Goal: Complete application form: Complete application form

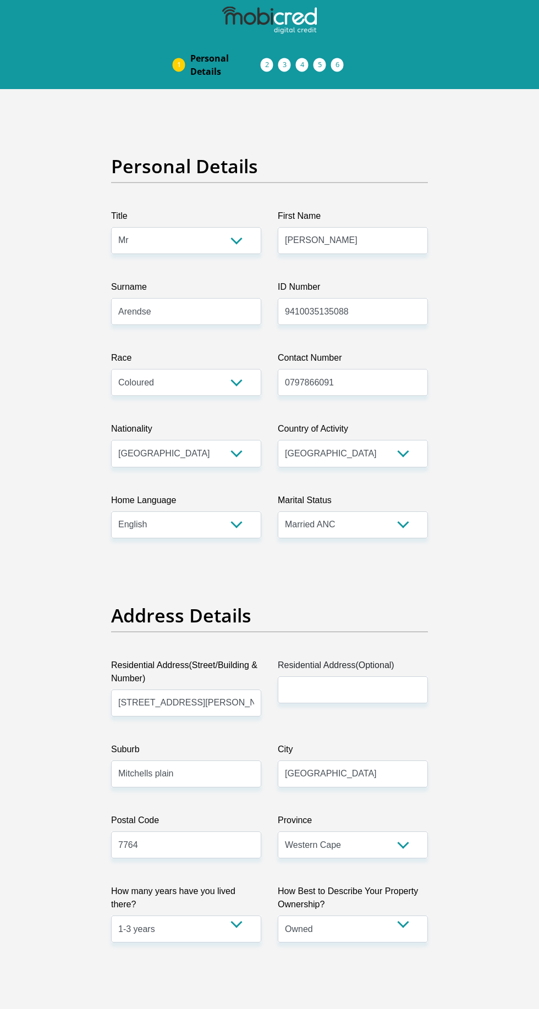
select select "Mr"
select select "2"
select select "ZAF"
select select "eng"
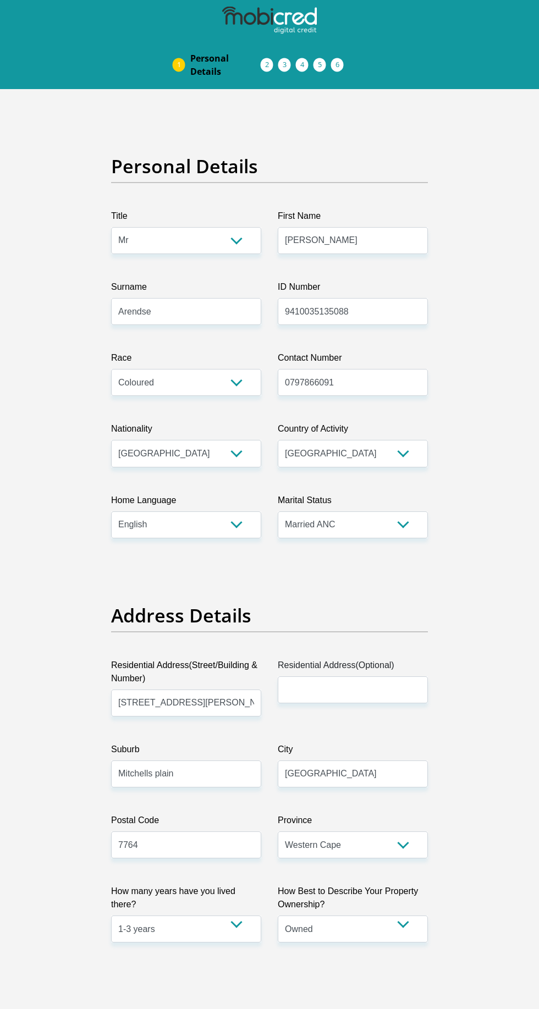
select select "1"
select select "Western Cape"
select select "2"
select select "Owned"
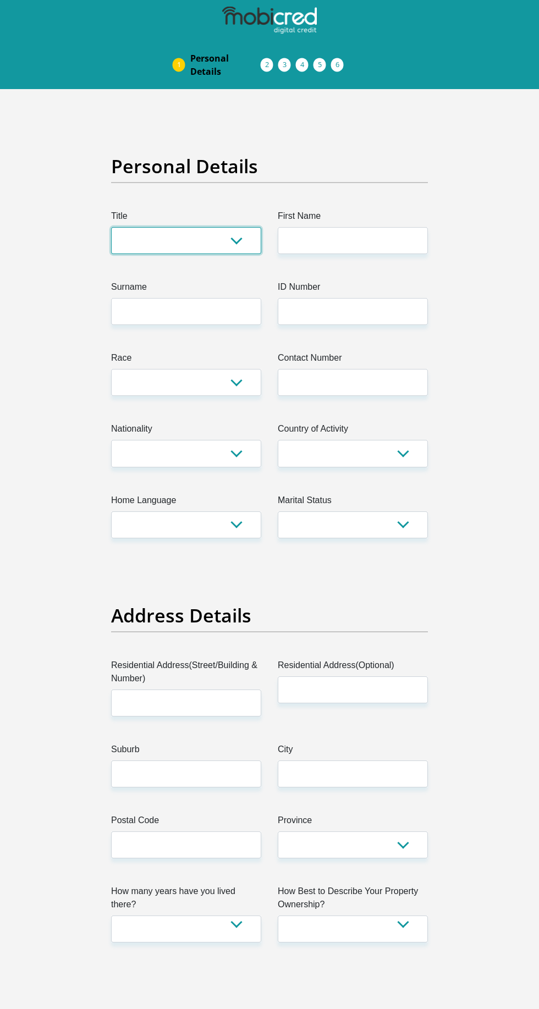
click at [125, 248] on select "Mr Ms Mrs Dr Other" at bounding box center [186, 240] width 150 height 27
select select "Mr"
click at [111, 227] on select "Mr Ms Mrs Dr Other" at bounding box center [186, 240] width 150 height 27
click at [297, 220] on label "First Name" at bounding box center [353, 219] width 150 height 18
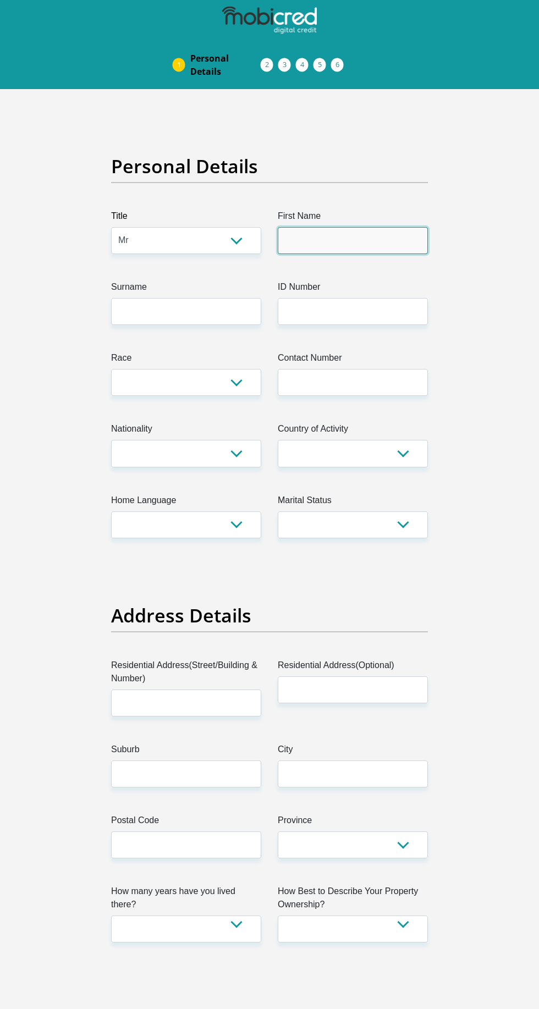
click at [297, 227] on input "First Name" at bounding box center [353, 240] width 150 height 27
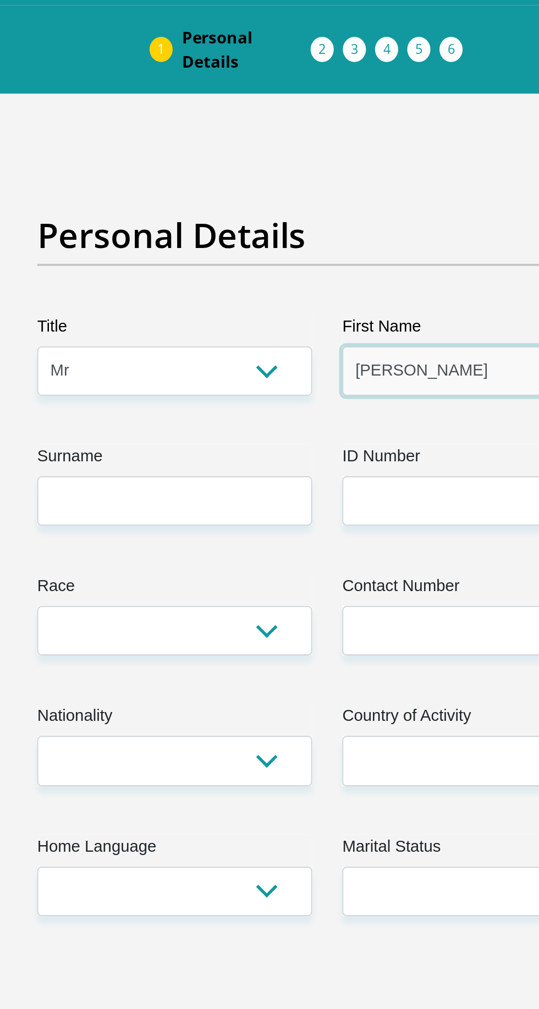
type input "Jody"
click at [130, 286] on label "Surname" at bounding box center [186, 290] width 150 height 18
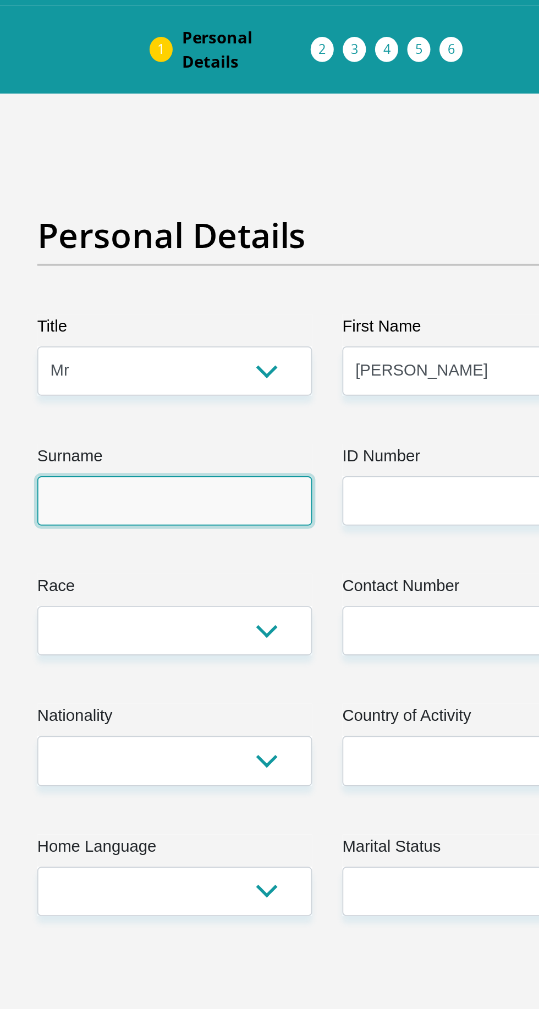
click at [130, 298] on input "Surname" at bounding box center [186, 311] width 150 height 27
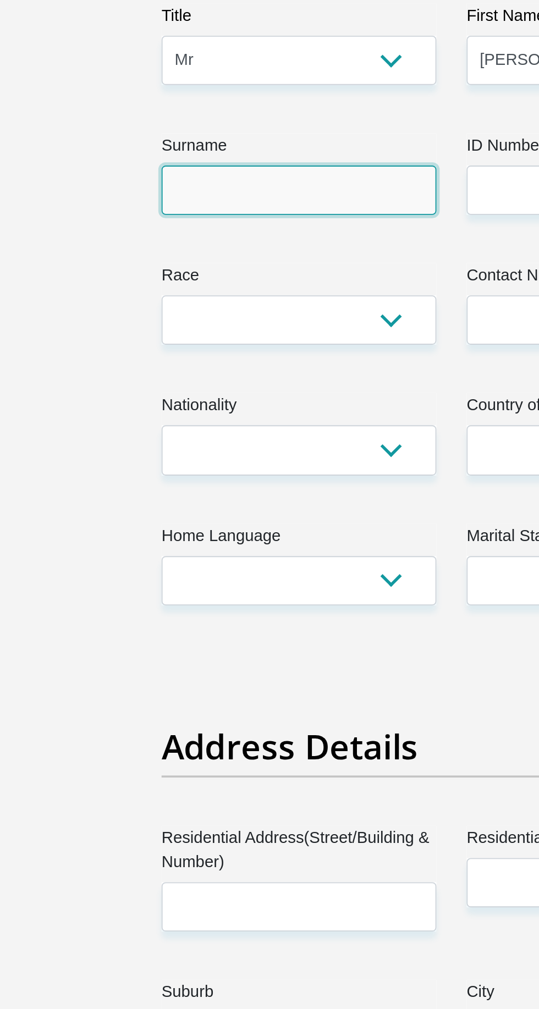
click at [122, 312] on input "Surname" at bounding box center [186, 311] width 150 height 27
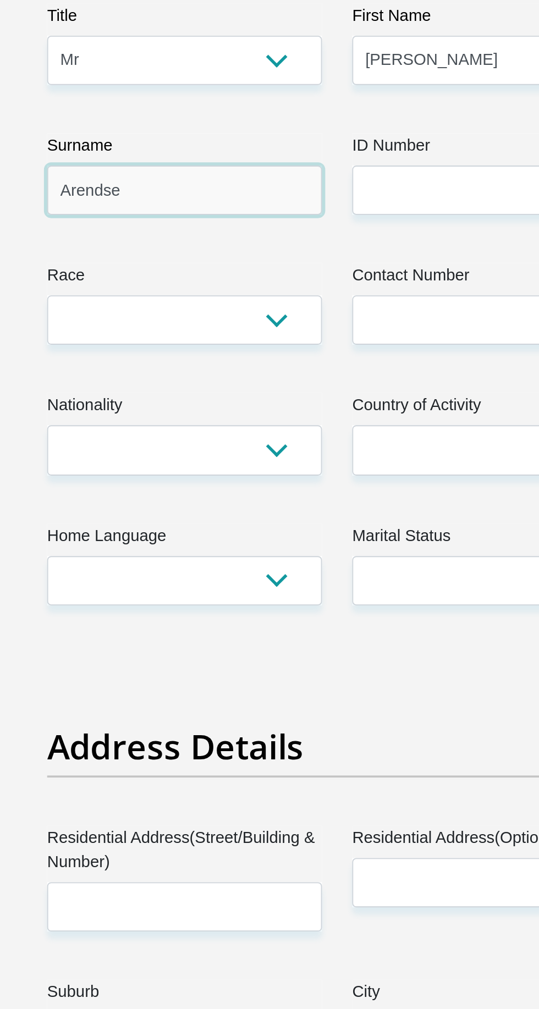
type input "Arendse"
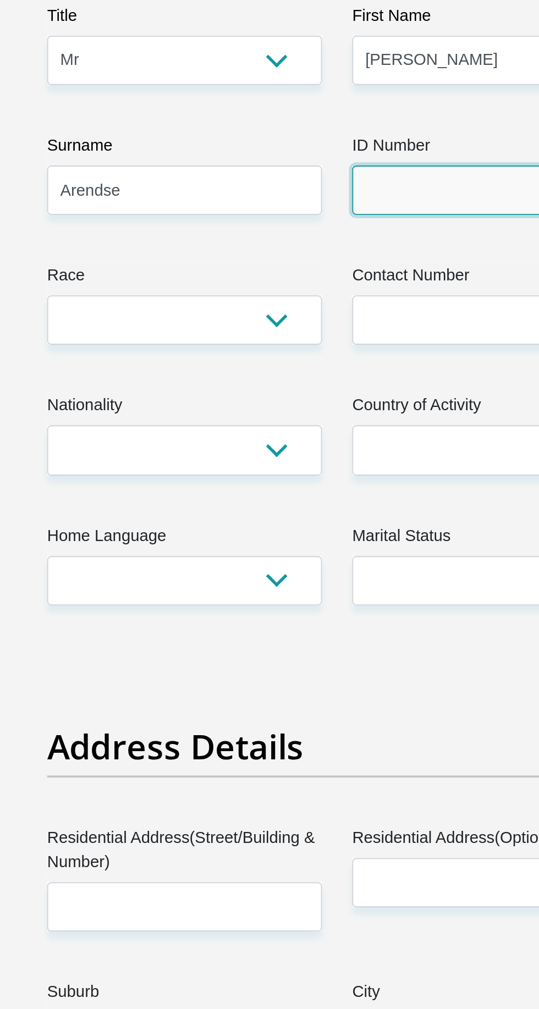
click at [301, 315] on input "ID Number" at bounding box center [353, 311] width 150 height 27
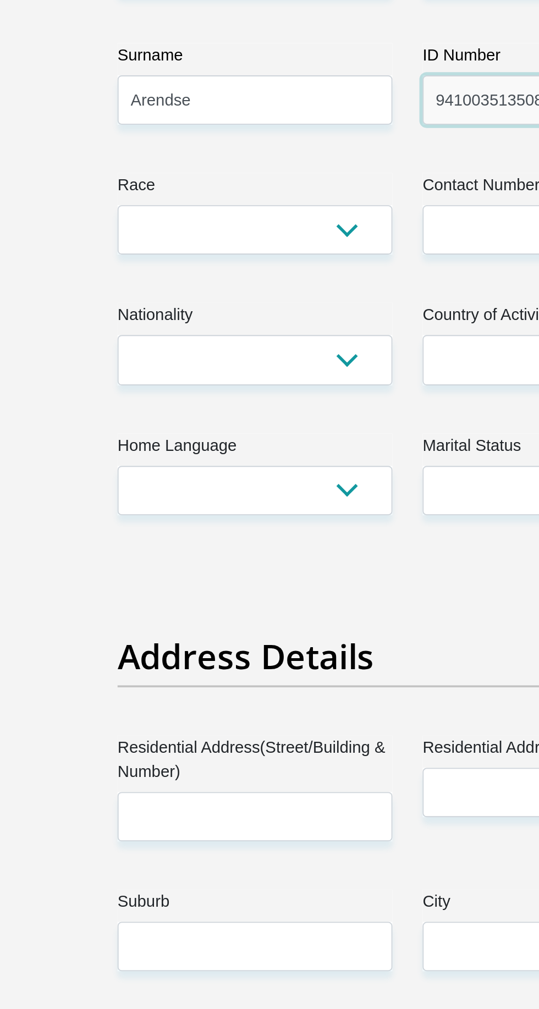
type input "9410035135088"
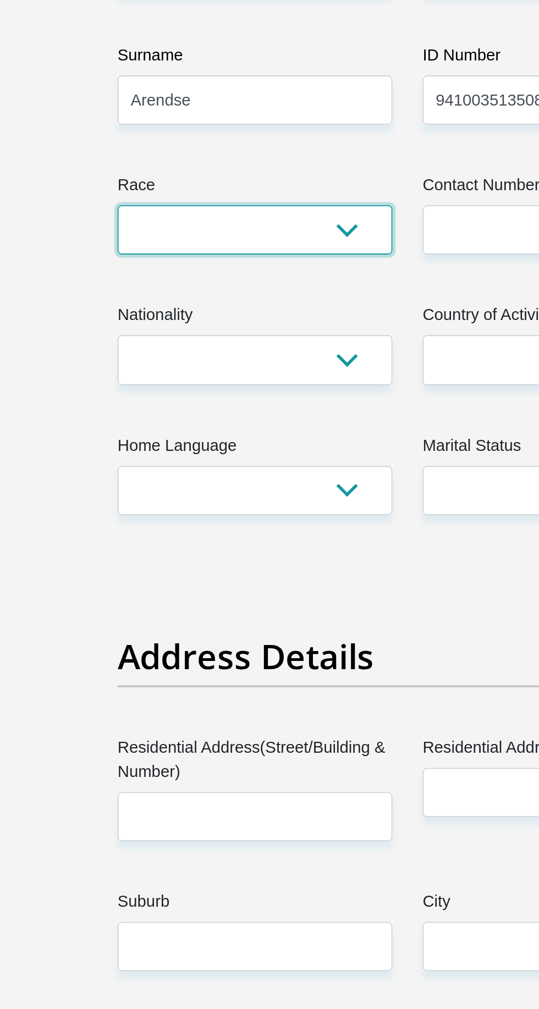
click at [142, 378] on select "Black Coloured Indian White Other" at bounding box center [186, 382] width 150 height 27
select select "2"
click at [111, 369] on select "Black Coloured Indian White Other" at bounding box center [186, 382] width 150 height 27
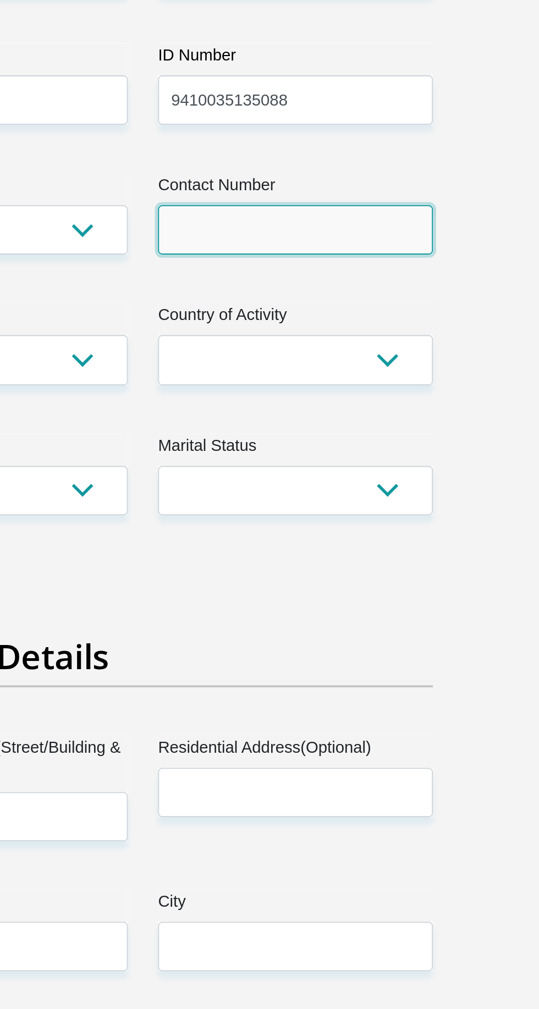
click at [307, 381] on input "Contact Number" at bounding box center [353, 382] width 150 height 27
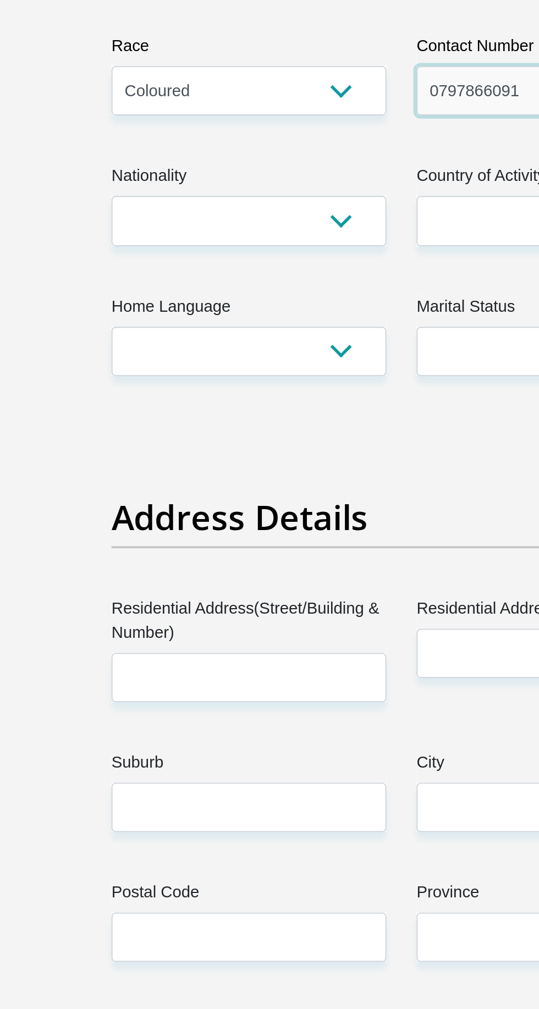
type input "0797866091"
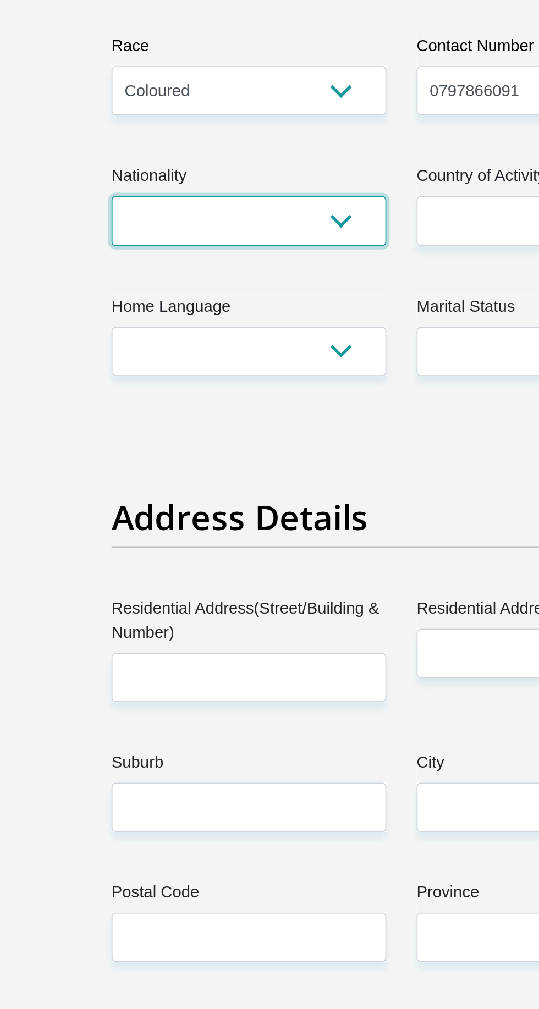
click at [124, 458] on select "South Africa Afghanistan Aland Islands Albania Algeria America Samoa American V…" at bounding box center [186, 453] width 150 height 27
select select "ZAF"
click at [111, 440] on select "South Africa Afghanistan Aland Islands Albania Algeria America Samoa American V…" at bounding box center [186, 453] width 150 height 27
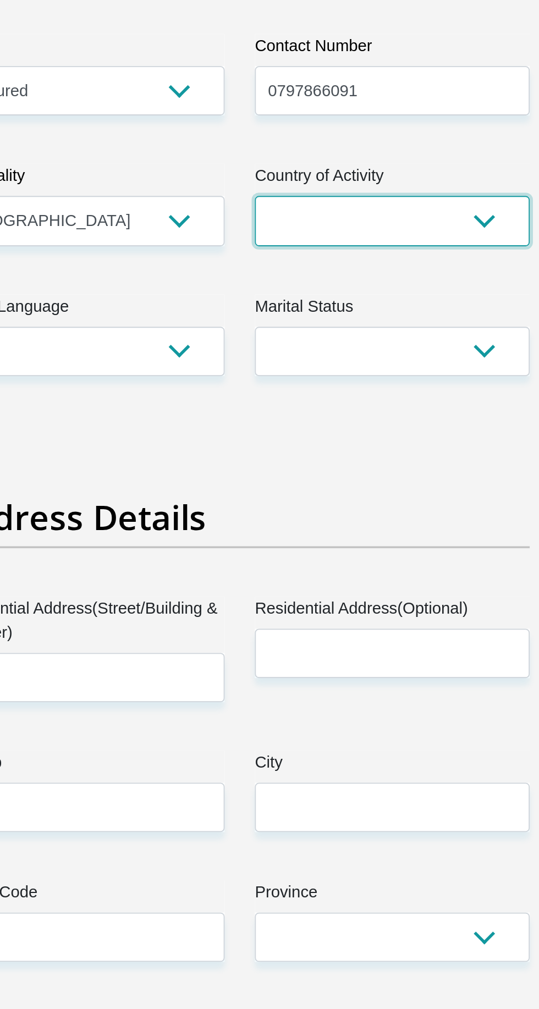
click at [307, 448] on select "South Africa Afghanistan Aland Islands Albania Algeria America Samoa American V…" at bounding box center [353, 453] width 150 height 27
select select "ZAF"
click at [278, 440] on select "South Africa Afghanistan Aland Islands Albania Algeria America Samoa American V…" at bounding box center [353, 453] width 150 height 27
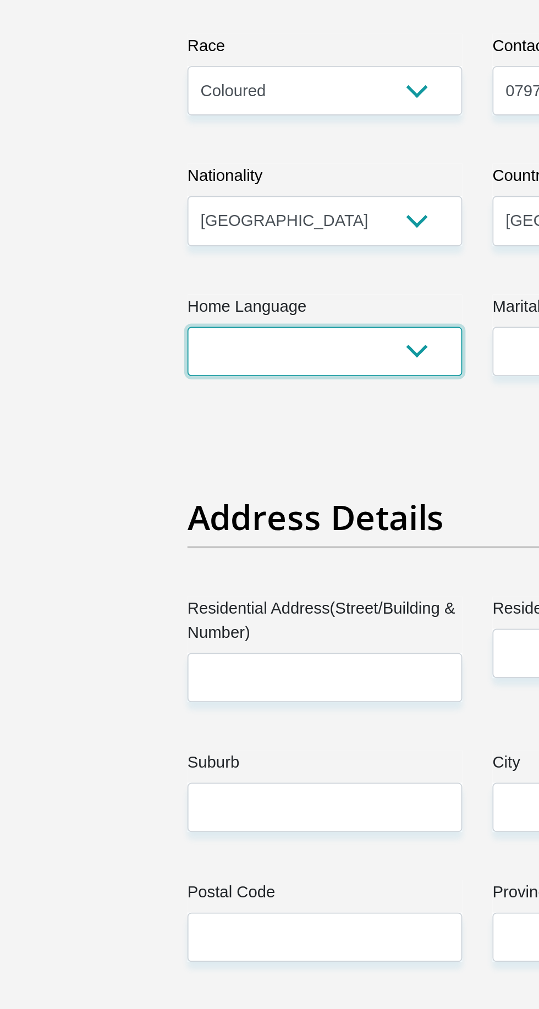
click at [239, 524] on select "Afrikaans English Sepedi South Ndebele Southern Sotho Swati Tsonga Tswana Venda…" at bounding box center [186, 525] width 150 height 27
select select "eng"
click at [111, 512] on select "Afrikaans English Sepedi South Ndebele Southern Sotho Swati Tsonga Tswana Venda…" at bounding box center [186, 525] width 150 height 27
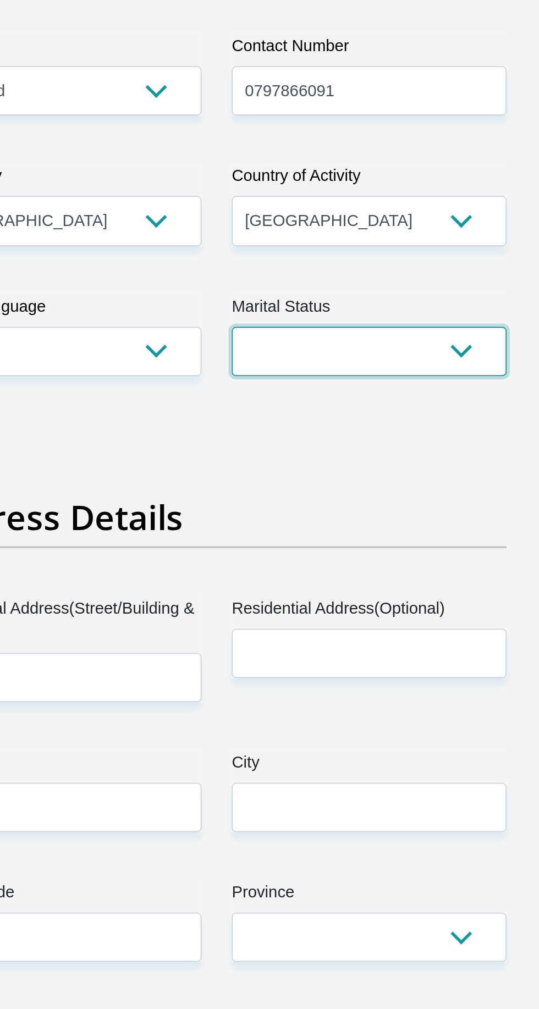
click at [346, 536] on select "Married ANC Single Divorced Widowed Married COP or Customary Law" at bounding box center [353, 525] width 150 height 27
select select "1"
click at [278, 512] on select "Married ANC Single Divorced Widowed Married COP or Customary Law" at bounding box center [353, 525] width 150 height 27
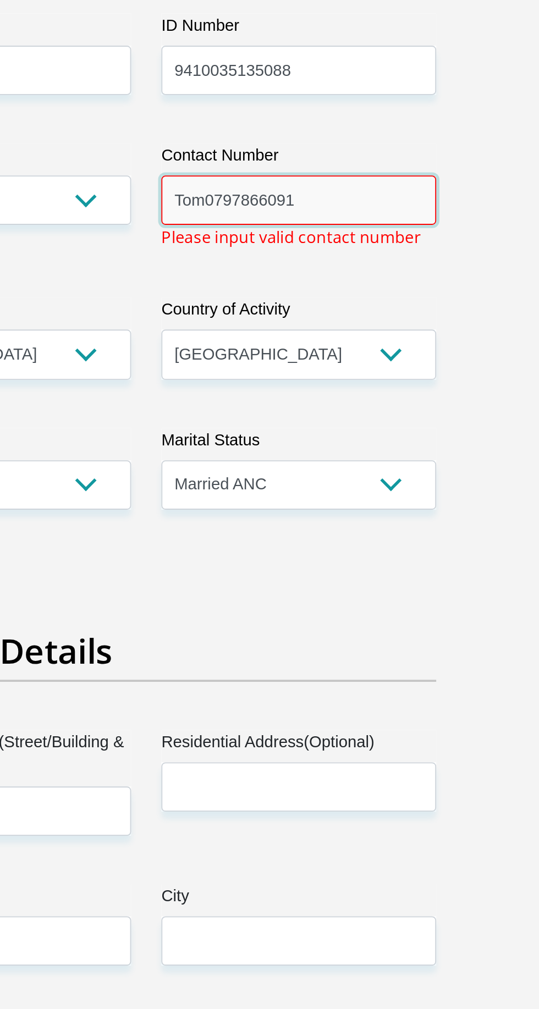
scroll to position [123, 0]
type input "0797866091"
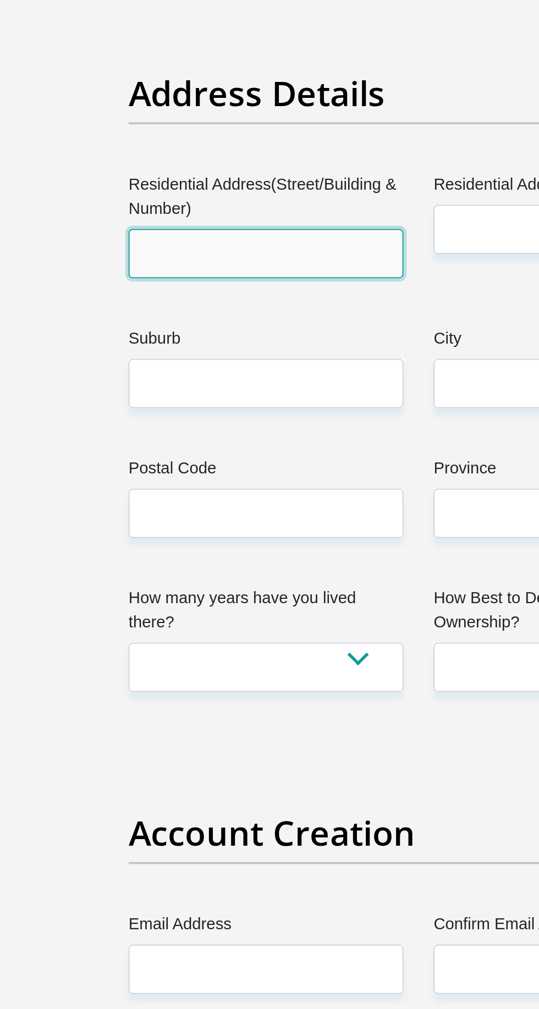
click at [127, 580] on input "Residential Address(Street/Building & Number)" at bounding box center [186, 580] width 150 height 27
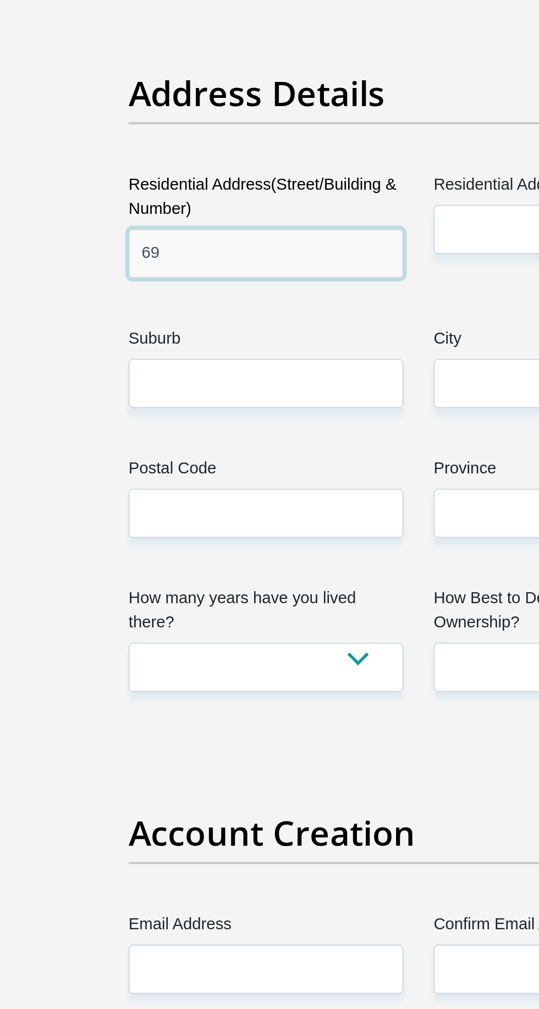
type input "69 kimberley way Portlands"
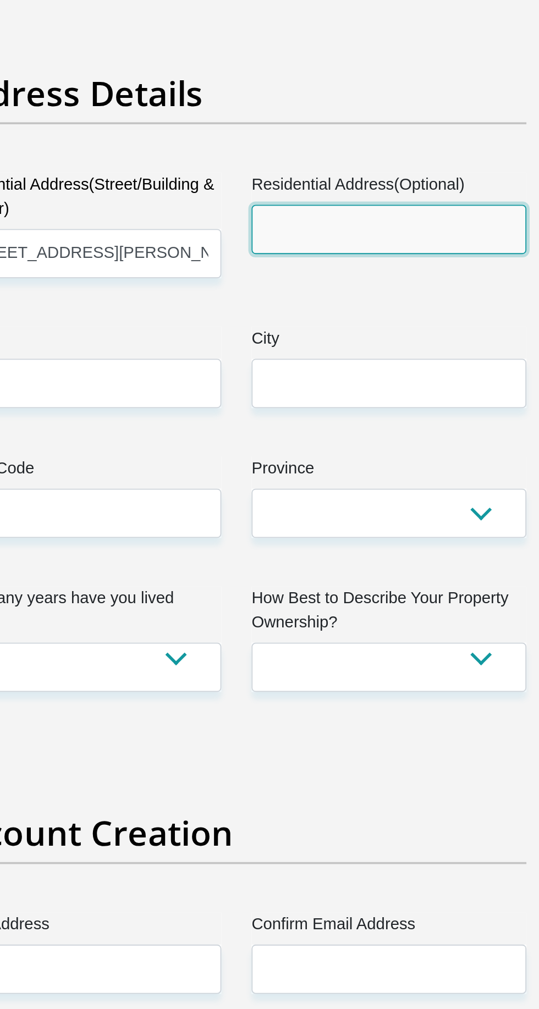
click at [295, 571] on input "Residential Address(Optional)" at bounding box center [353, 567] width 150 height 27
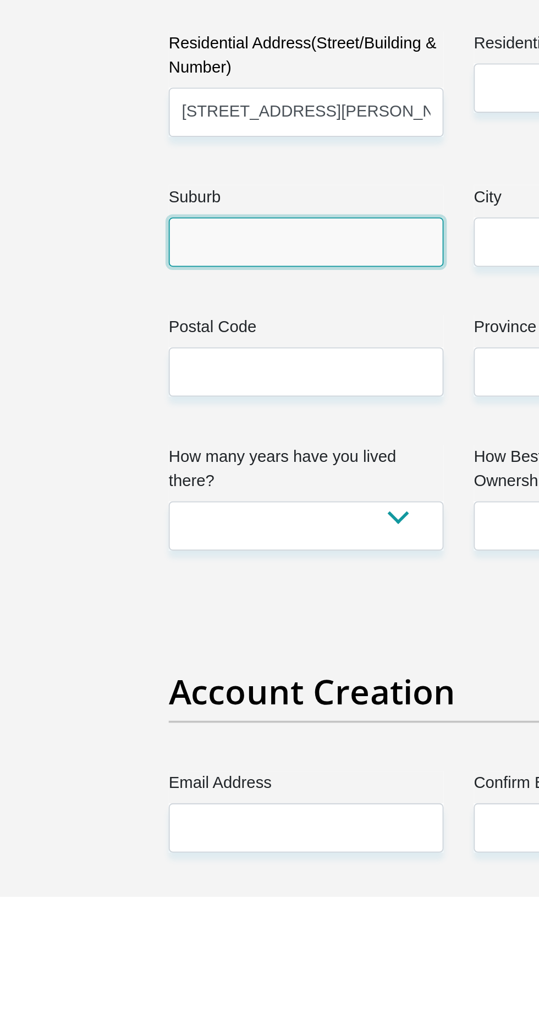
click at [131, 654] on input "Suburb" at bounding box center [186, 651] width 150 height 27
type input "Mitchells Plain"
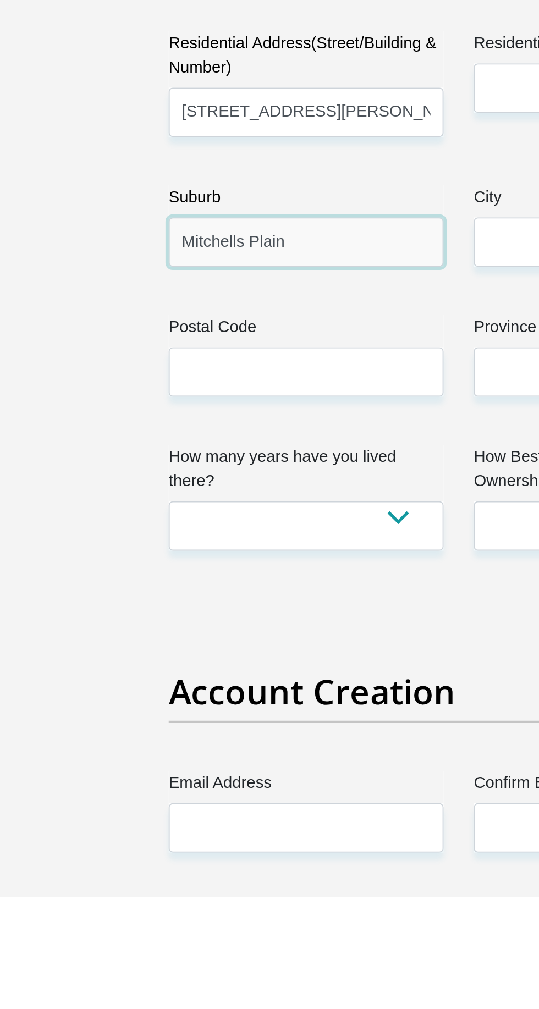
scroll to position [123, 0]
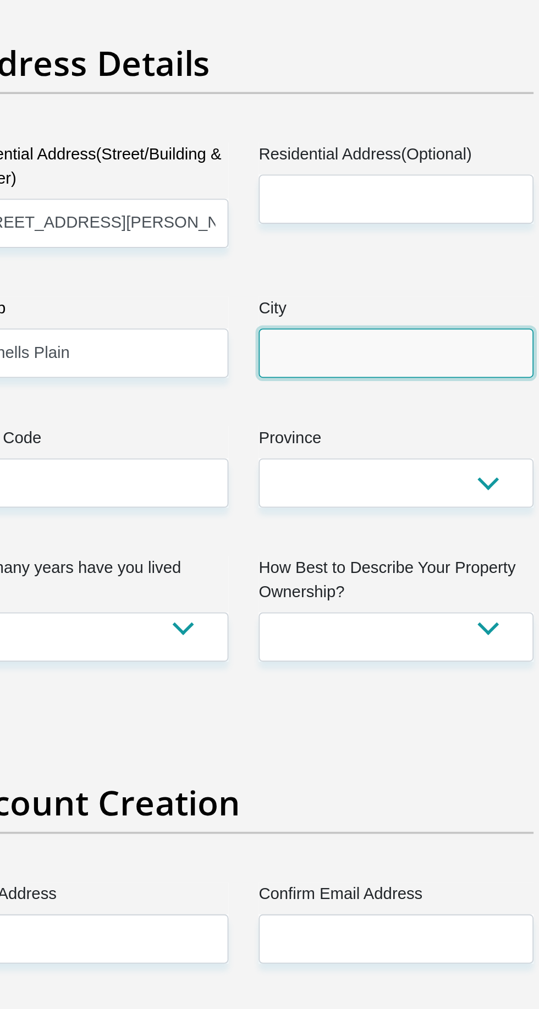
click at [298, 654] on input "City" at bounding box center [353, 651] width 150 height 27
type input "Cape town"
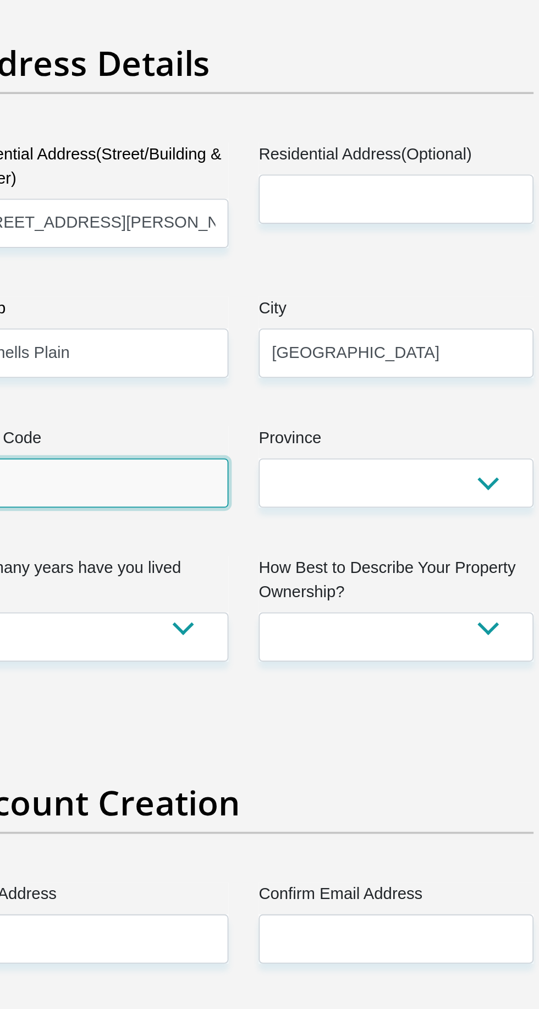
type input "7785"
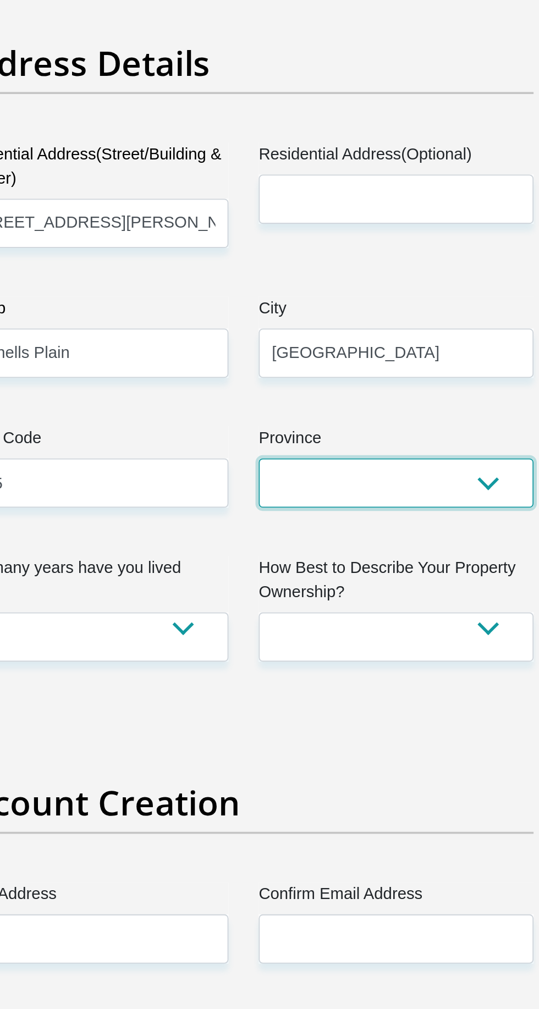
select select "Western Cape"
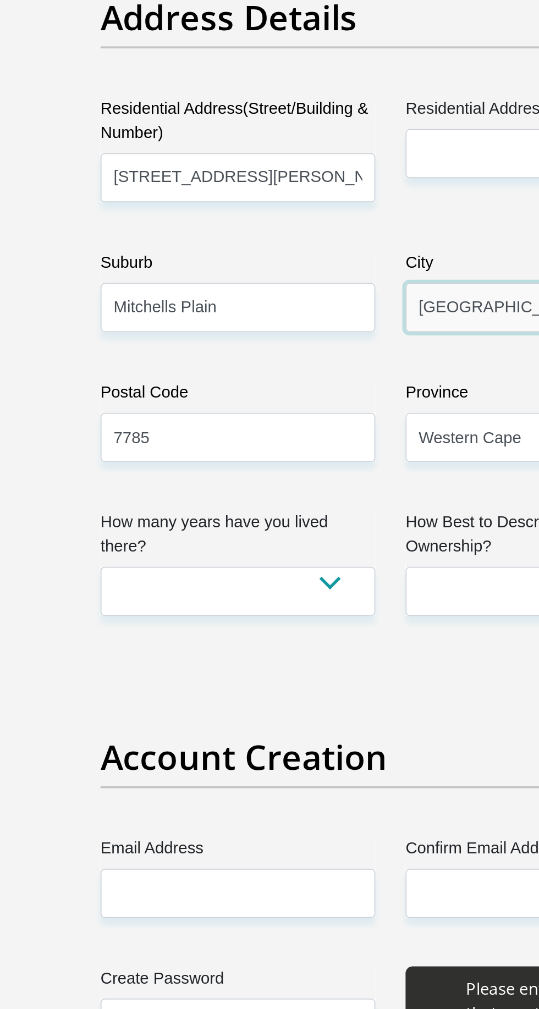
scroll to position [187, 0]
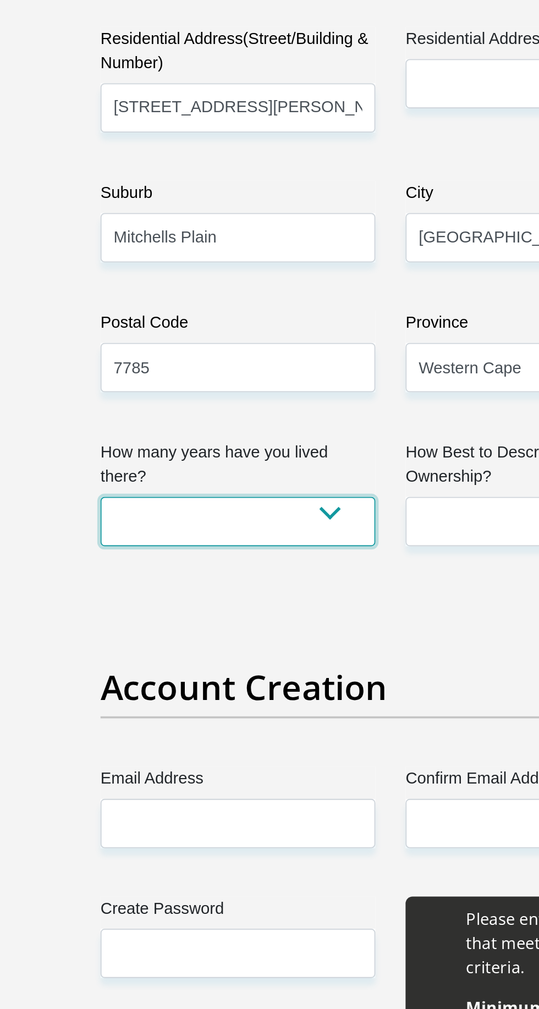
click at [145, 748] on select "less than 1 year 1-3 years 3-5 years 5+ years" at bounding box center [186, 742] width 150 height 27
select select "2"
click at [111, 729] on select "less than 1 year 1-3 years 3-5 years 5+ years" at bounding box center [186, 742] width 150 height 27
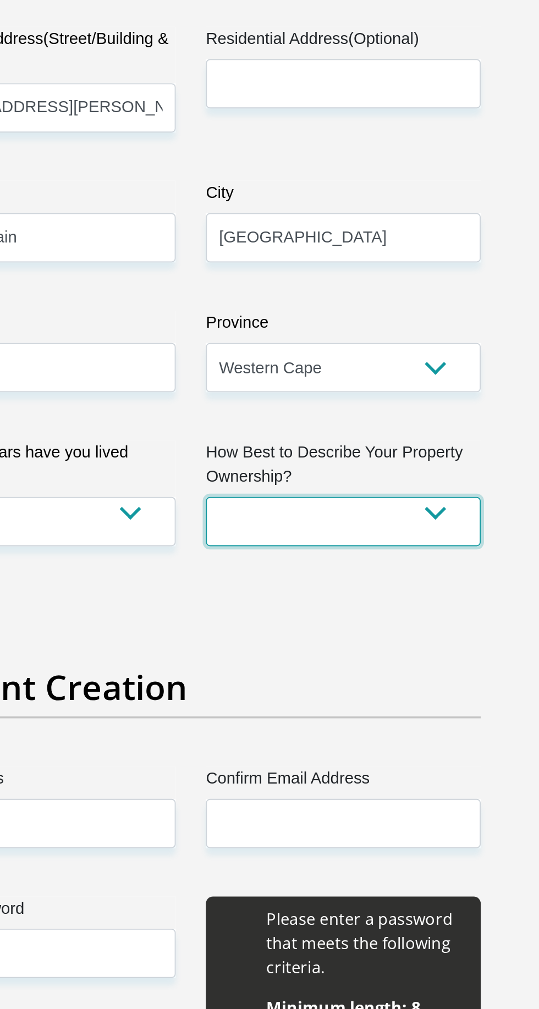
click at [297, 746] on select "Owned Rented Family Owned Company Dwelling" at bounding box center [353, 742] width 150 height 27
select select "Owned"
click at [278, 729] on select "Owned Rented Family Owned Company Dwelling" at bounding box center [353, 742] width 150 height 27
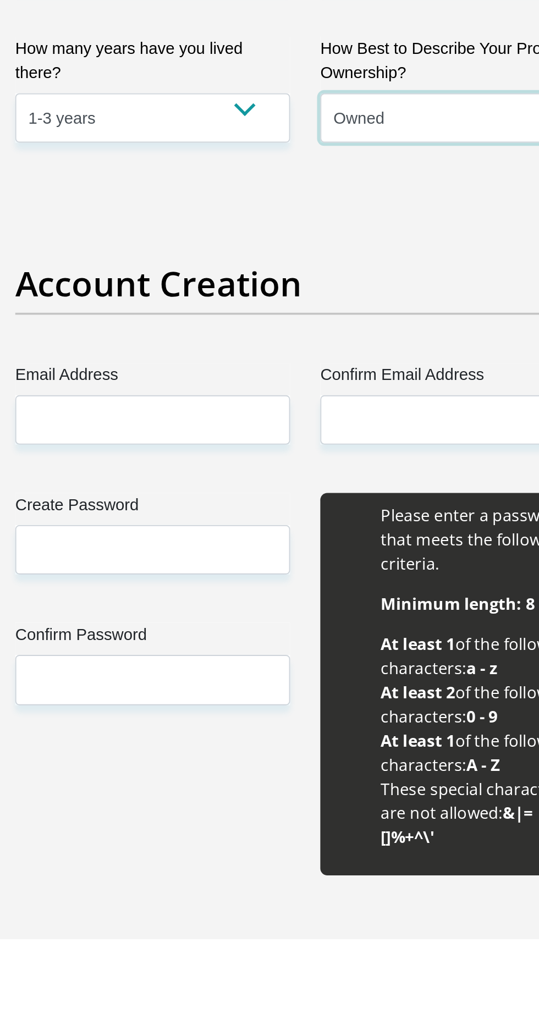
scroll to position [369, 0]
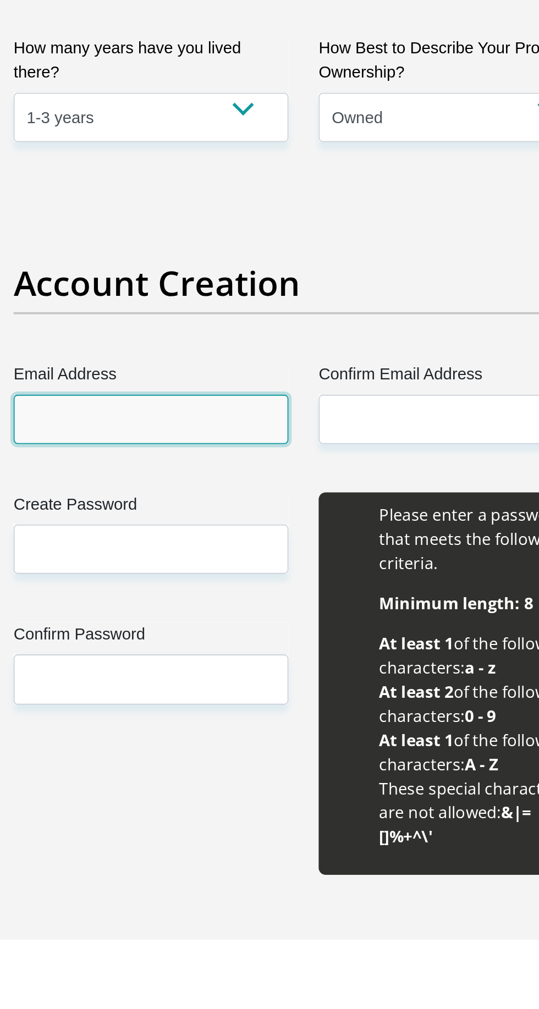
click at [128, 727] on input "Email Address" at bounding box center [186, 725] width 150 height 27
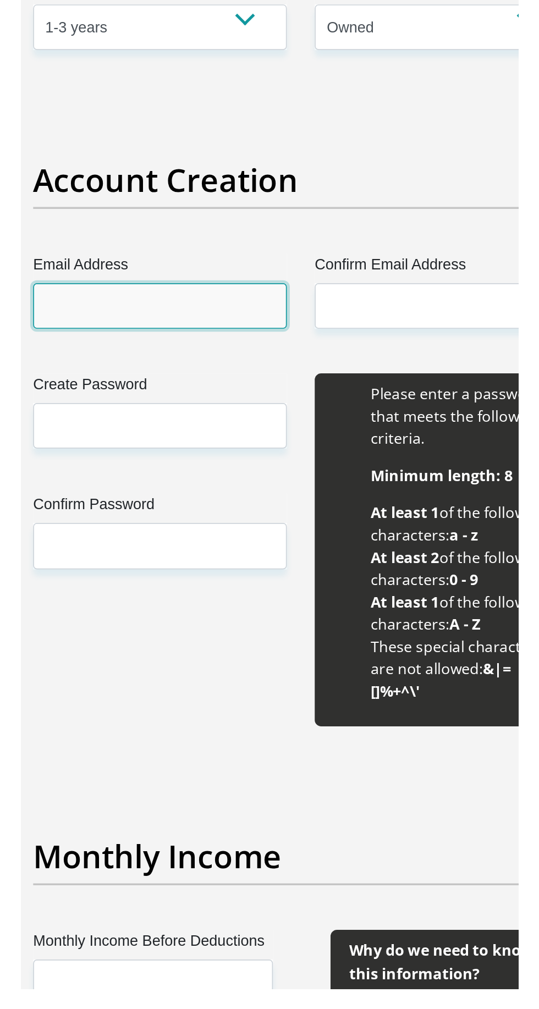
scroll to position [405, 0]
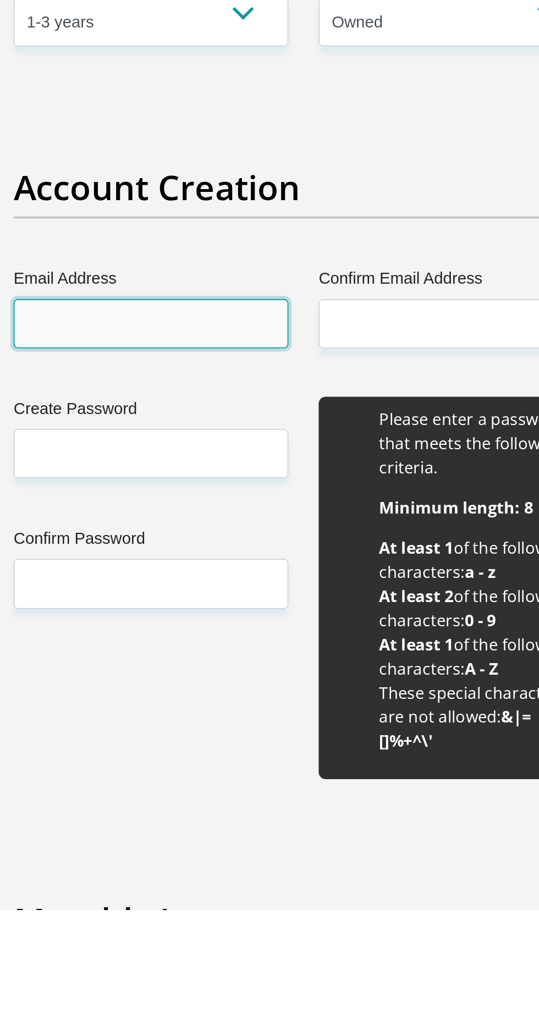
type input "J"
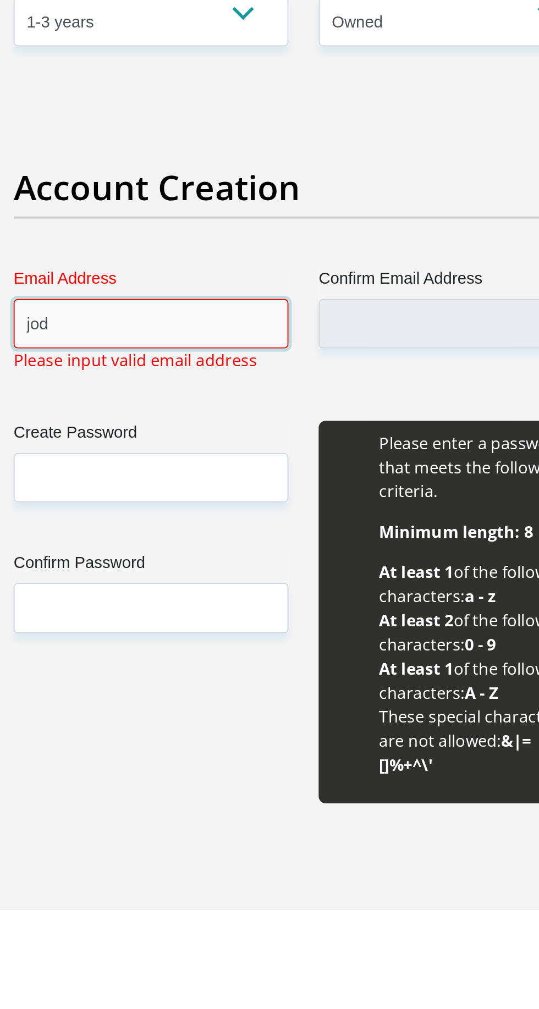
type input "[EMAIL_ADDRESS][DOMAIN_NAME]"
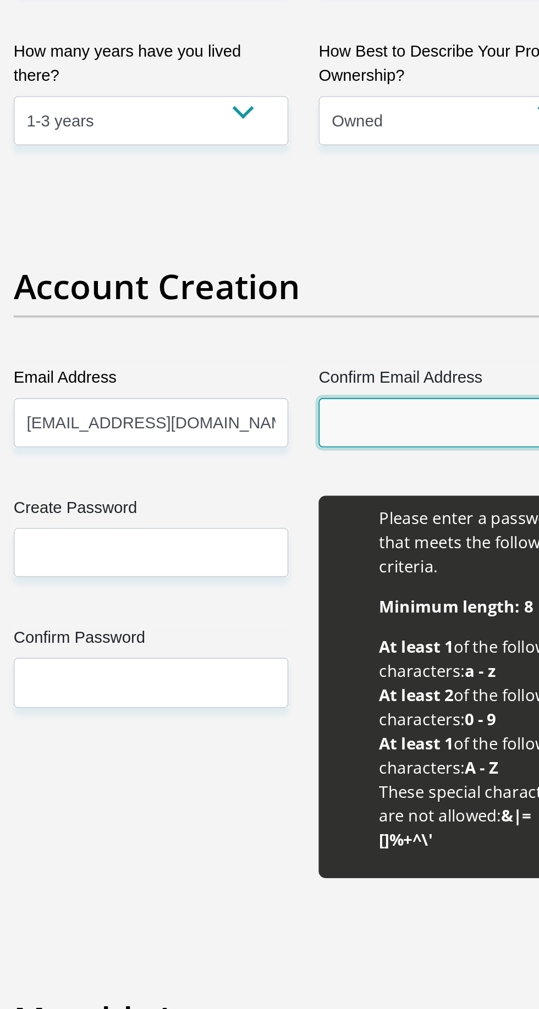
click at [304, 687] on input "Confirm Email Address" at bounding box center [353, 689] width 150 height 27
click at [295, 689] on input "Confirm Email Address" at bounding box center [353, 689] width 150 height 27
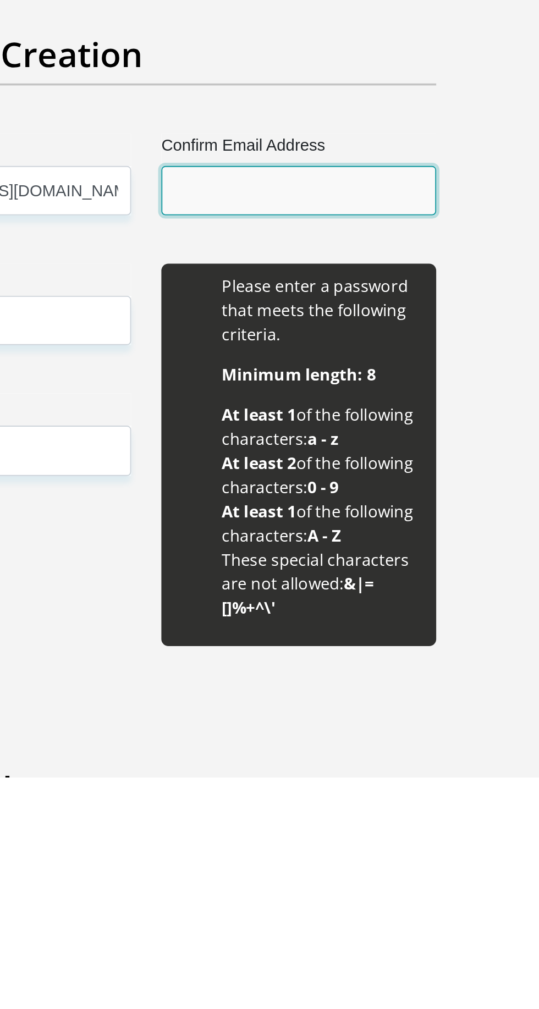
type input "J"
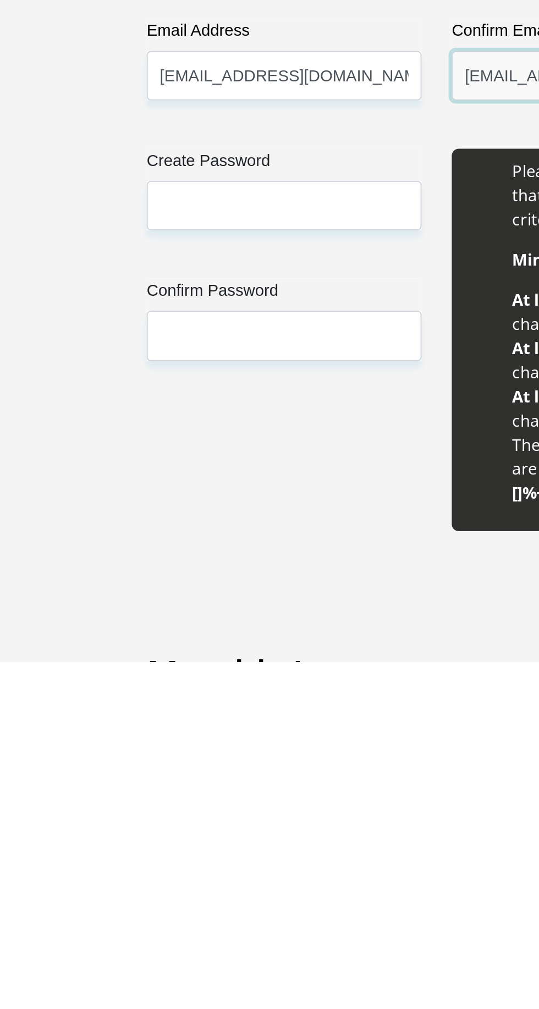
type input "[EMAIL_ADDRESS][DOMAIN_NAME]"
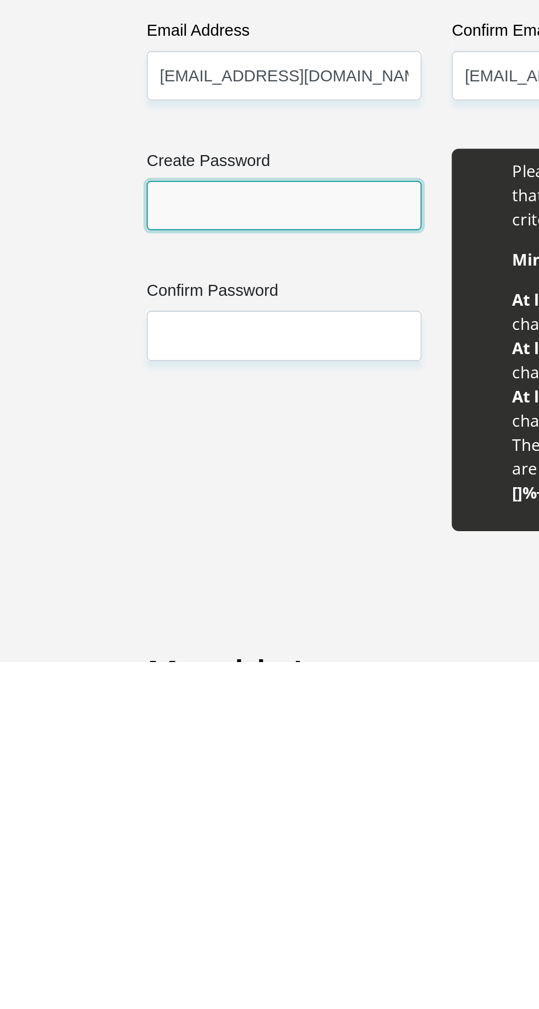
click at [119, 764] on input "Create Password" at bounding box center [186, 760] width 150 height 27
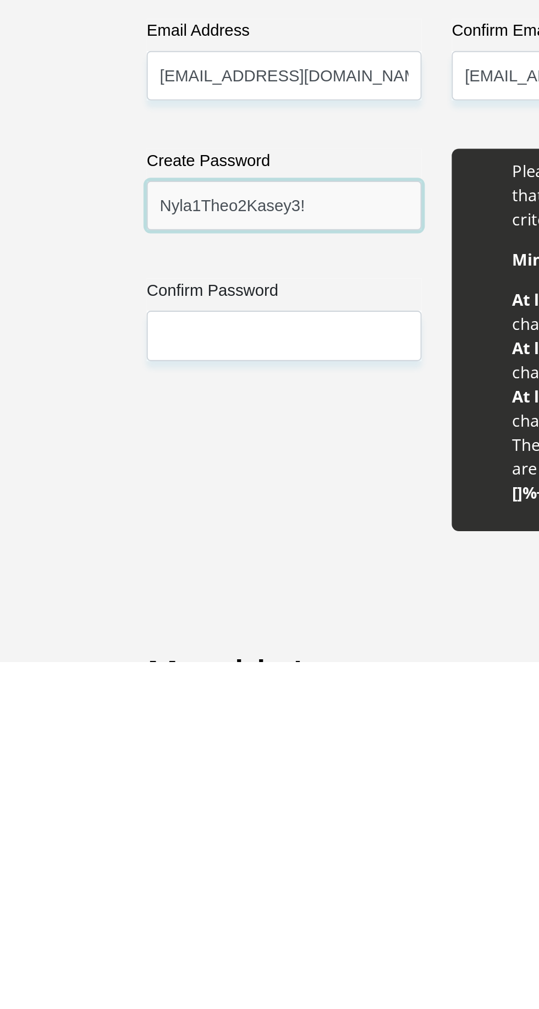
type input "Nyla1Theo2Kasey3!"
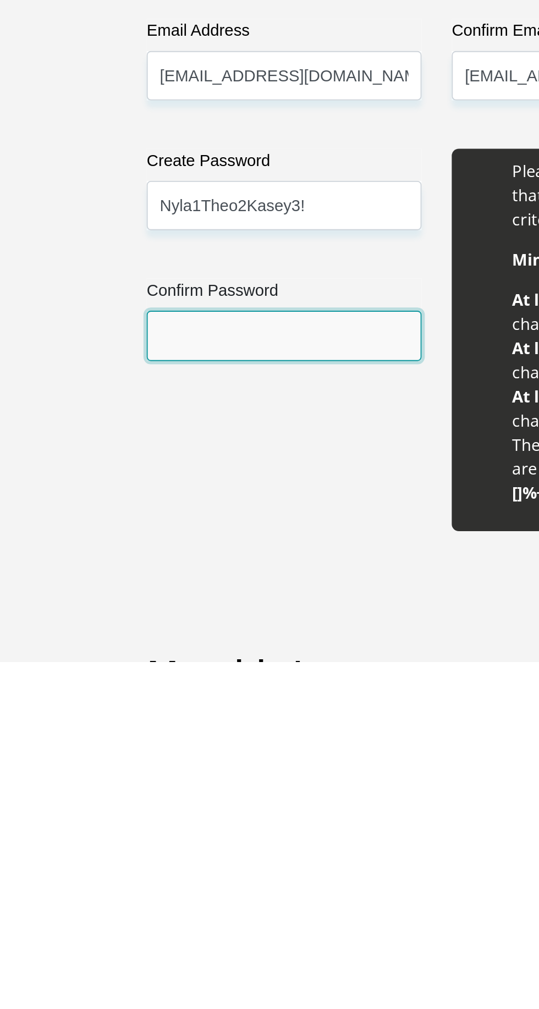
click at [130, 829] on input "Confirm Password" at bounding box center [186, 830] width 150 height 27
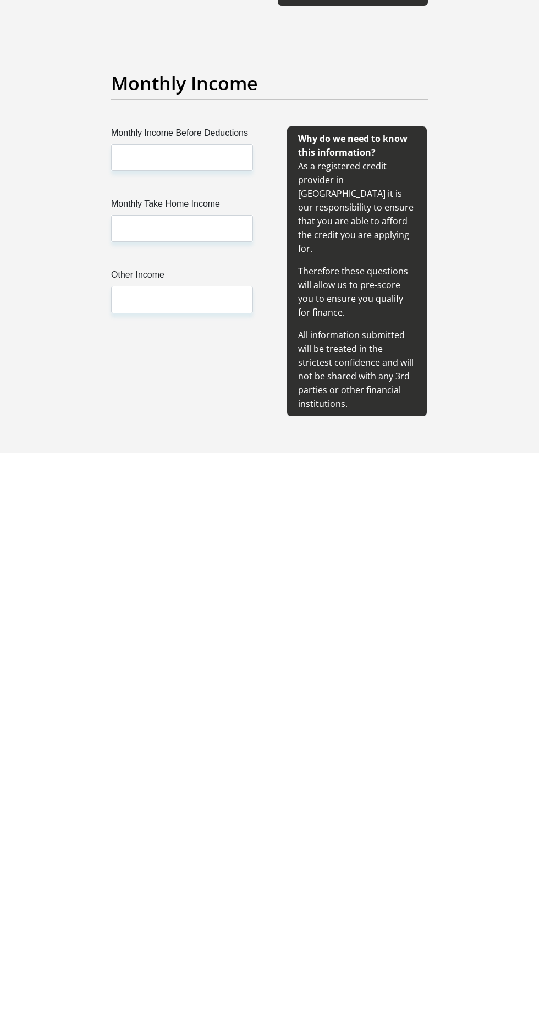
scroll to position [781, 0]
type input "Nyla1Theo2Kasey3!"
click at [125, 727] on input "Monthly Income Before Deductions" at bounding box center [182, 713] width 142 height 27
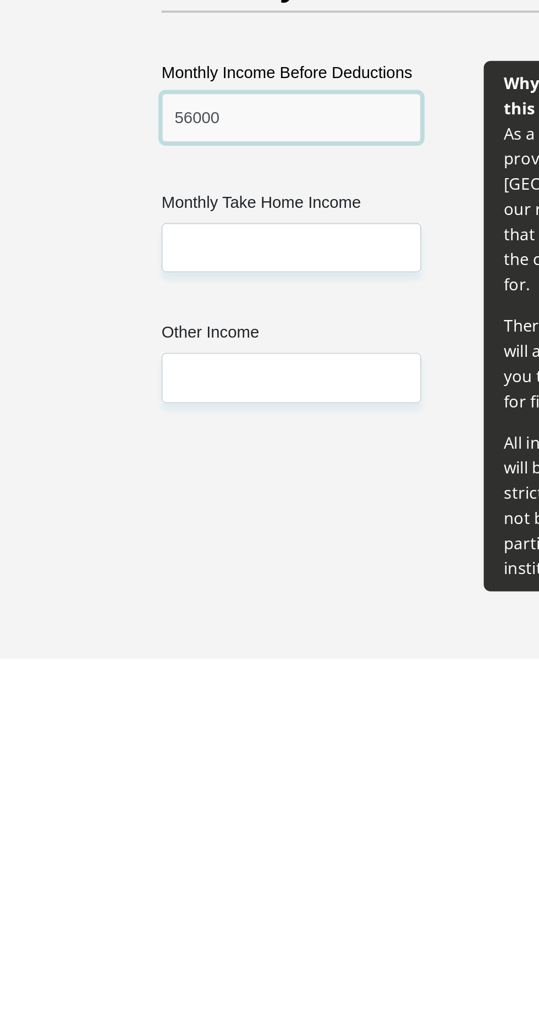
type input "56000"
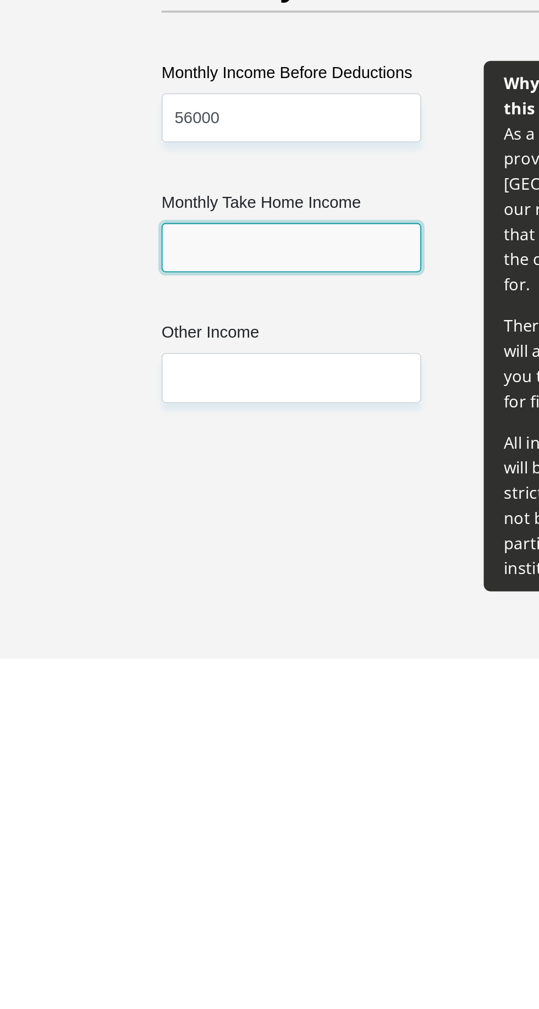
click at [128, 798] on input "Monthly Take Home Income" at bounding box center [182, 784] width 142 height 27
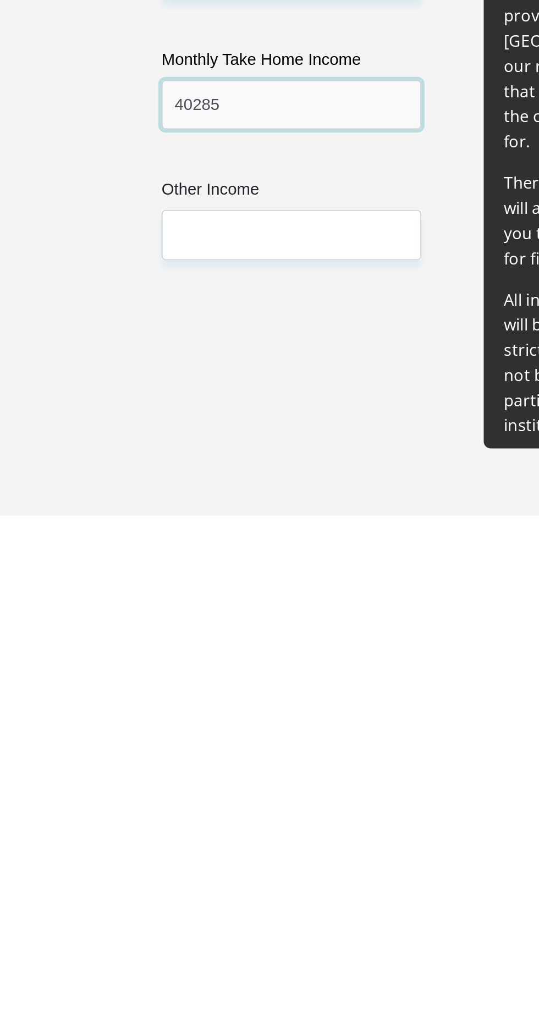
type input "40285"
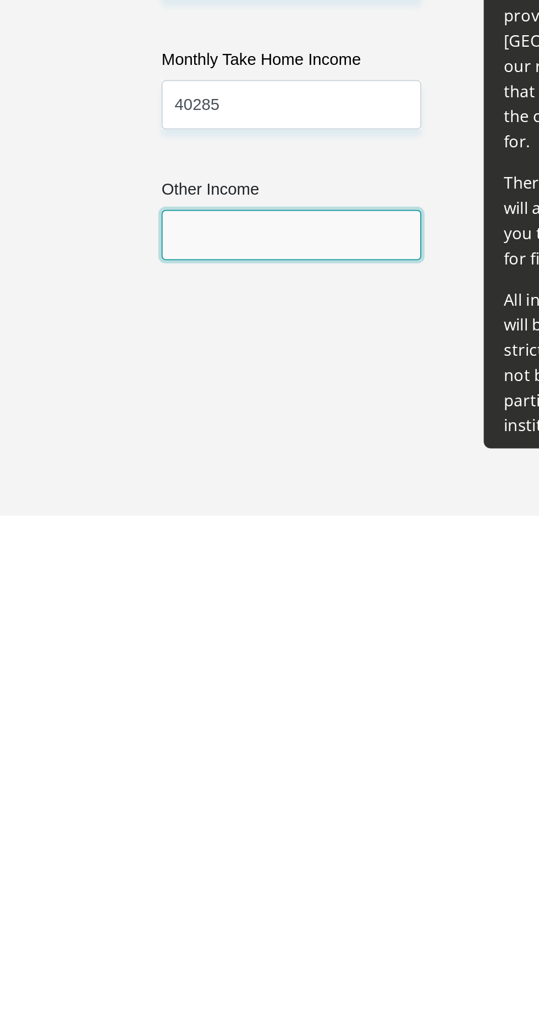
click at [123, 869] on input "Other Income" at bounding box center [182, 855] width 142 height 27
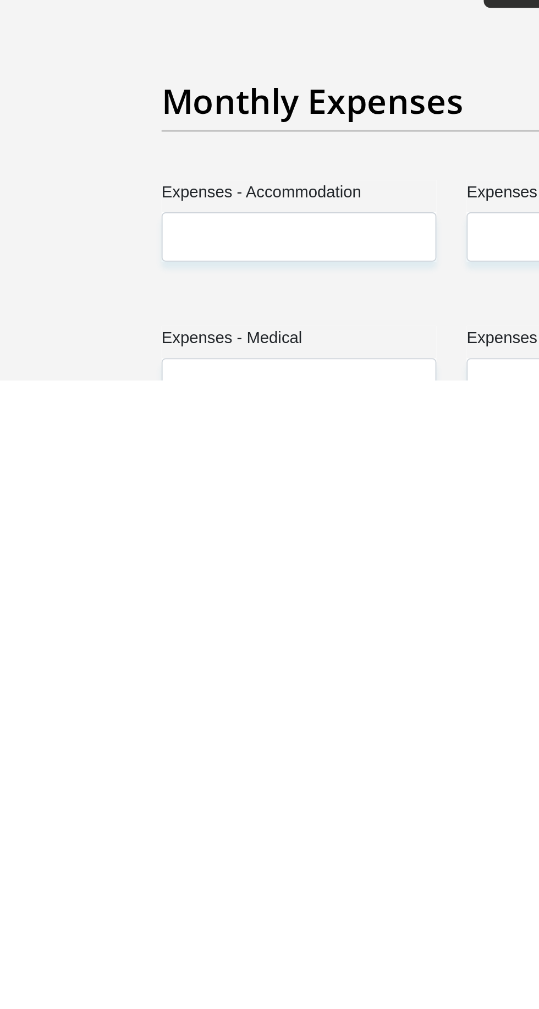
type input "0"
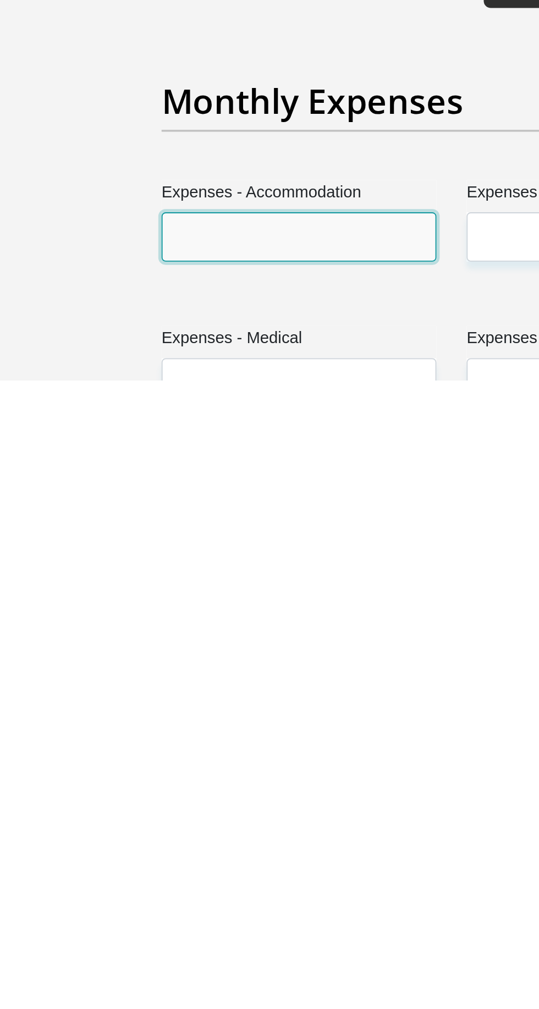
click at [128, 918] on input "Expenses - Accommodation" at bounding box center [186, 931] width 150 height 27
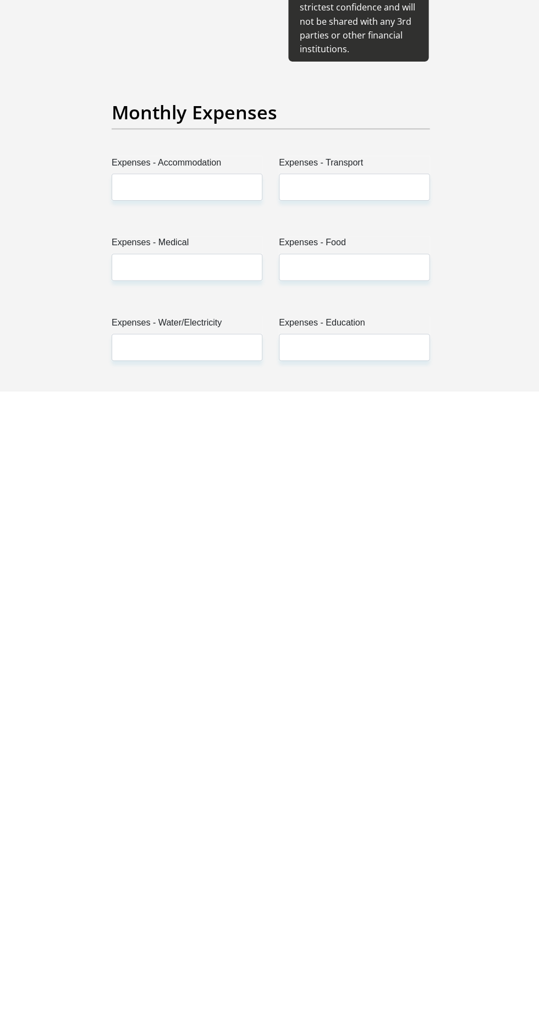
click at [283, 775] on label "Expenses - Transport" at bounding box center [353, 784] width 150 height 18
click at [283, 793] on input "Expenses - Transport" at bounding box center [353, 806] width 150 height 27
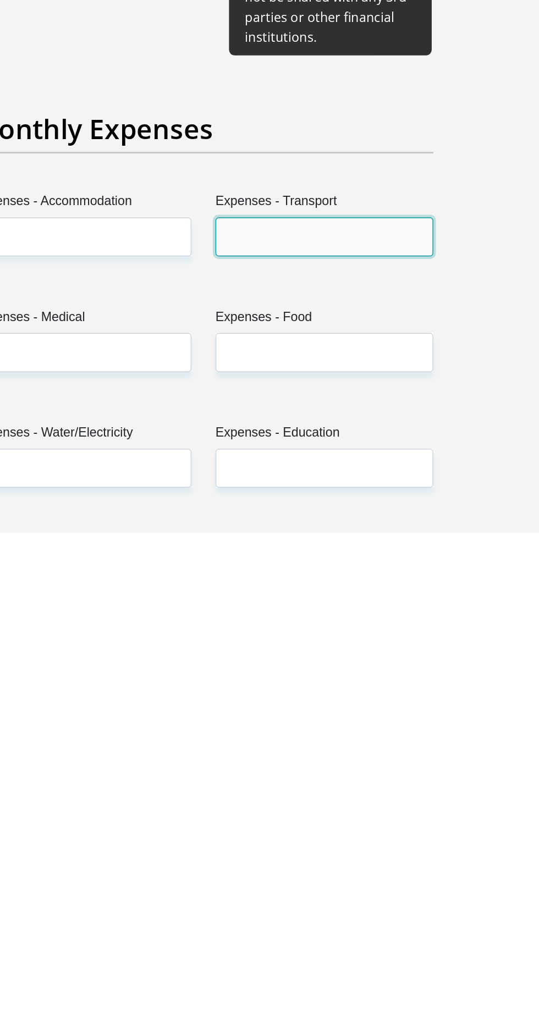
scroll to position [1073, 0]
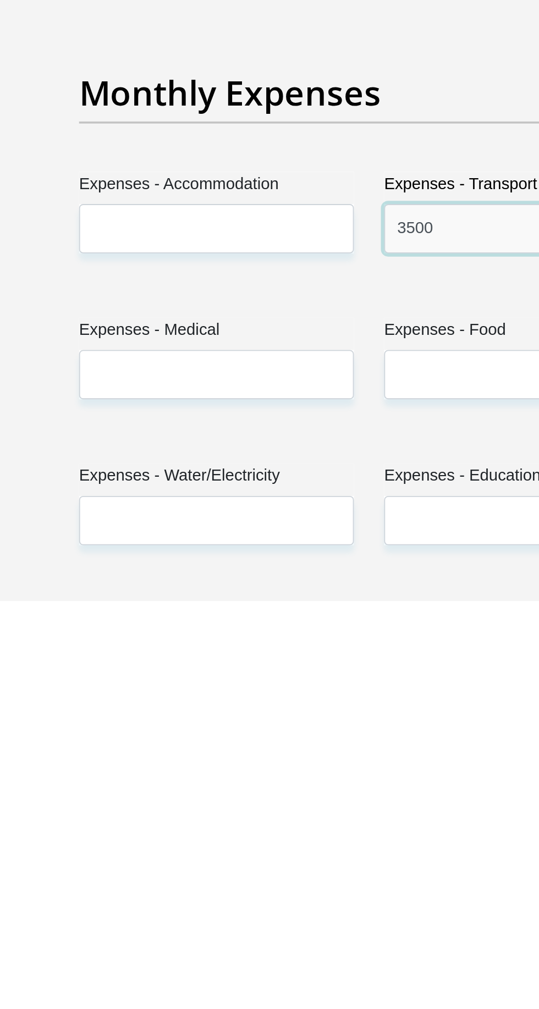
type input "3500"
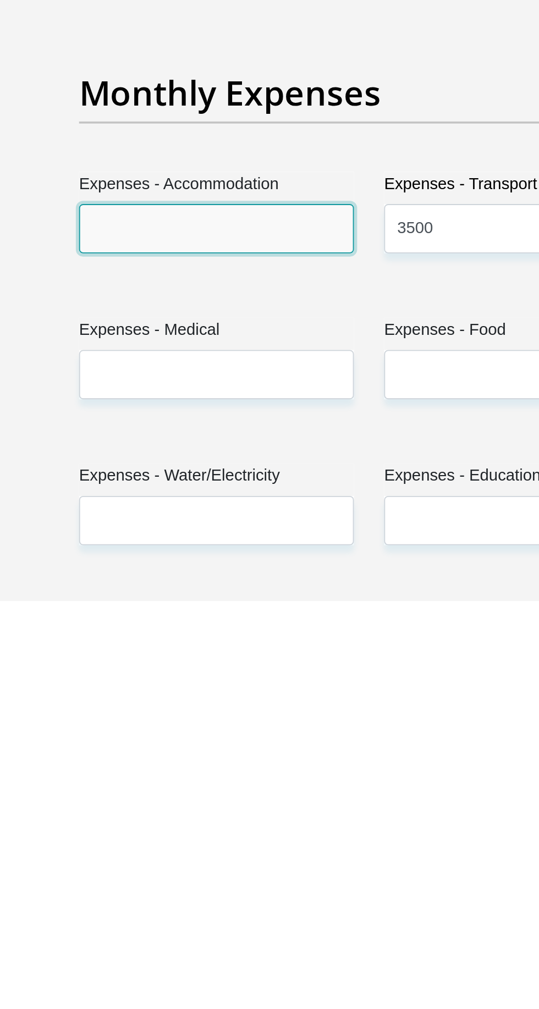
click at [147, 793] on input "Expenses - Accommodation" at bounding box center [186, 806] width 150 height 27
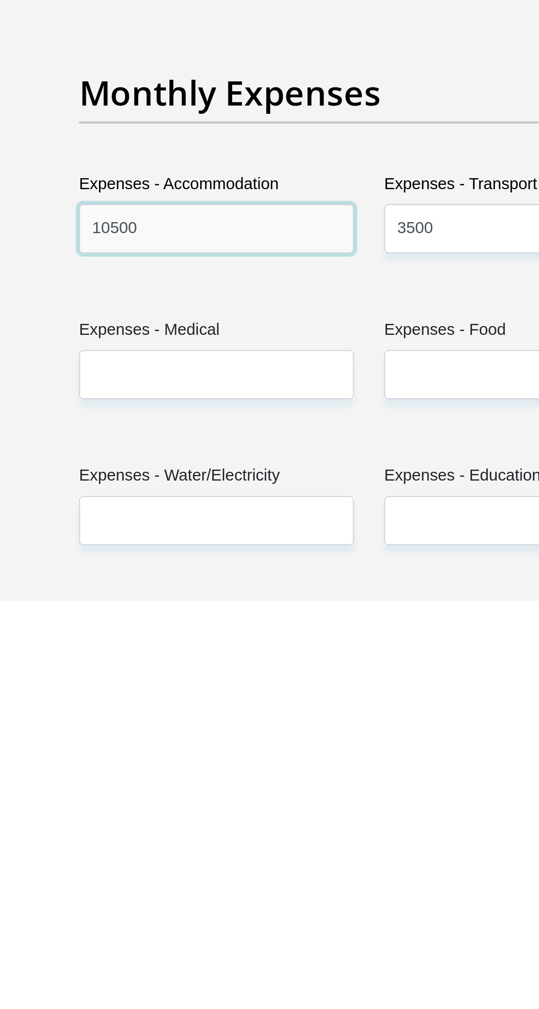
scroll to position [1073, 0]
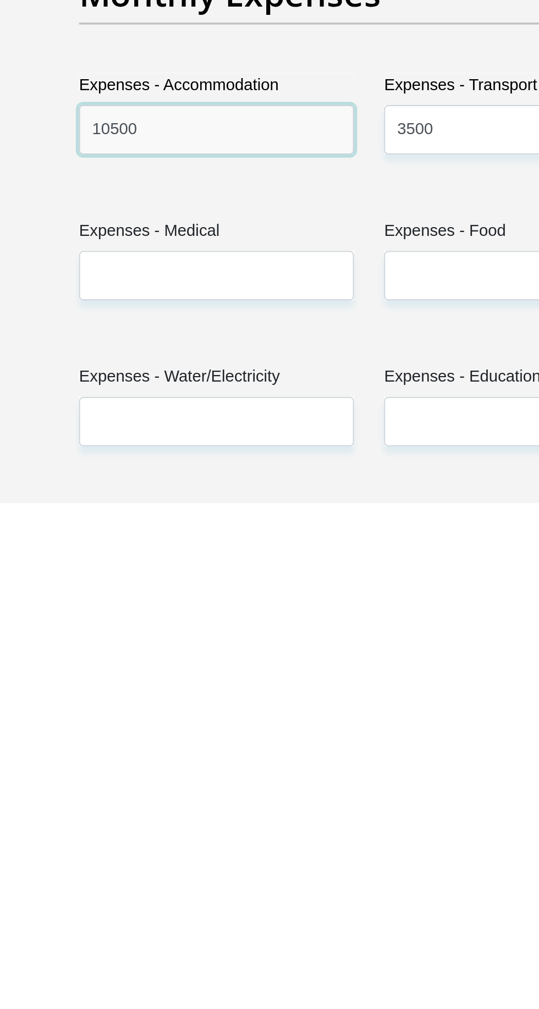
type input "10500"
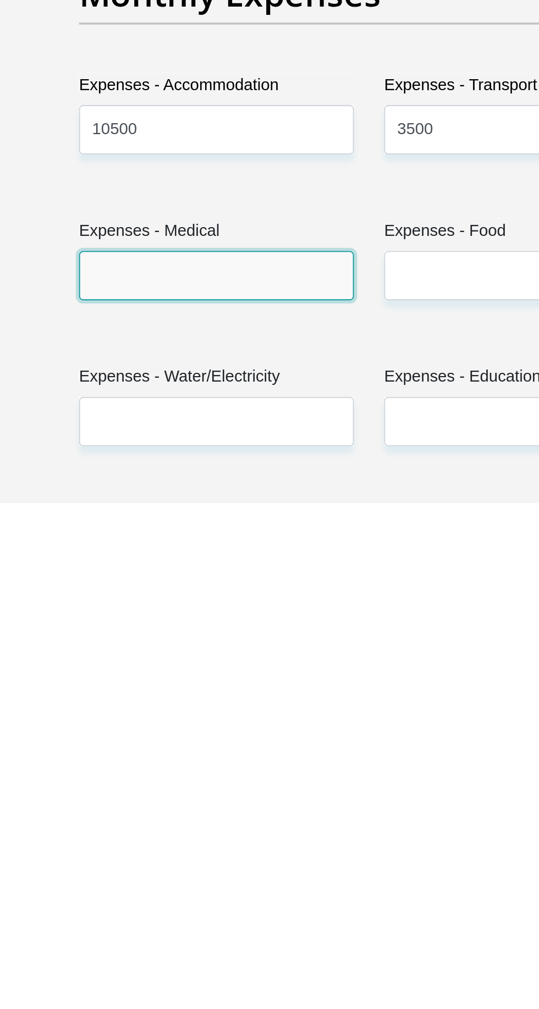
click at [129, 872] on input "Expenses - Medical" at bounding box center [186, 885] width 150 height 27
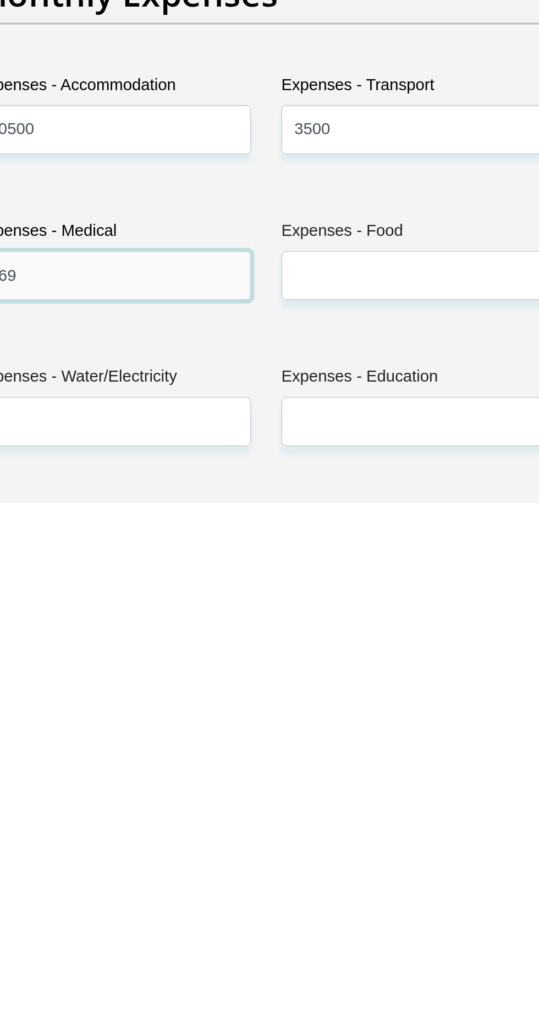
type input "269"
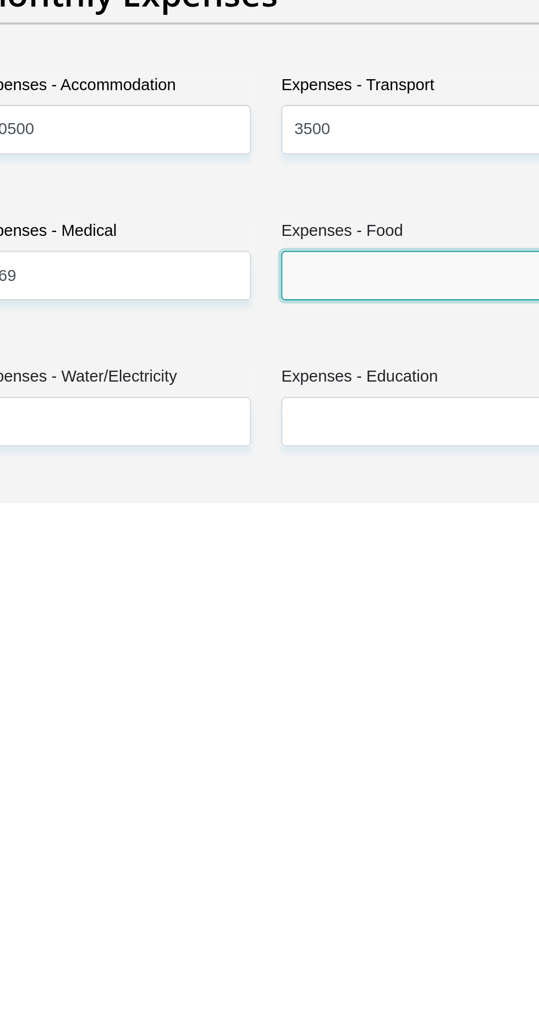
click at [290, 872] on input "Expenses - Food" at bounding box center [353, 885] width 150 height 27
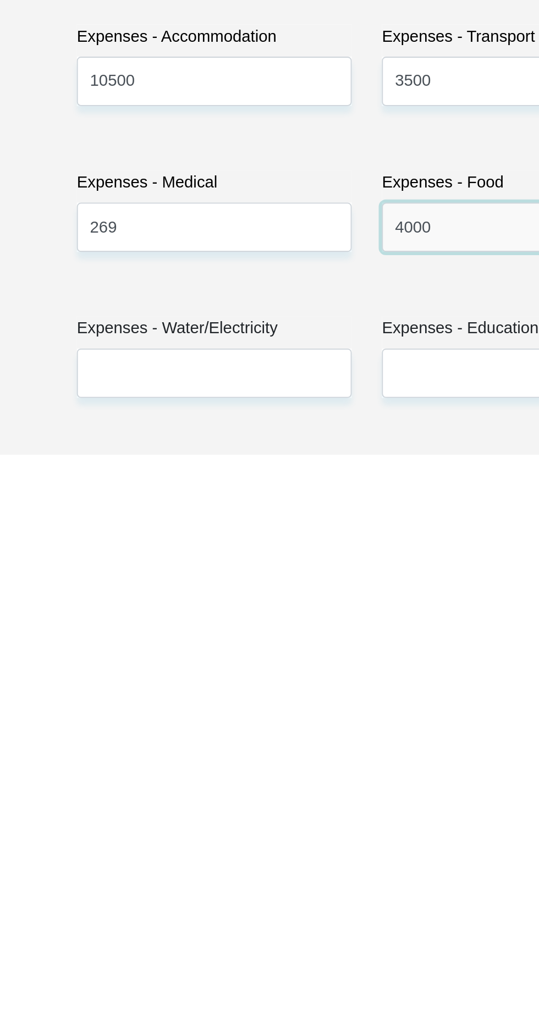
type input "4000"
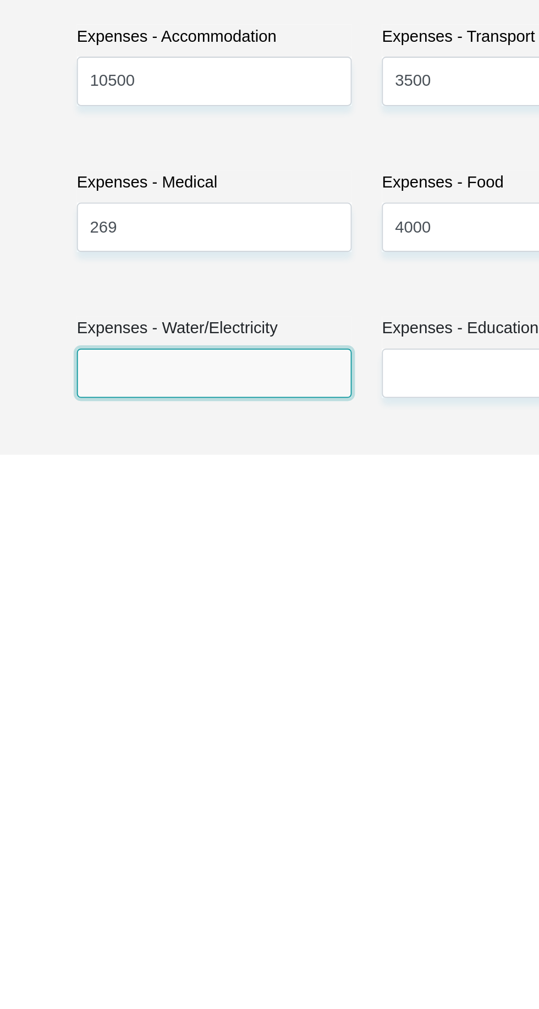
click at [123, 952] on input "Expenses - Water/Electricity" at bounding box center [186, 965] width 150 height 27
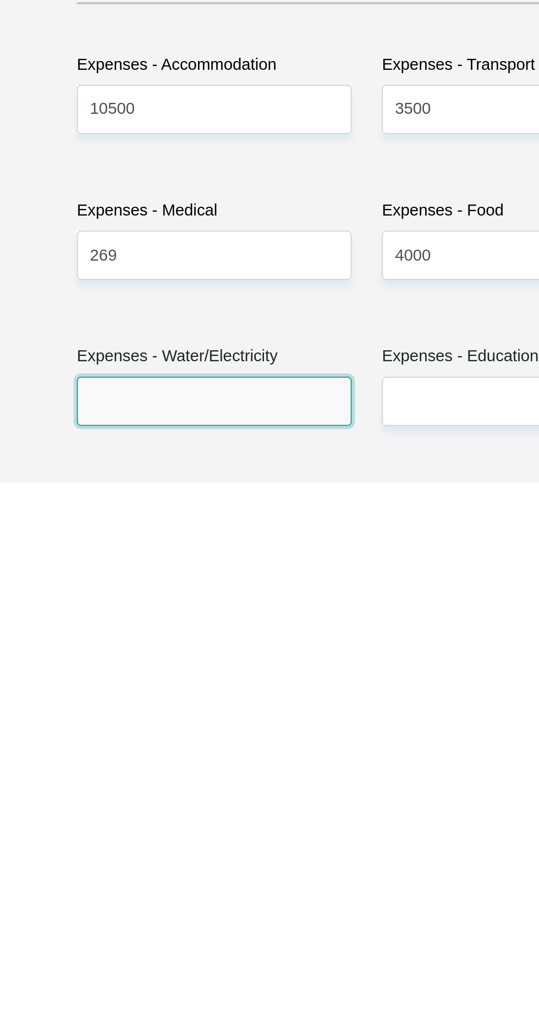
scroll to position [1073, 0]
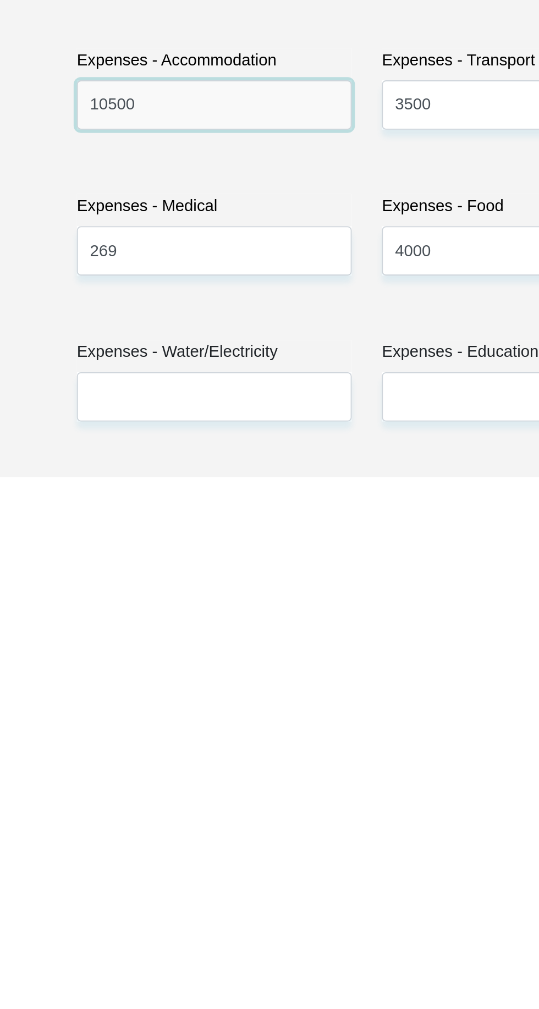
click at [150, 793] on input "10500" at bounding box center [186, 806] width 150 height 27
type input "1"
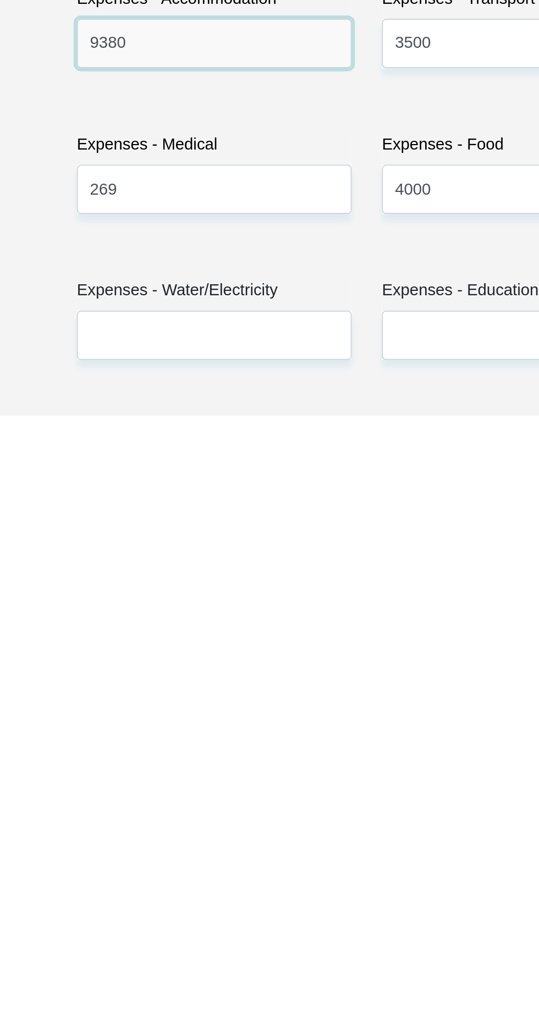
scroll to position [1101, 0]
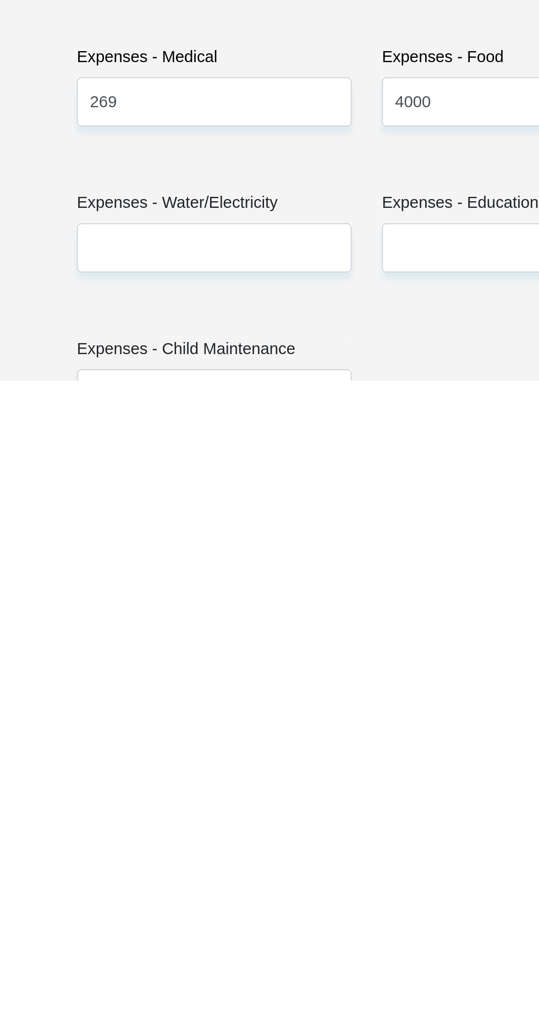
type input "9380"
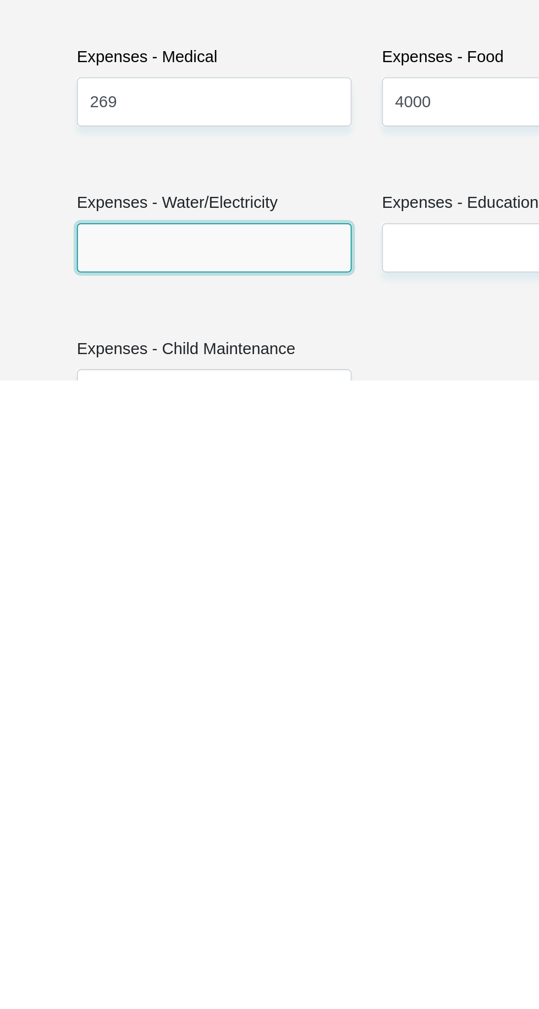
click at [122, 924] on input "Expenses - Water/Electricity" at bounding box center [186, 937] width 150 height 27
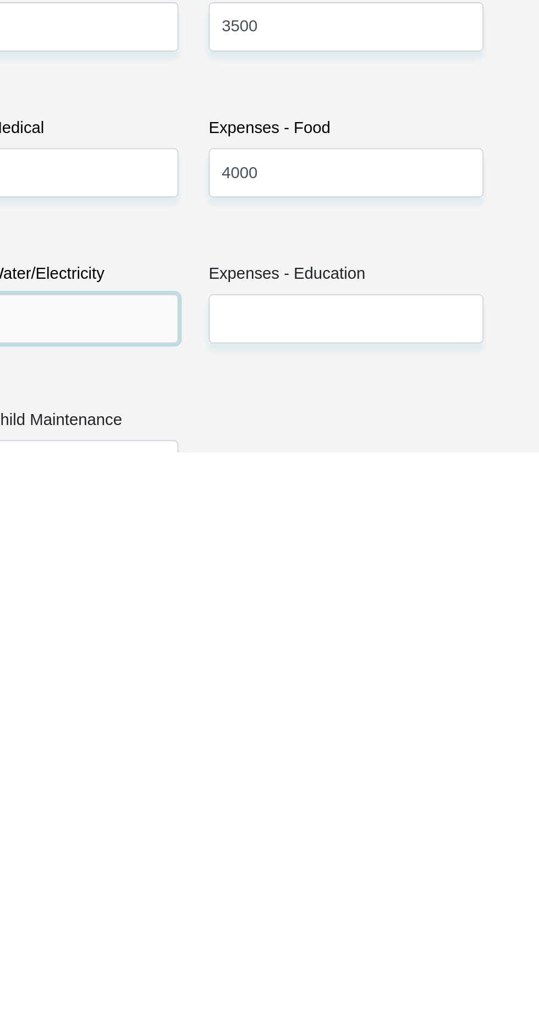
type input "2250"
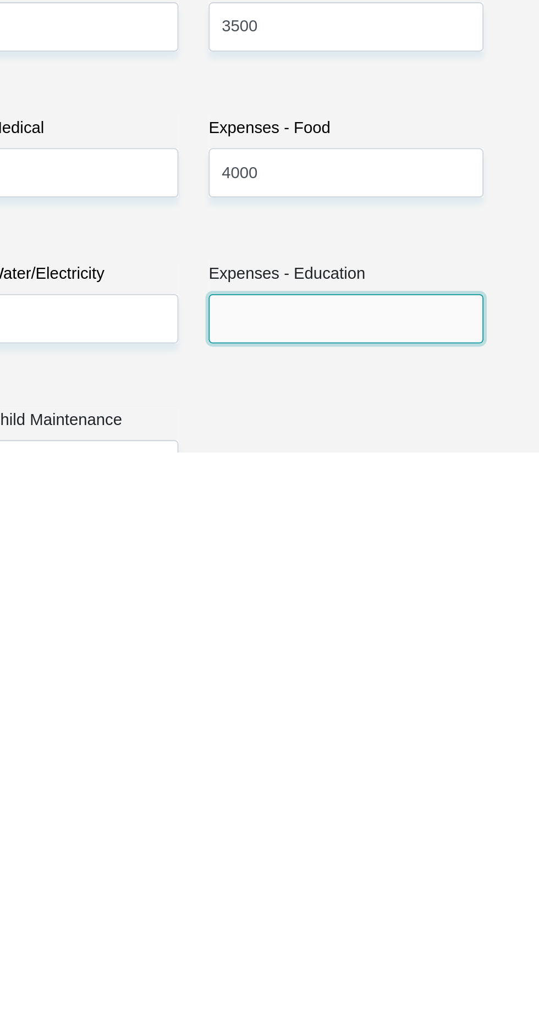
click at [300, 923] on input "Expenses - Education" at bounding box center [353, 936] width 150 height 27
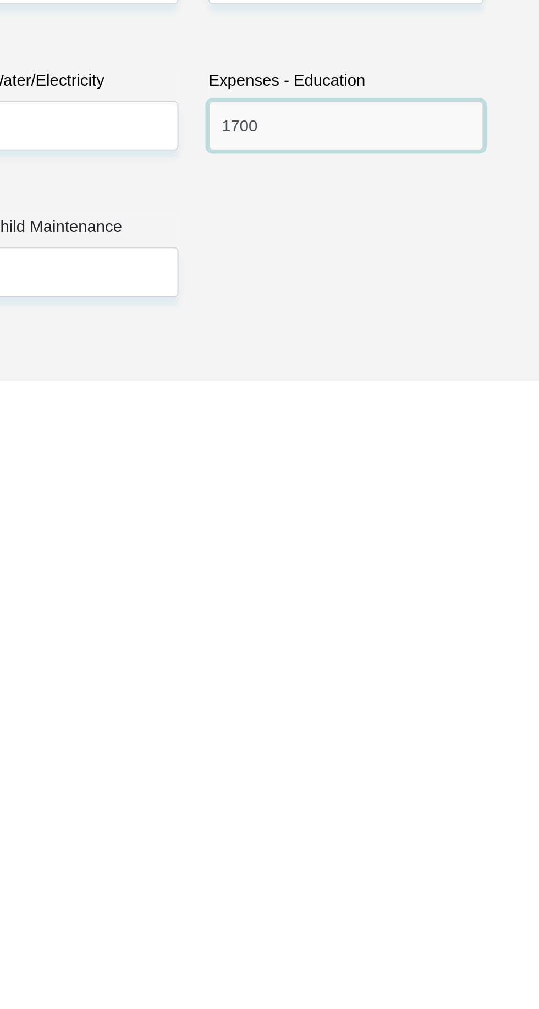
scroll to position [1168, 0]
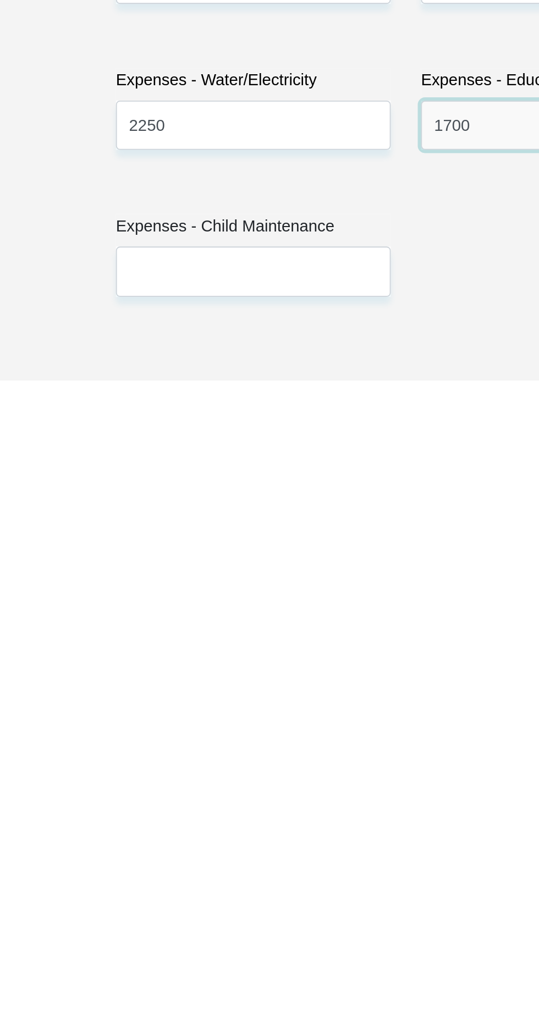
type input "1700"
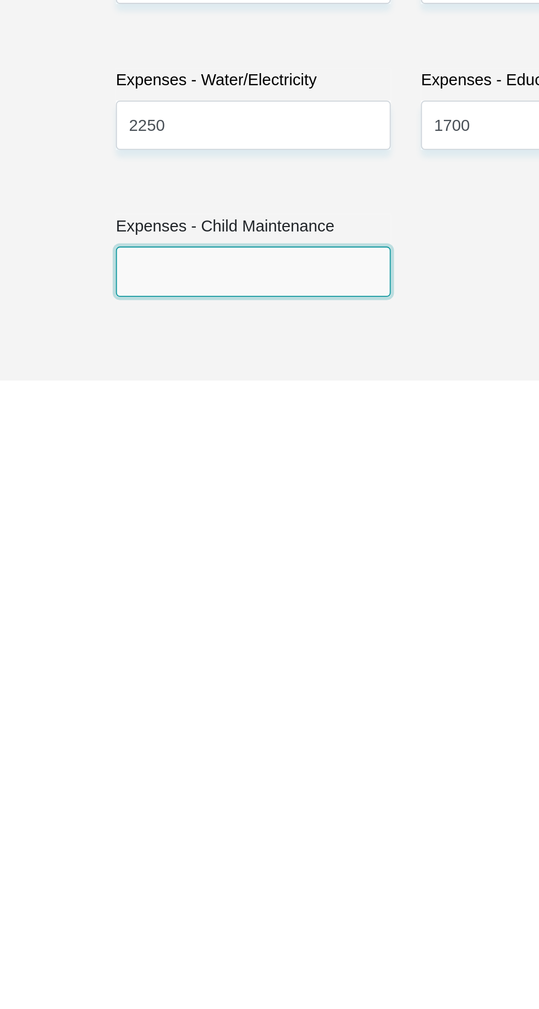
click at [129, 936] on input "Expenses - Child Maintenance" at bounding box center [186, 949] width 150 height 27
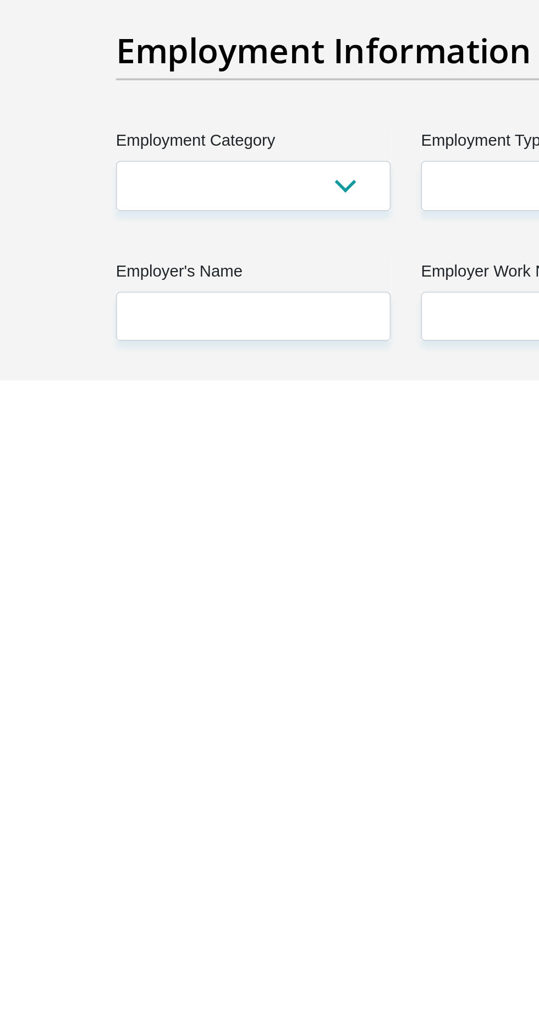
scroll to position [1386, 0]
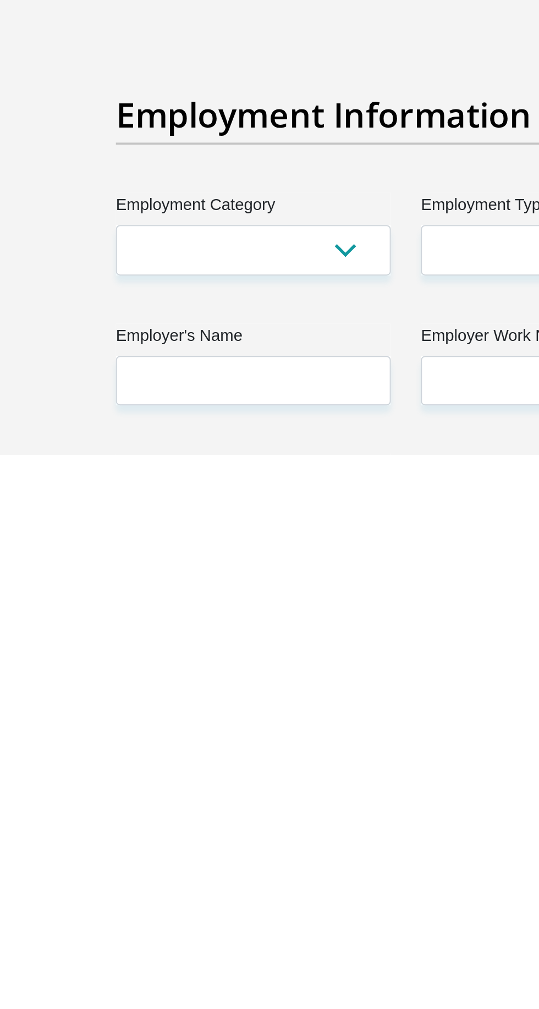
type input "0"
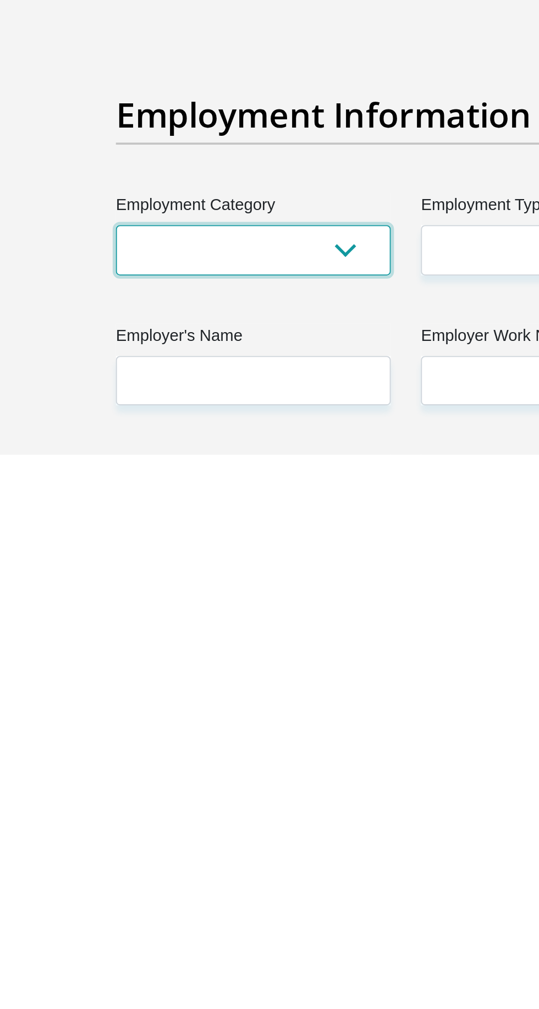
click at [123, 884] on select "AGRICULTURE ALCOHOL & TOBACCO CONSTRUCTION MATERIALS METALLURGY EQUIPMENT FOR R…" at bounding box center [186, 897] width 150 height 27
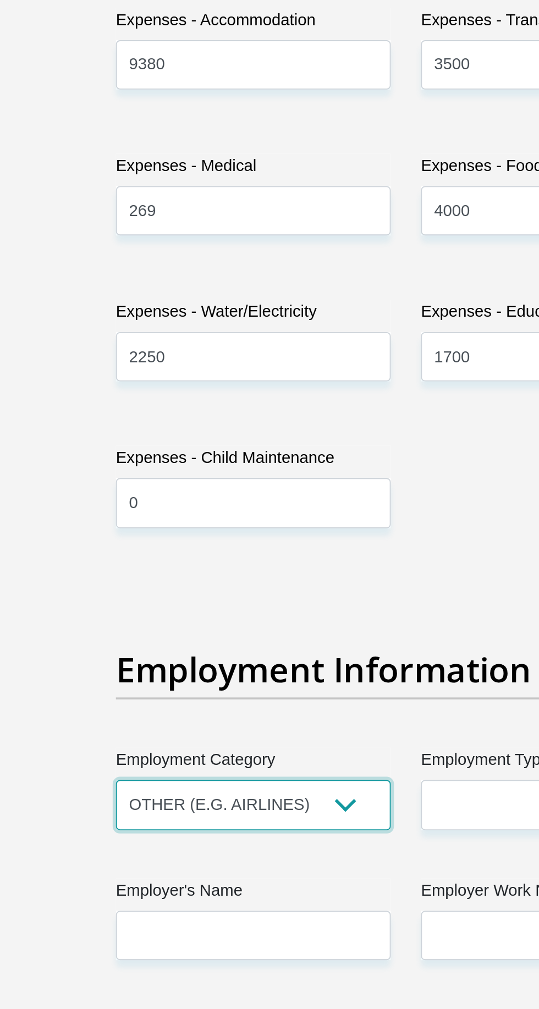
click at [111, 884] on select "AGRICULTURE ALCOHOL & TOBACCO CONSTRUCTION MATERIALS METALLURGY EQUIPMENT FOR R…" at bounding box center [186, 897] width 150 height 27
click at [235, 884] on select "AGRICULTURE ALCOHOL & TOBACCO CONSTRUCTION MATERIALS METALLURGY EQUIPMENT FOR R…" at bounding box center [186, 897] width 150 height 27
select select "48"
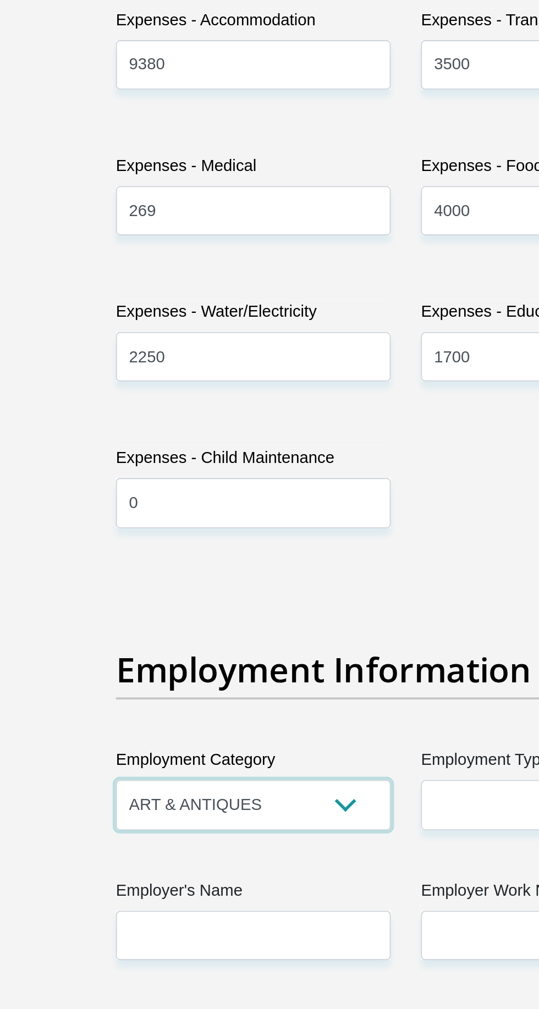
click at [111, 884] on select "AGRICULTURE ALCOHOL & TOBACCO CONSTRUCTION MATERIALS METALLURGY EQUIPMENT FOR R…" at bounding box center [186, 897] width 150 height 27
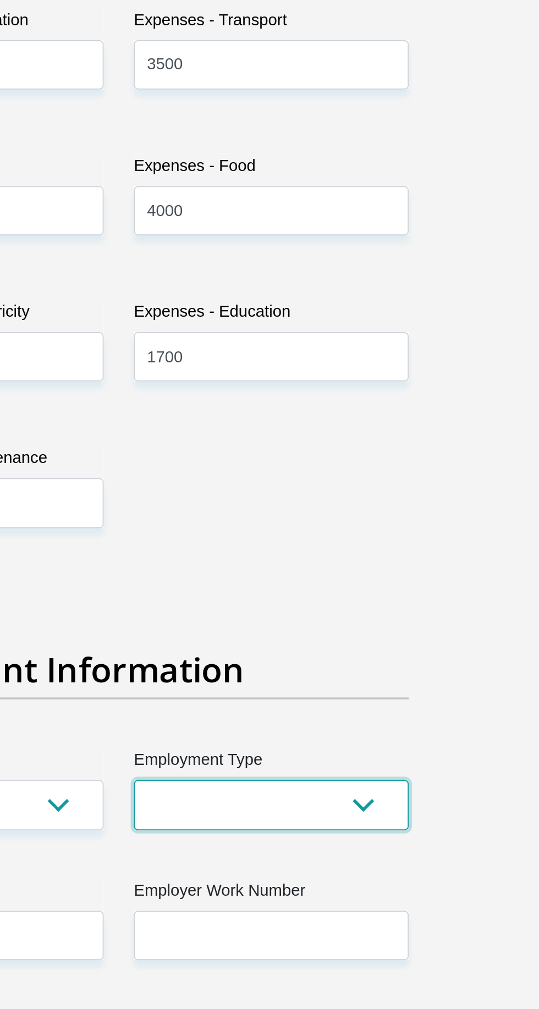
click at [389, 884] on select "College/Lecturer Craft Seller Creative Driver Executive Farmer Forces - Non Com…" at bounding box center [353, 897] width 150 height 27
select select "Manager"
click at [278, 884] on select "College/Lecturer Craft Seller Creative Driver Executive Farmer Forces - Non Com…" at bounding box center [353, 897] width 150 height 27
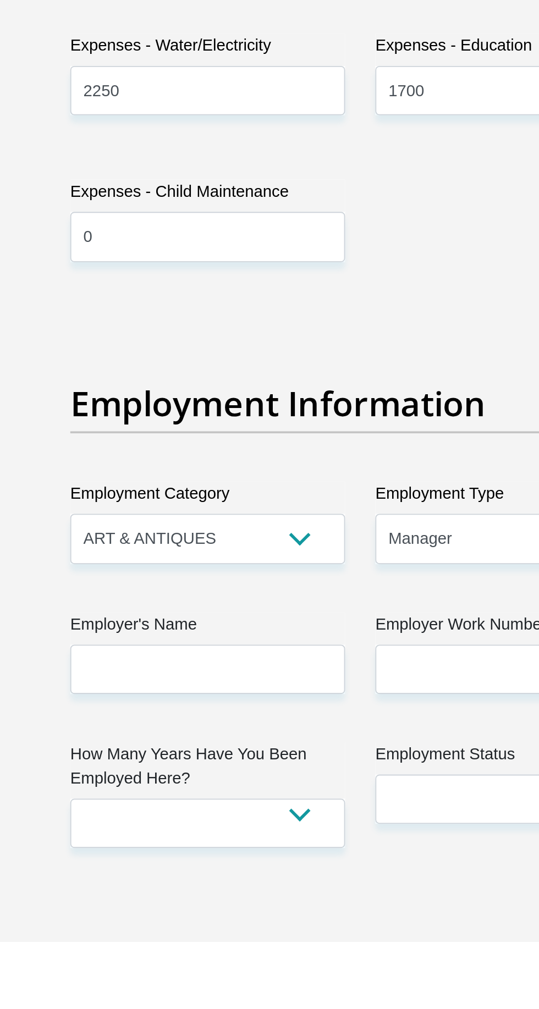
click at [135, 830] on label "Employer's Name" at bounding box center [186, 839] width 150 height 18
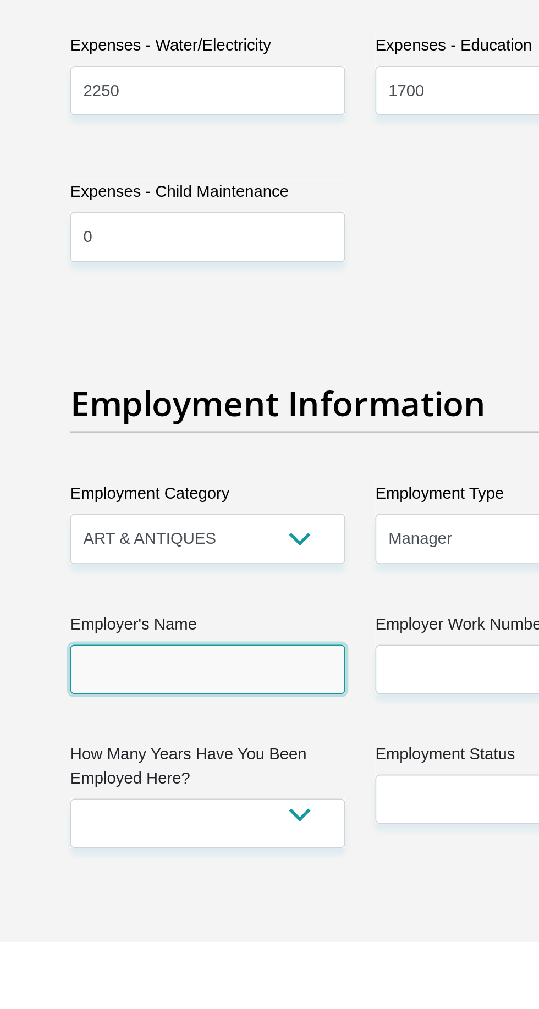
click at [135, 847] on input "Employer's Name" at bounding box center [186, 860] width 150 height 27
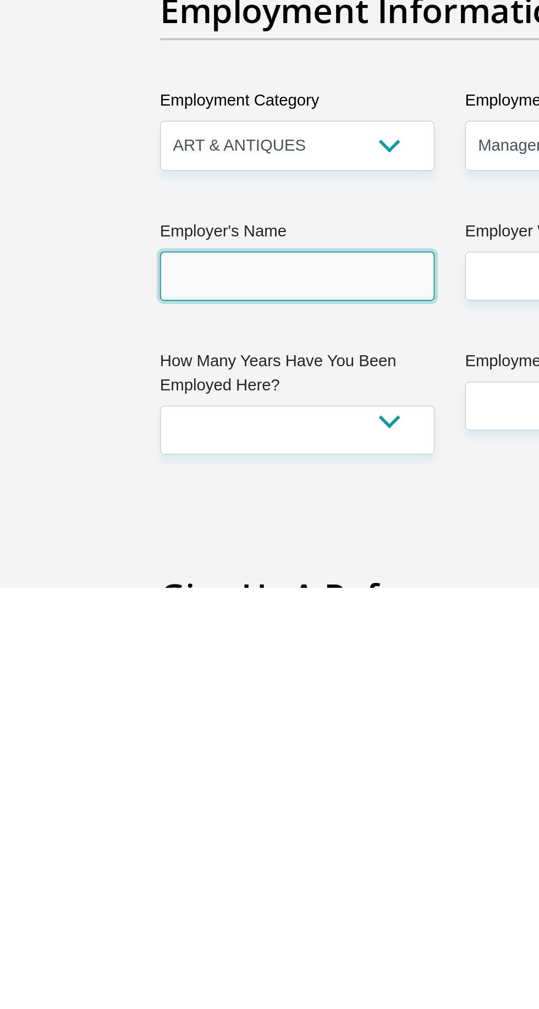
scroll to position [1516, 0]
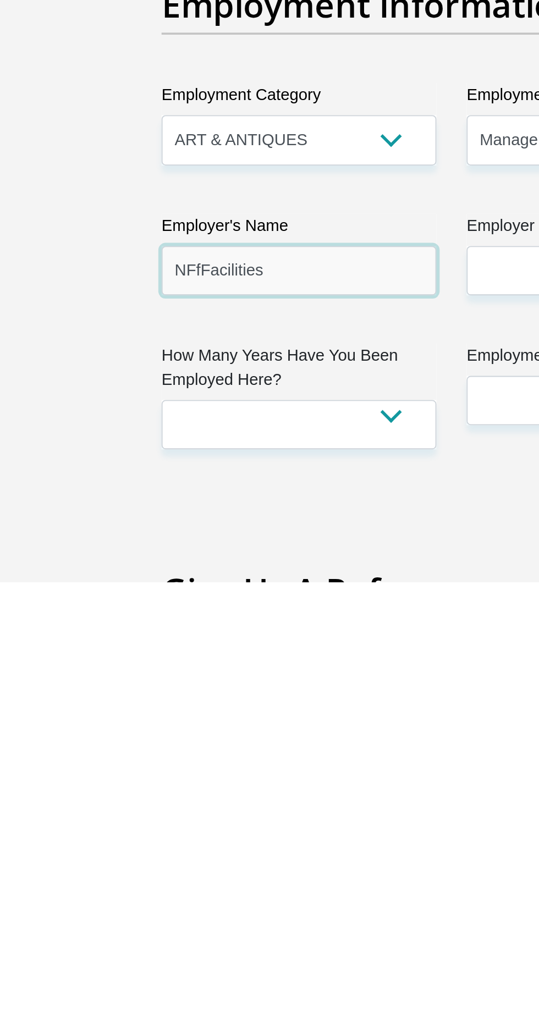
click at [128, 826] on input "NFfFacilities" at bounding box center [186, 839] width 150 height 27
click at [133, 826] on input "NFfFacilities" at bounding box center [186, 839] width 150 height 27
click at [134, 826] on input "NFfFacilities" at bounding box center [186, 839] width 150 height 27
click at [129, 826] on input "NFFacilities" at bounding box center [186, 839] width 150 height 27
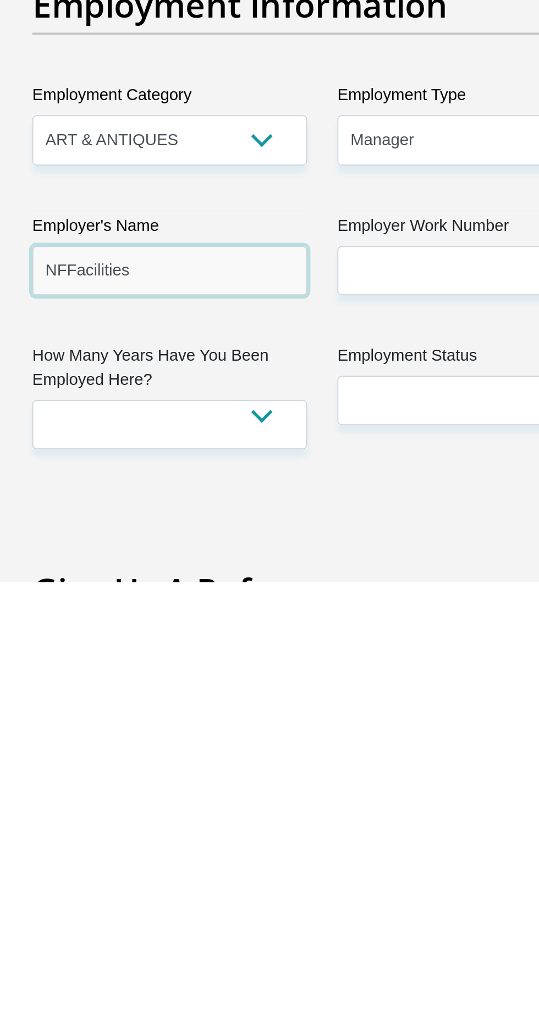
type input "NFFacilities"
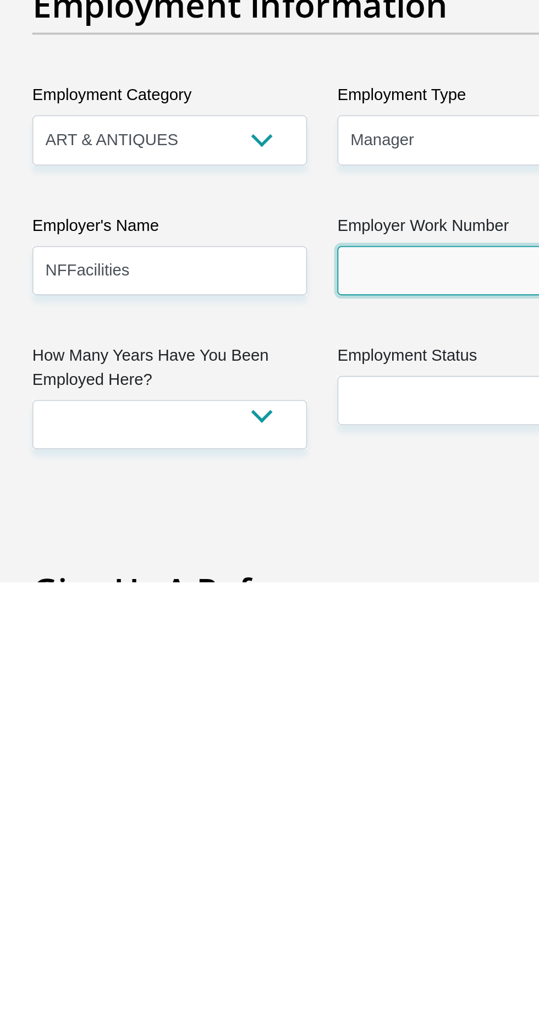
click at [300, 826] on input "Employer Work Number" at bounding box center [353, 839] width 150 height 27
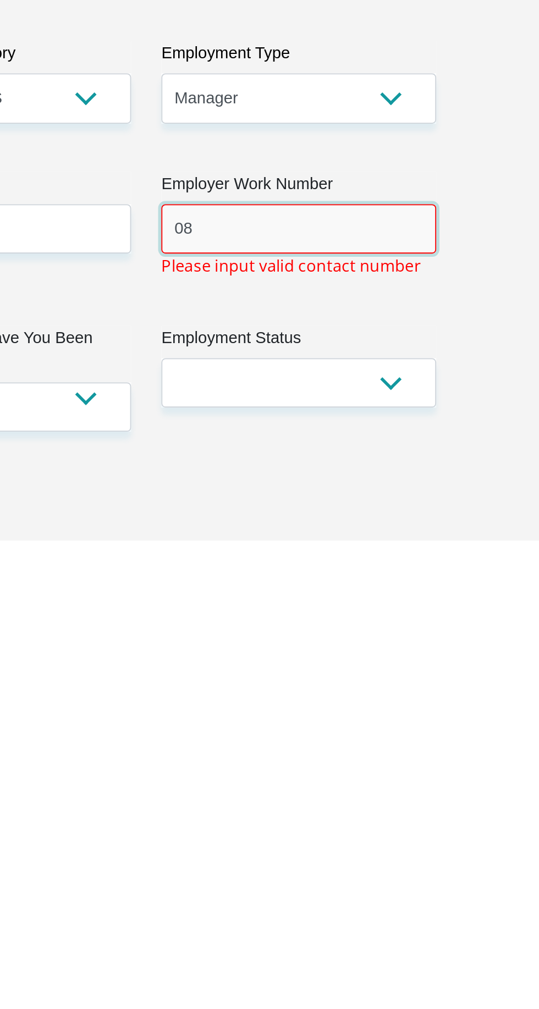
type input "0876545900"
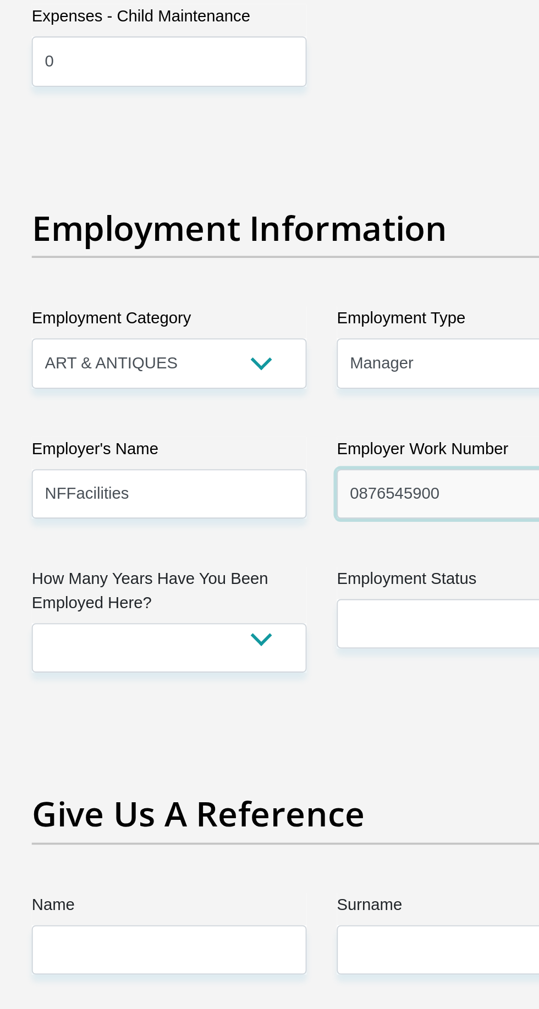
scroll to position [1646, 0]
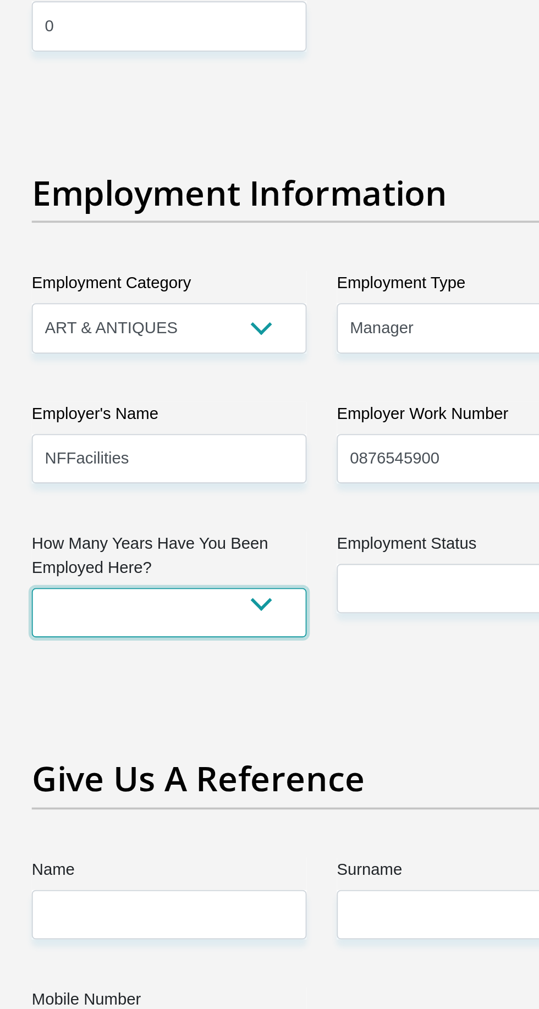
click at [167, 780] on select "less than 1 year 1-3 years 3-5 years 5+ years" at bounding box center [186, 793] width 150 height 27
select select "6"
click at [111, 780] on select "less than 1 year 1-3 years 3-5 years 5+ years" at bounding box center [186, 793] width 150 height 27
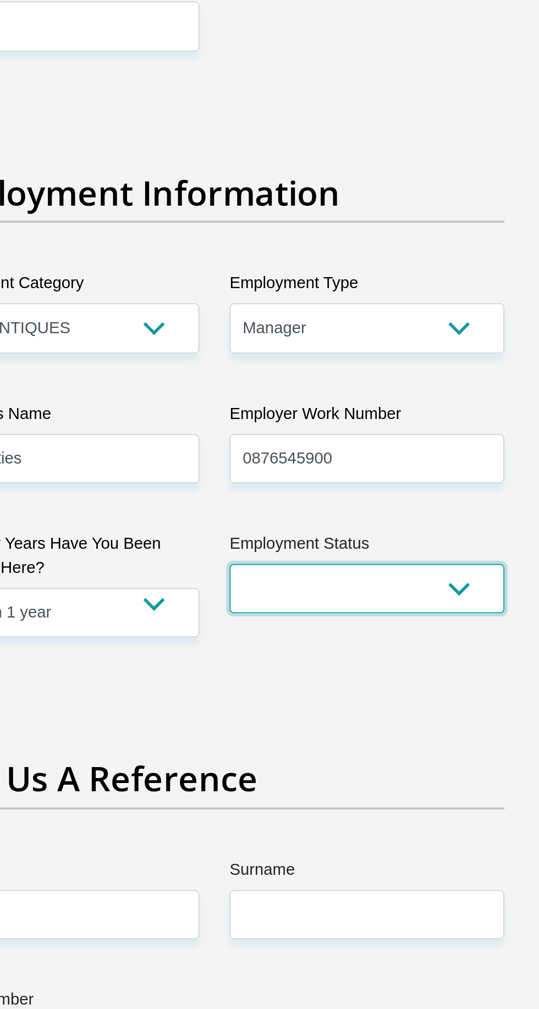
click at [389, 766] on select "Permanent/Full-time Part-time/Casual Contract Worker Self-Employed Housewife Re…" at bounding box center [353, 779] width 150 height 27
select select "1"
click at [278, 766] on select "Permanent/Full-time Part-time/Casual Contract Worker Self-Employed Housewife Re…" at bounding box center [353, 779] width 150 height 27
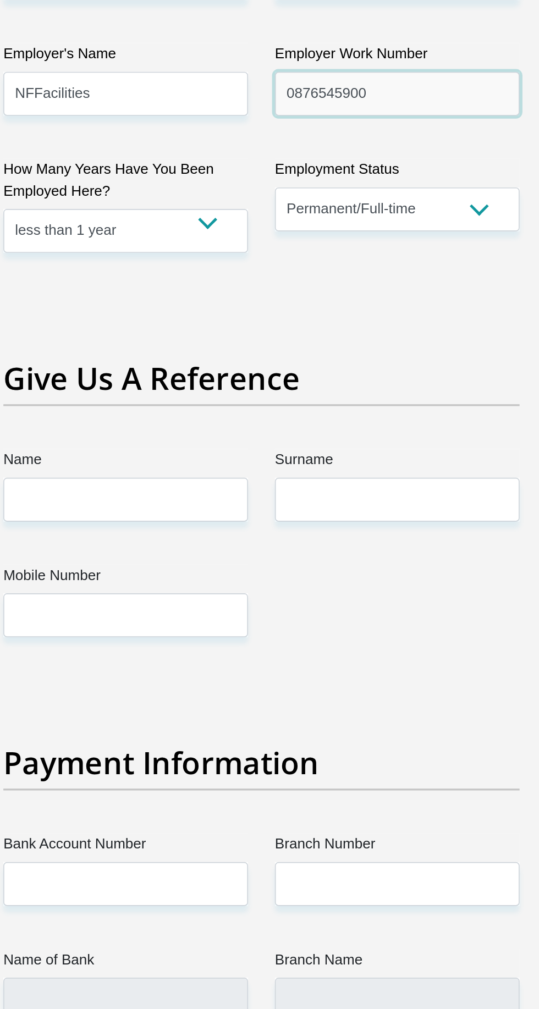
scroll to position [1907, 0]
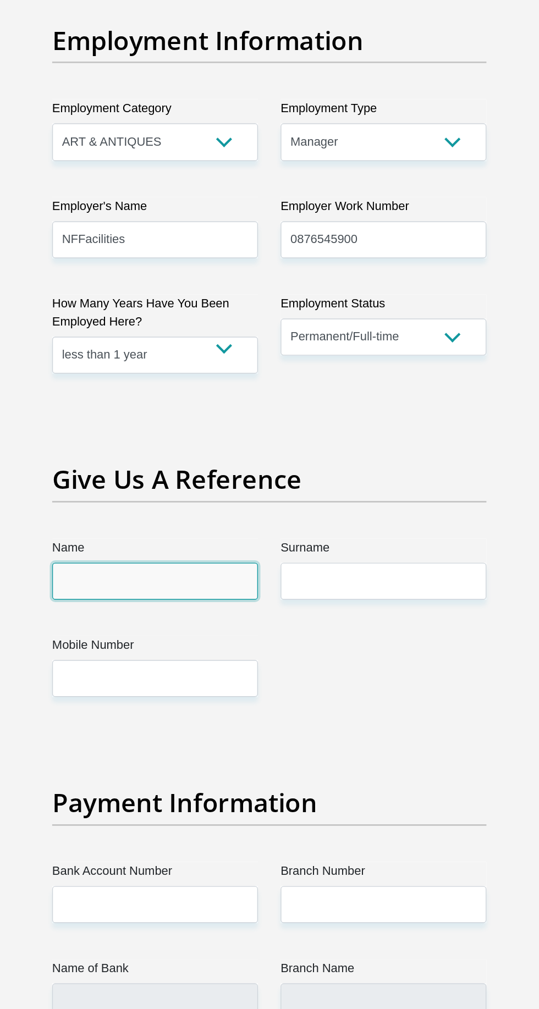
click at [124, 684] on input "Name" at bounding box center [186, 697] width 150 height 27
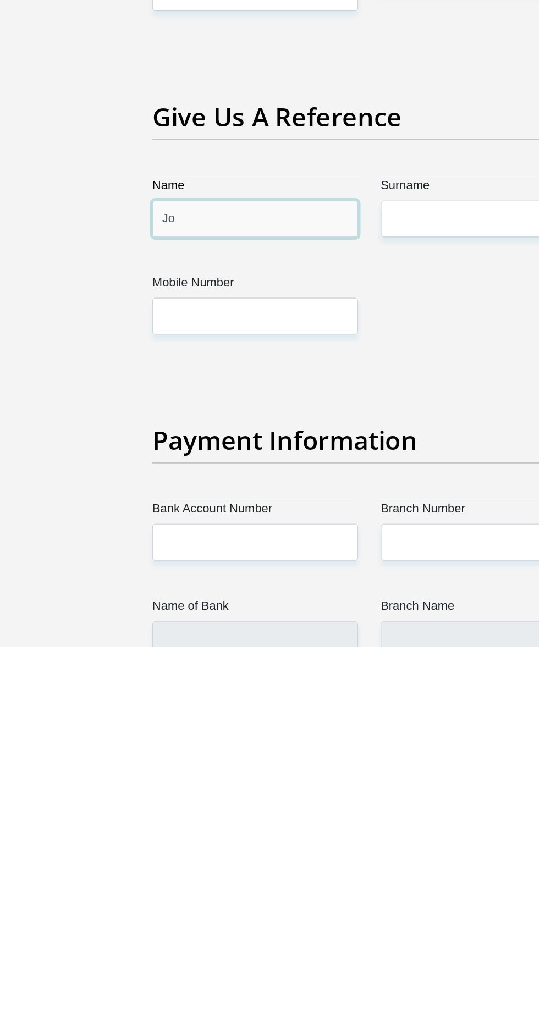
type input "J"
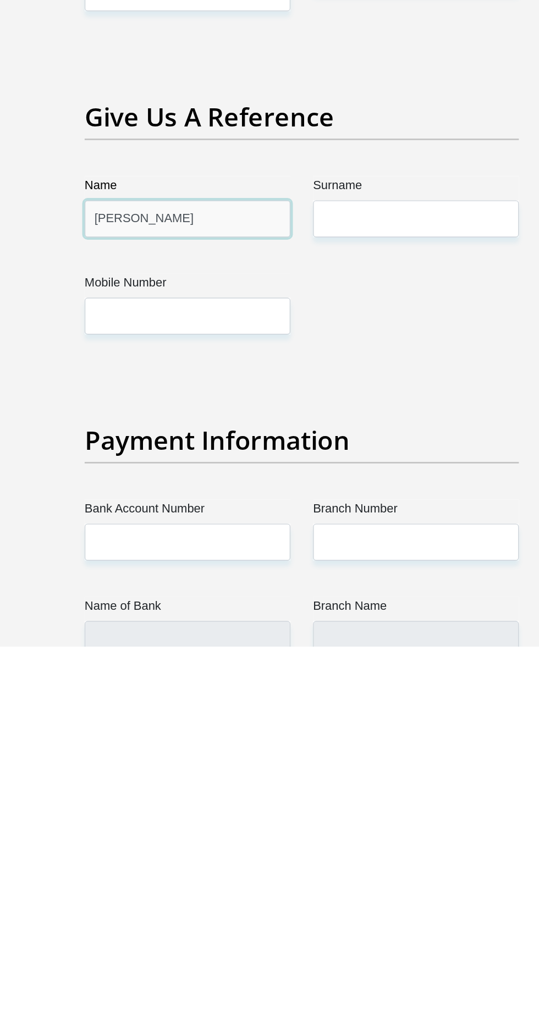
type input "Jenna"
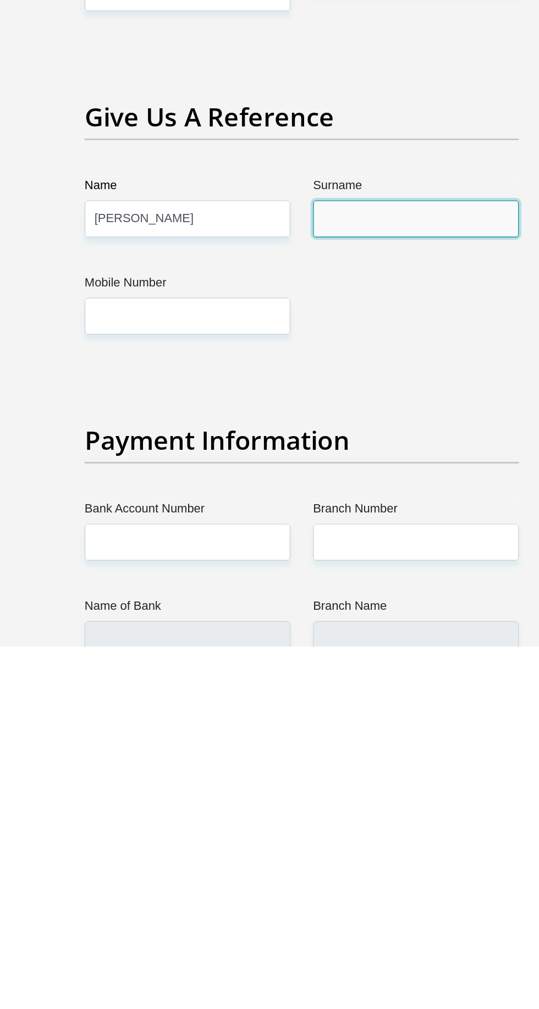
click at [298, 684] on input "Surname" at bounding box center [353, 697] width 150 height 27
click at [314, 684] on input "Kleingeld" at bounding box center [353, 697] width 150 height 27
click at [303, 684] on input "Kleingeld" at bounding box center [353, 697] width 150 height 27
click at [321, 684] on input "Kleinngeld" at bounding box center [353, 697] width 150 height 27
click at [309, 684] on input "Kleinngeld" at bounding box center [353, 697] width 150 height 27
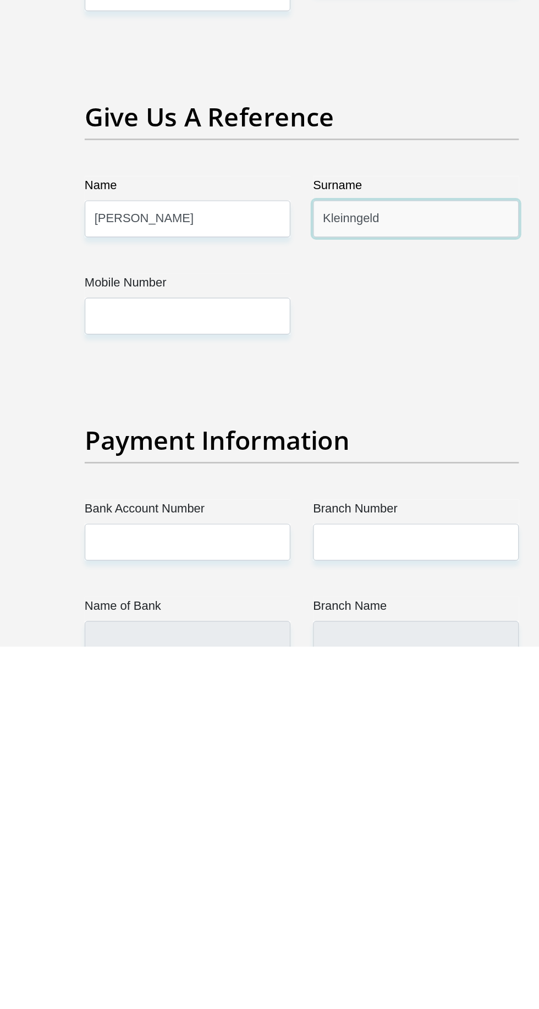
click at [336, 684] on input "Kleinngeld" at bounding box center [353, 697] width 150 height 27
type input "Kleinngeld"
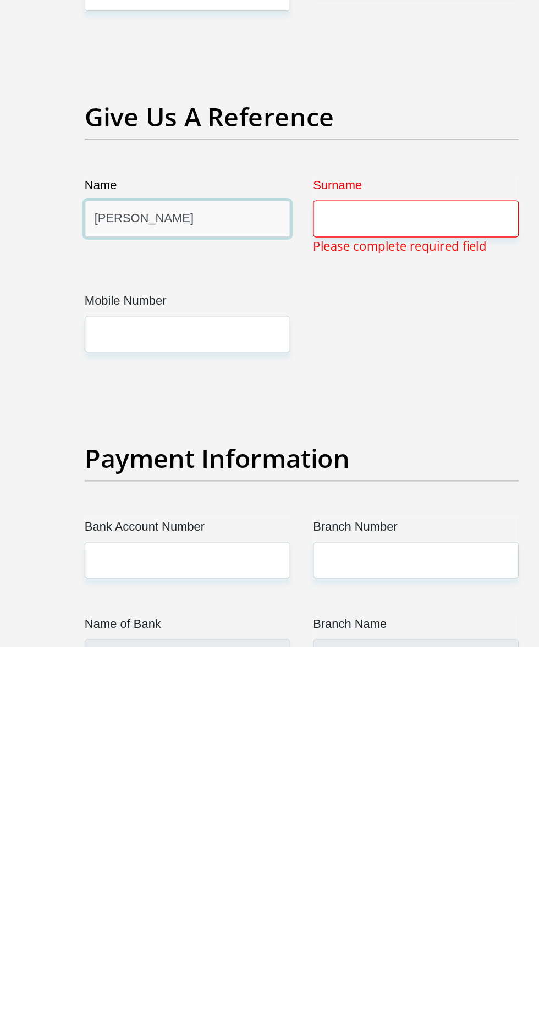
click at [155, 684] on input "Jenna" at bounding box center [186, 697] width 150 height 27
type input "Jenna"
type input "[PERSON_NAME]"
click at [303, 684] on input "Surname" at bounding box center [353, 697] width 150 height 27
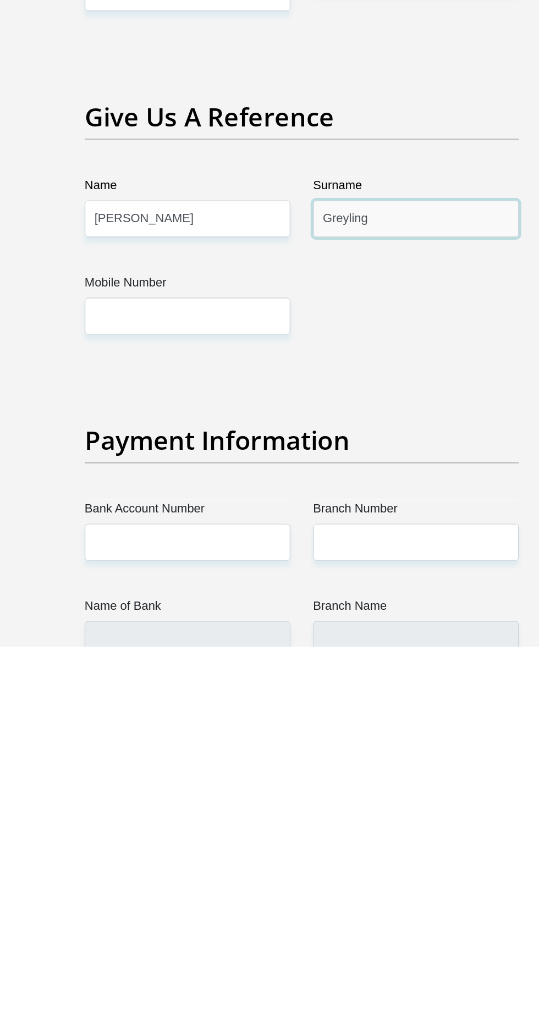
type input "Greyling"
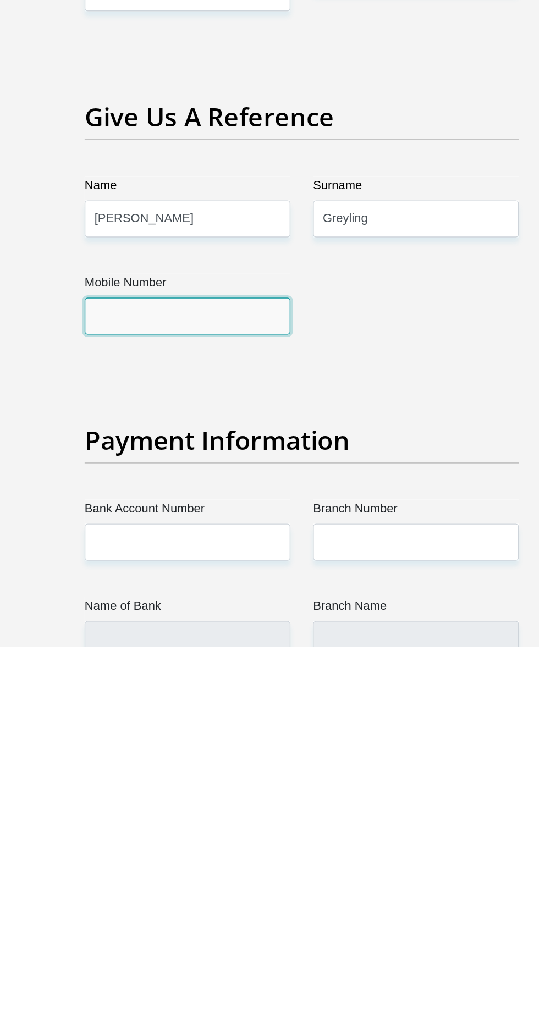
click at [122, 755] on input "Mobile Number" at bounding box center [186, 768] width 150 height 27
click at [126, 755] on input "Mobile Number" at bounding box center [186, 768] width 150 height 27
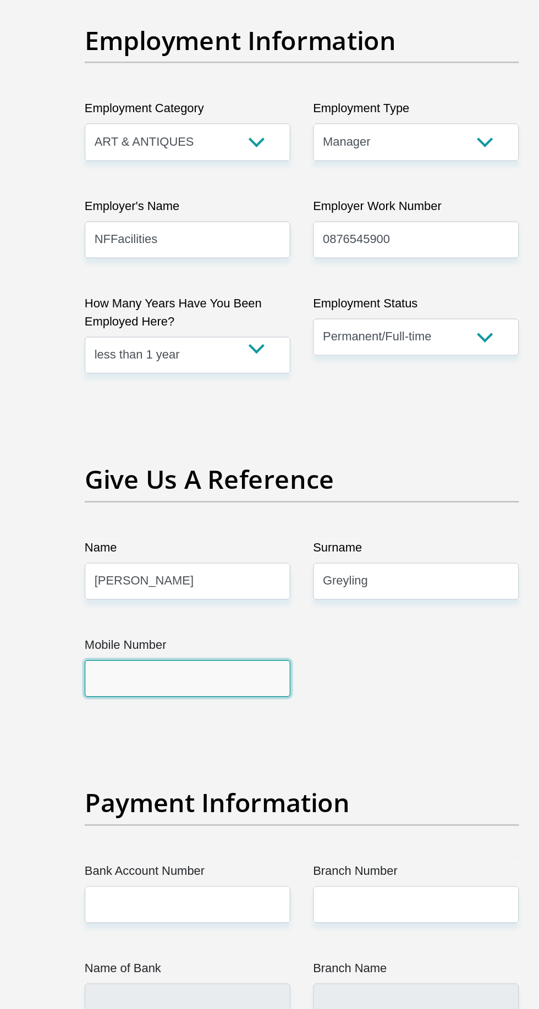
click at [151, 755] on input "Mobile Number" at bounding box center [186, 768] width 150 height 27
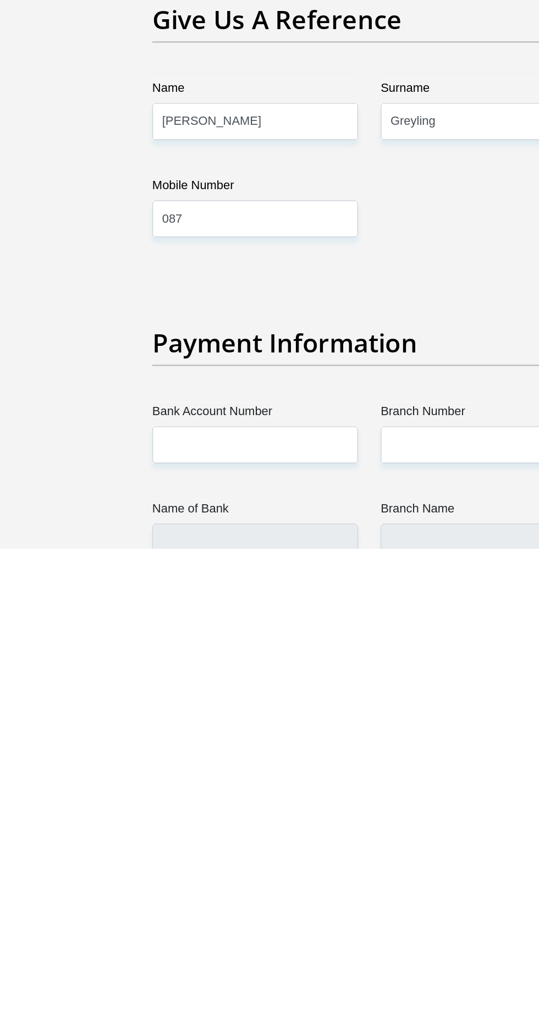
scroll to position [1906, 0]
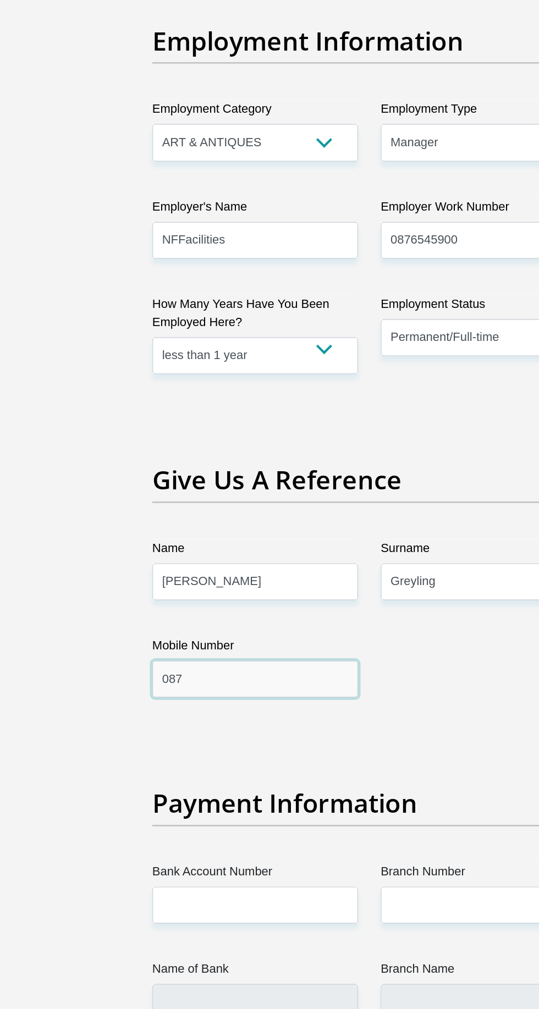
click at [136, 755] on input "087" at bounding box center [186, 768] width 150 height 27
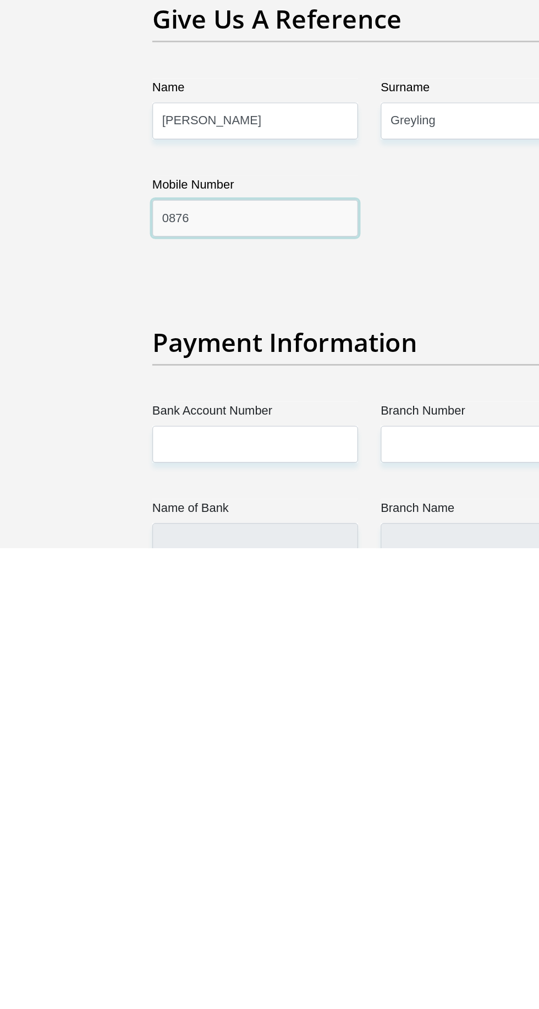
type input "0876545900"
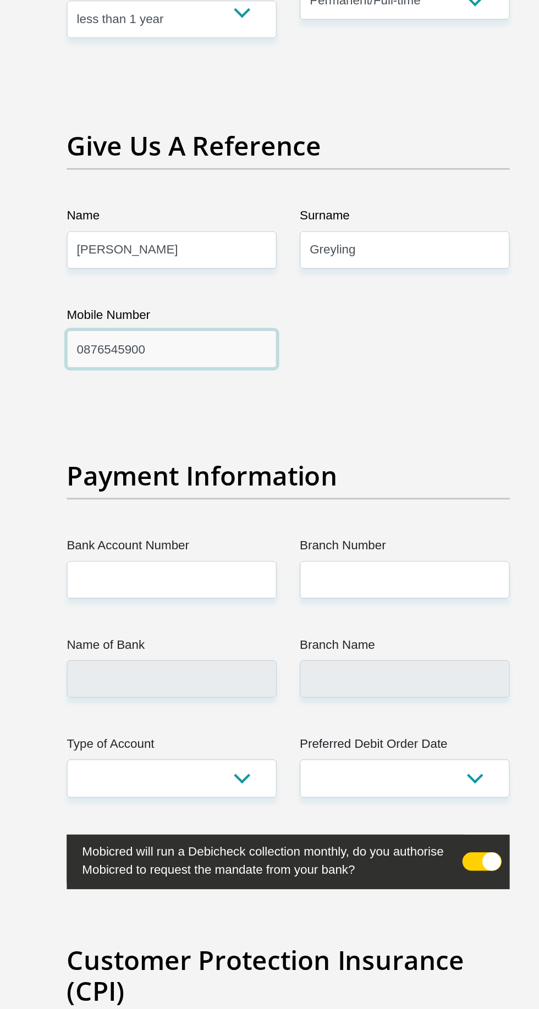
scroll to position [2237, 0]
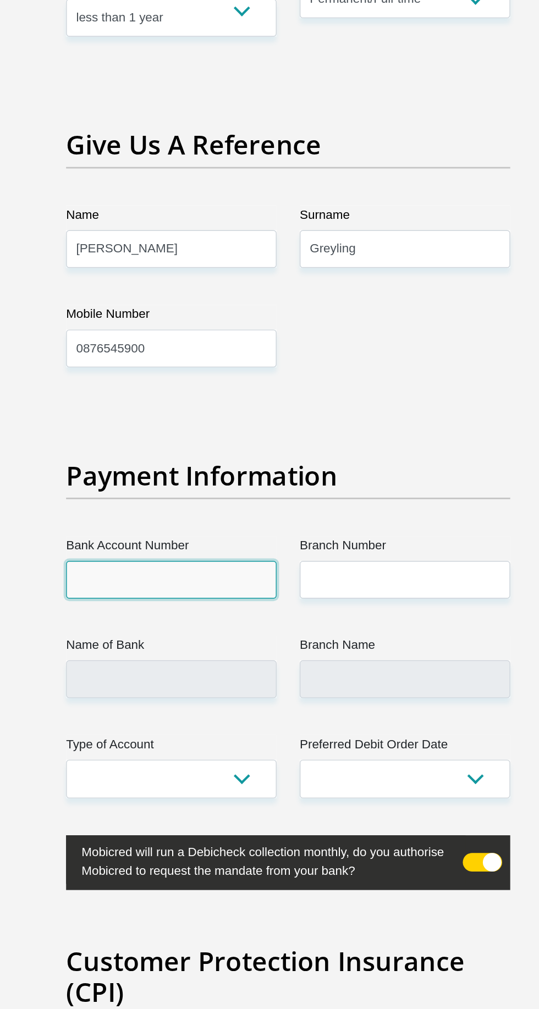
click at [124, 589] on input "Bank Account Number" at bounding box center [186, 602] width 150 height 27
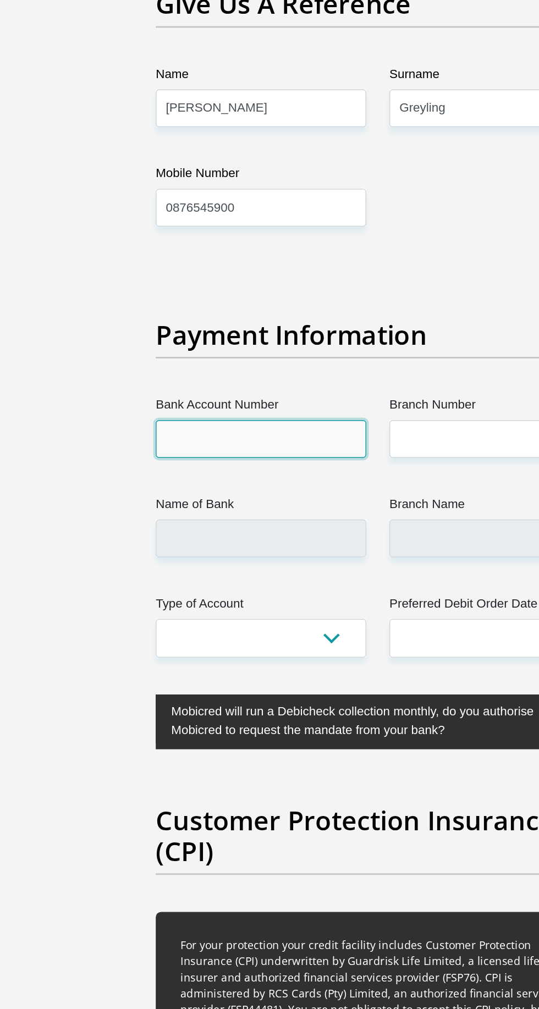
click at [127, 589] on input "Bank Account Number" at bounding box center [186, 602] width 150 height 27
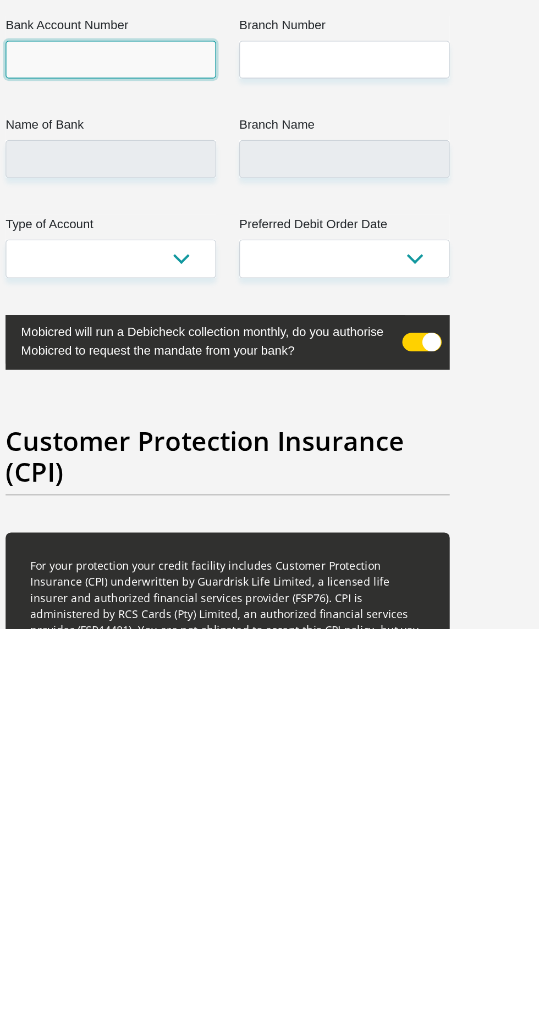
scroll to position [2237, 0]
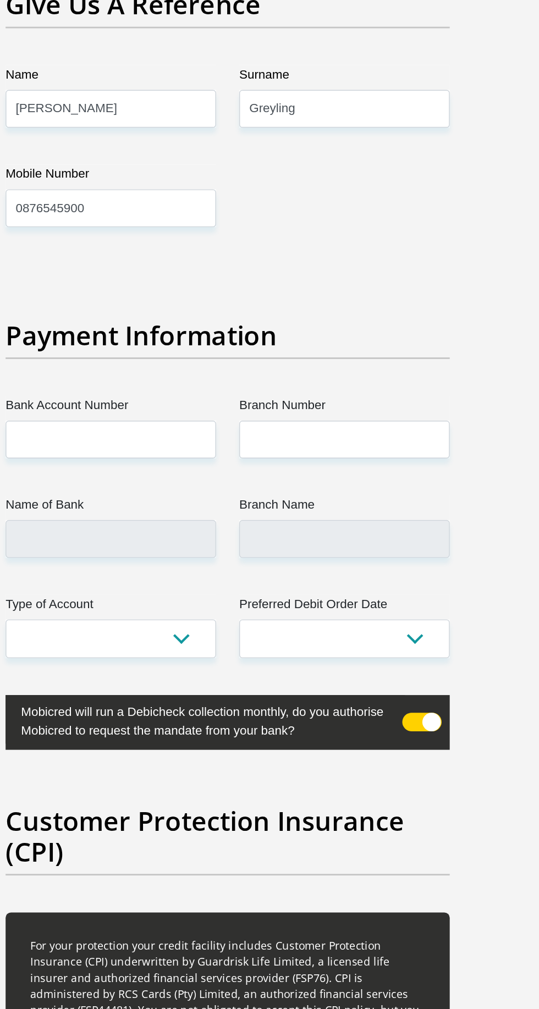
click at [416, 798] on span at bounding box center [408, 804] width 28 height 13
click at [412, 795] on input "checkbox" at bounding box center [412, 795] width 0 height 0
click at [408, 798] on span at bounding box center [408, 804] width 28 height 13
click at [412, 795] on input "checkbox" at bounding box center [412, 795] width 0 height 0
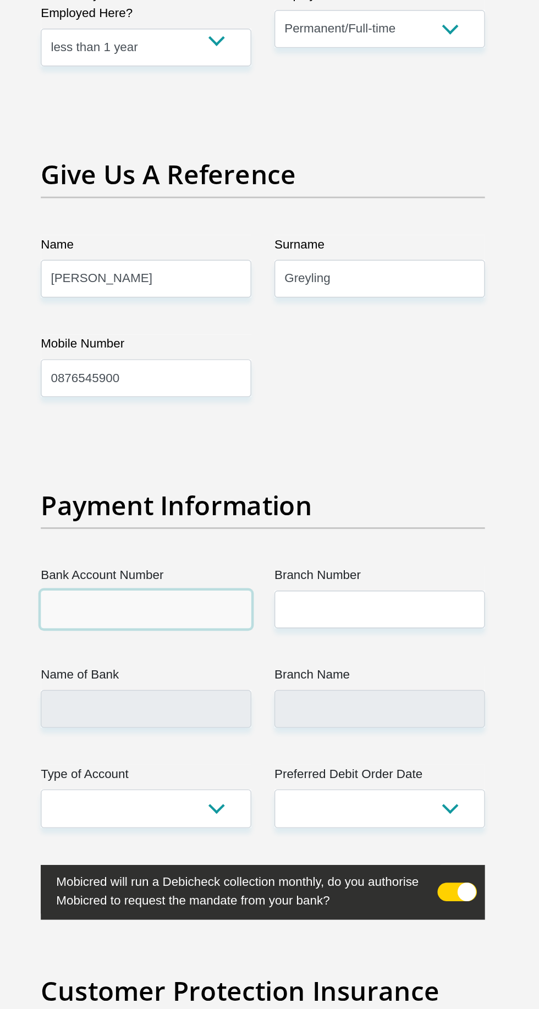
click at [125, 421] on input "Bank Account Number" at bounding box center [186, 434] width 150 height 27
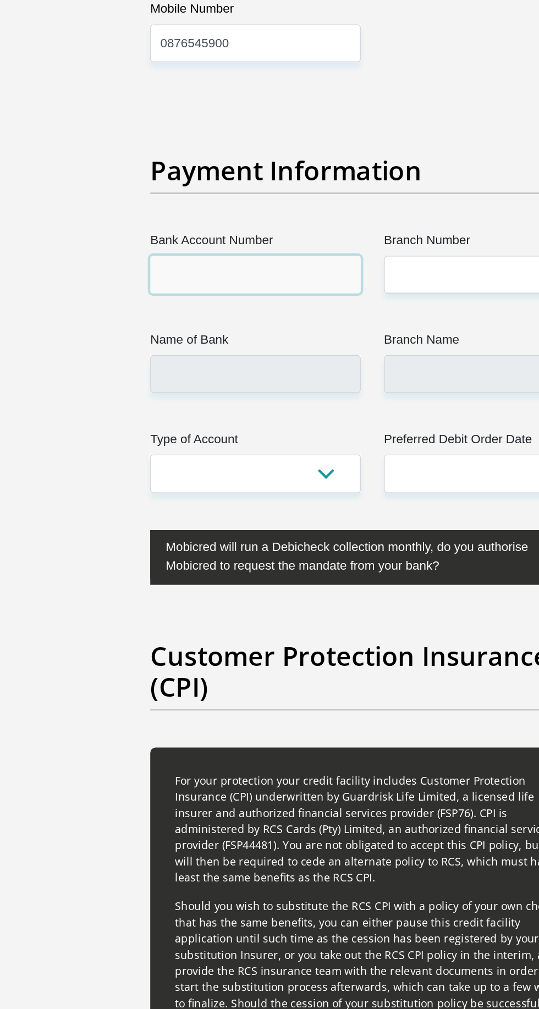
scroll to position [2405, 0]
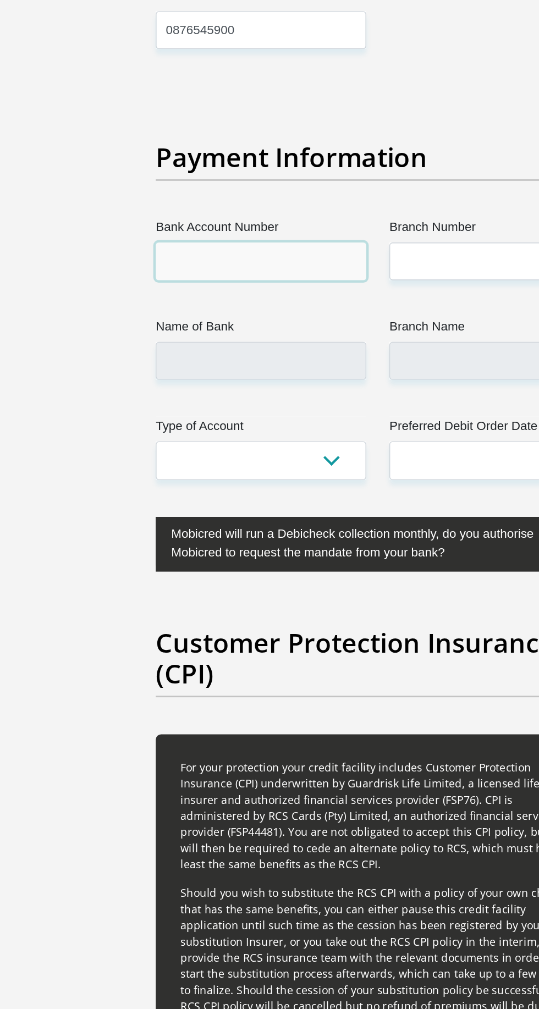
type input "62491555317"
click at [290, 421] on input "Branch Number" at bounding box center [353, 434] width 150 height 27
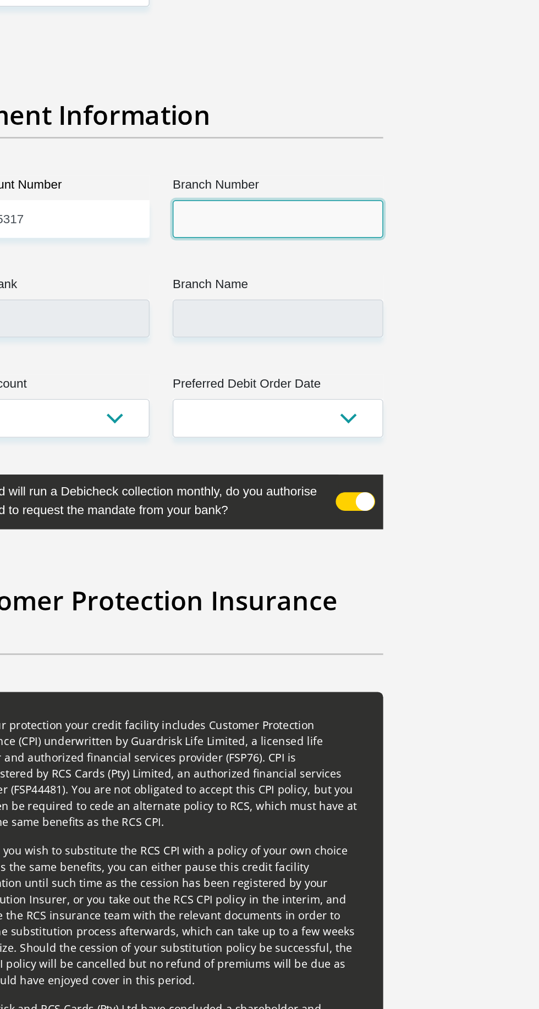
type input "250114"
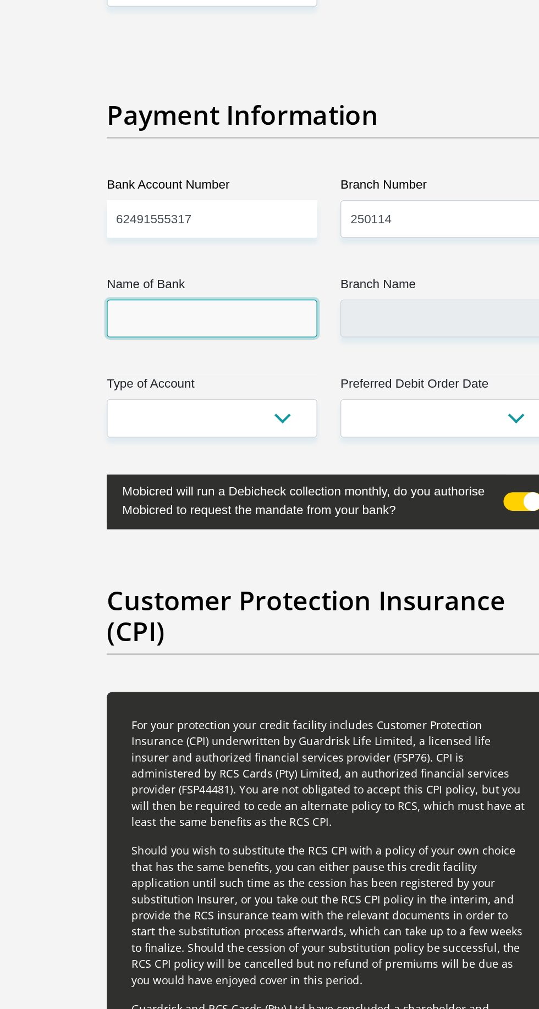
click at [129, 492] on input "Name of Bank" at bounding box center [186, 505] width 150 height 27
type input "FIRSTRAND BANK"
type input "VANGATE 1064"
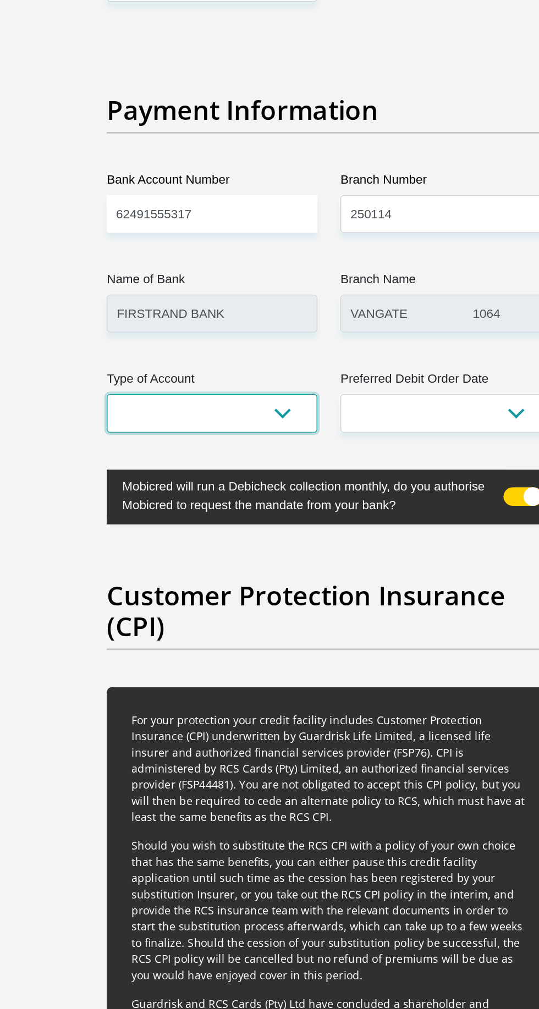
click at [135, 563] on select "Cheque Savings" at bounding box center [186, 576] width 150 height 27
select select "CUR"
click at [111, 563] on select "Cheque Savings" at bounding box center [186, 576] width 150 height 27
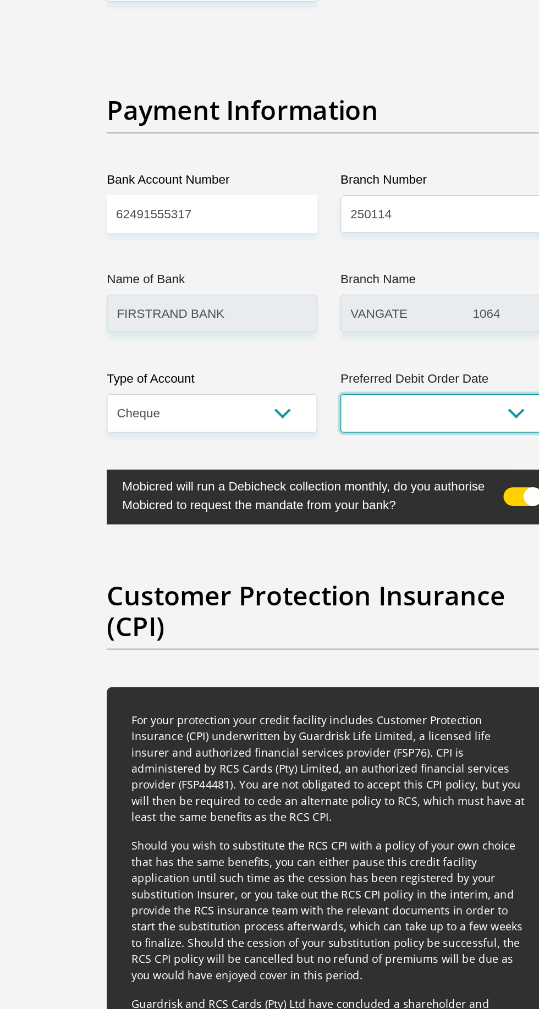
click at [309, 563] on select "1st 2nd 3rd 4th 5th 7th 18th 19th 20th 21st 22nd 23rd 24th 25th 26th 27th 28th …" at bounding box center [353, 576] width 150 height 27
select select "26"
click at [278, 563] on select "1st 2nd 3rd 4th 5th 7th 18th 19th 20th 21st 22nd 23rd 24th 25th 26th 27th 28th …" at bounding box center [353, 576] width 150 height 27
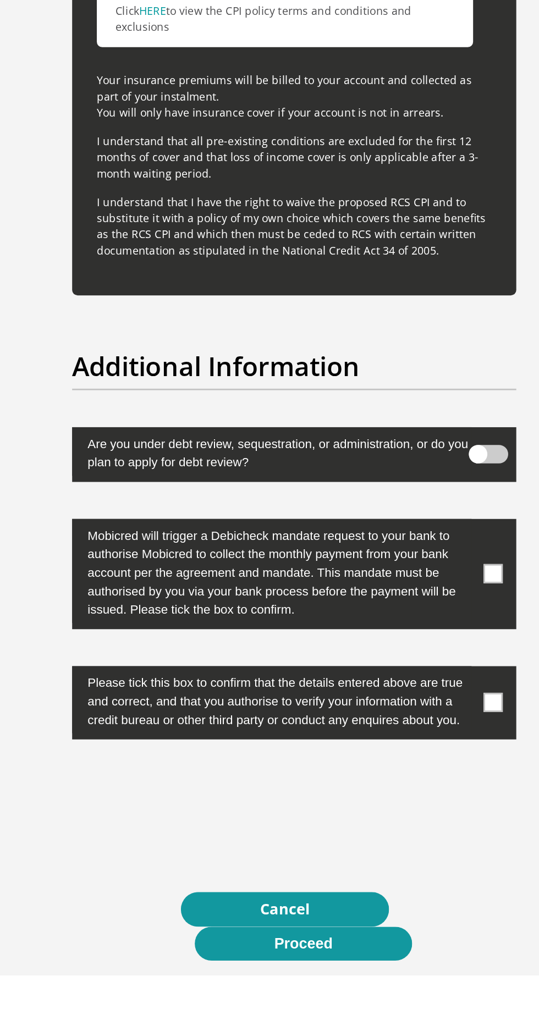
scroll to position [3290, 0]
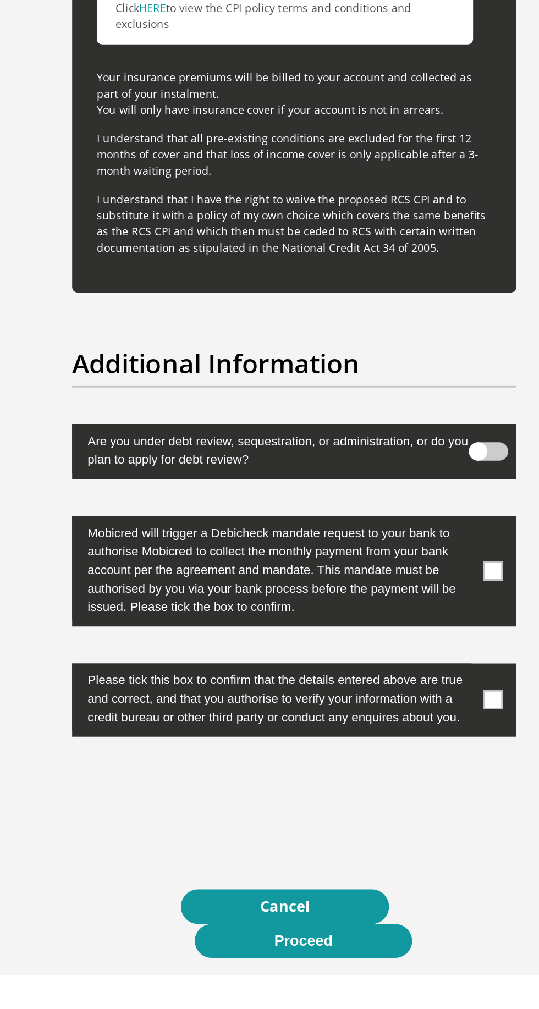
click at [404, 700] on label at bounding box center [269, 721] width 317 height 79
click at [401, 684] on input "checkbox" at bounding box center [401, 684] width 0 height 0
click at [411, 806] on span at bounding box center [412, 813] width 14 height 14
click at [401, 789] on input "checkbox" at bounding box center [401, 789] width 0 height 0
click at [317, 981] on button "Proceed" at bounding box center [276, 985] width 155 height 25
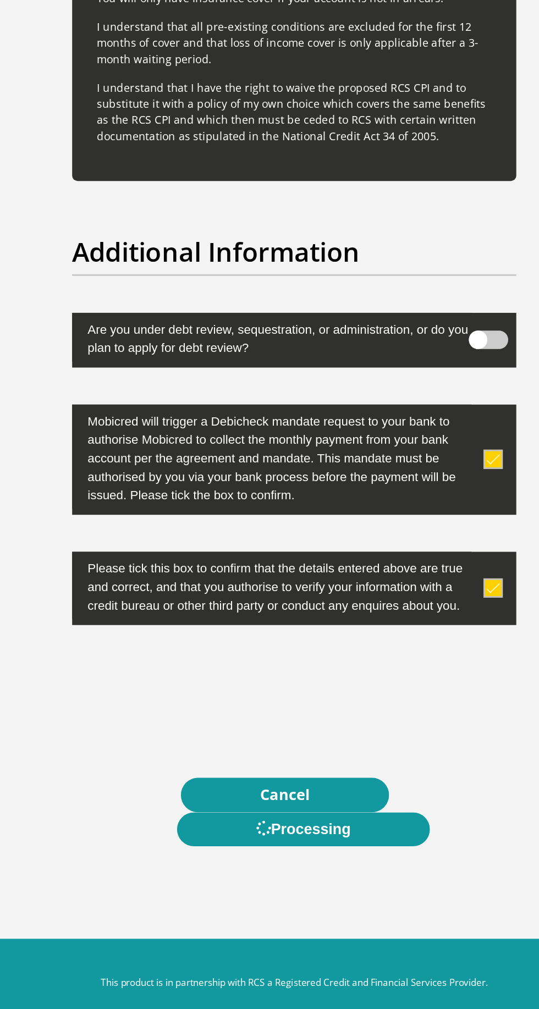
scroll to position [0, 0]
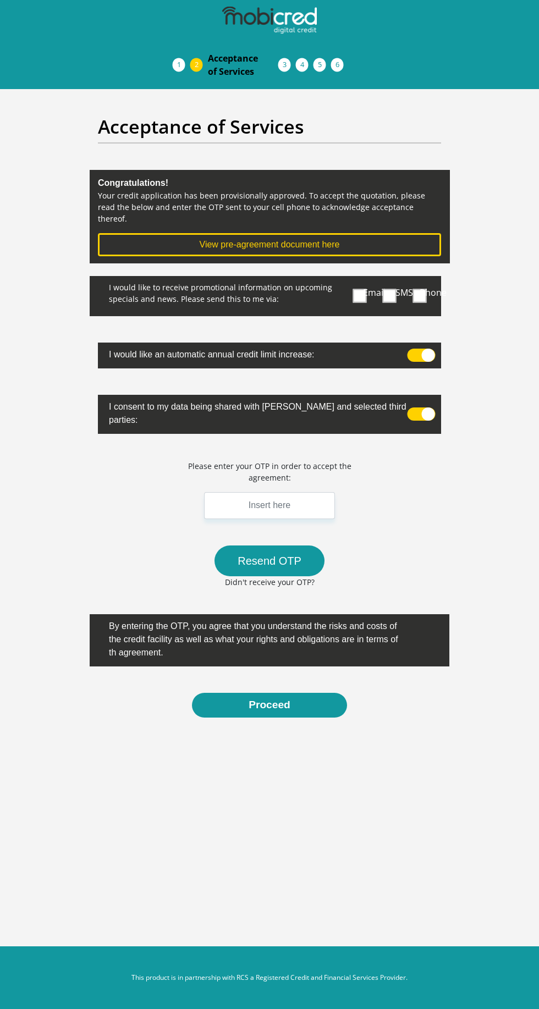
click at [428, 287] on span "Phone" at bounding box center [433, 293] width 27 height 12
click at [409, 279] on input "Phone" at bounding box center [409, 279] width 0 height 0
click at [398, 287] on span "SMS" at bounding box center [405, 293] width 18 height 12
click at [385, 279] on input "SMS" at bounding box center [385, 279] width 0 height 0
click at [424, 287] on span "Phone" at bounding box center [433, 293] width 27 height 12
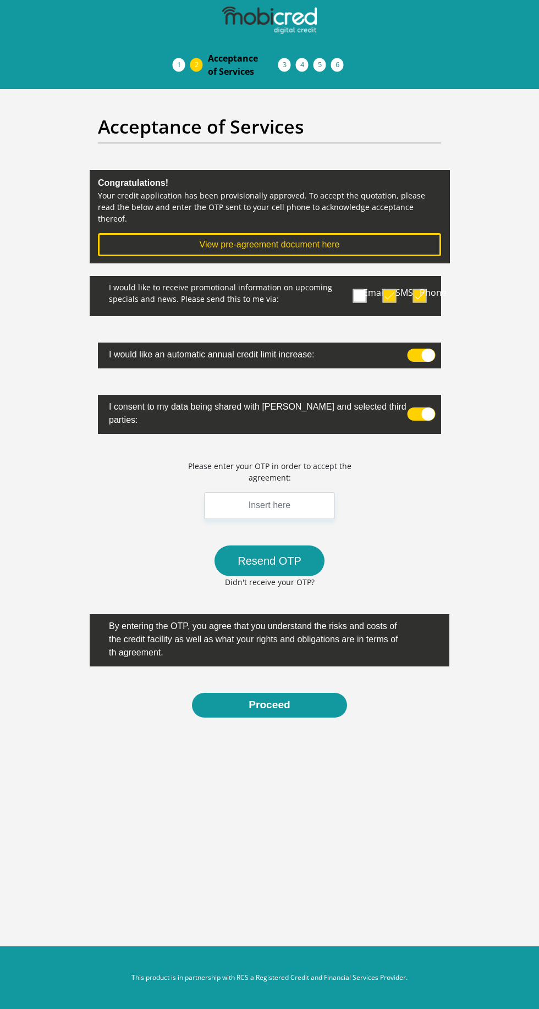
click at [409, 279] on input "Phone" at bounding box center [409, 279] width 0 height 0
click at [428, 349] on span at bounding box center [422, 355] width 28 height 13
click at [424, 352] on input "checkbox" at bounding box center [424, 352] width 0 height 0
click at [304, 494] on input "text" at bounding box center [269, 505] width 131 height 27
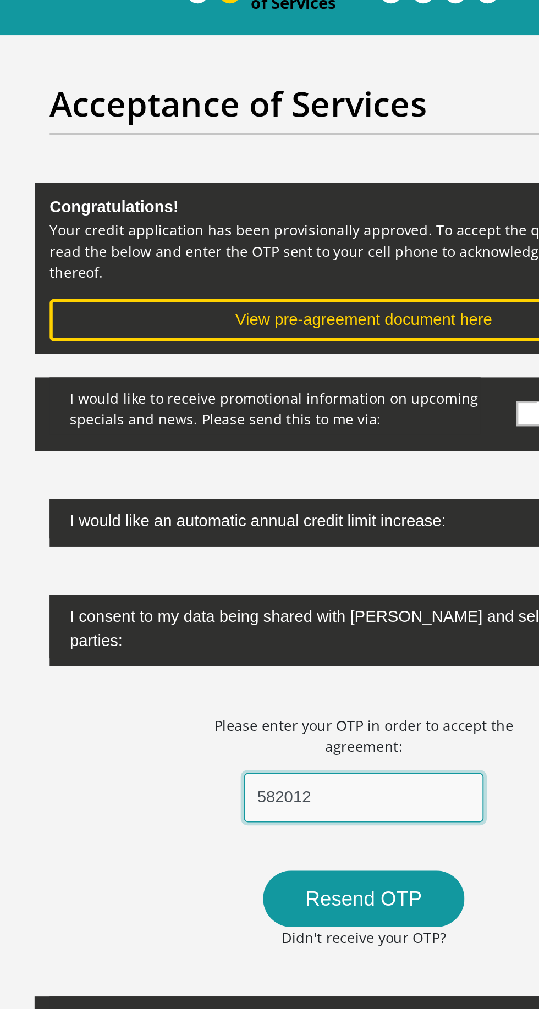
type input "582012"
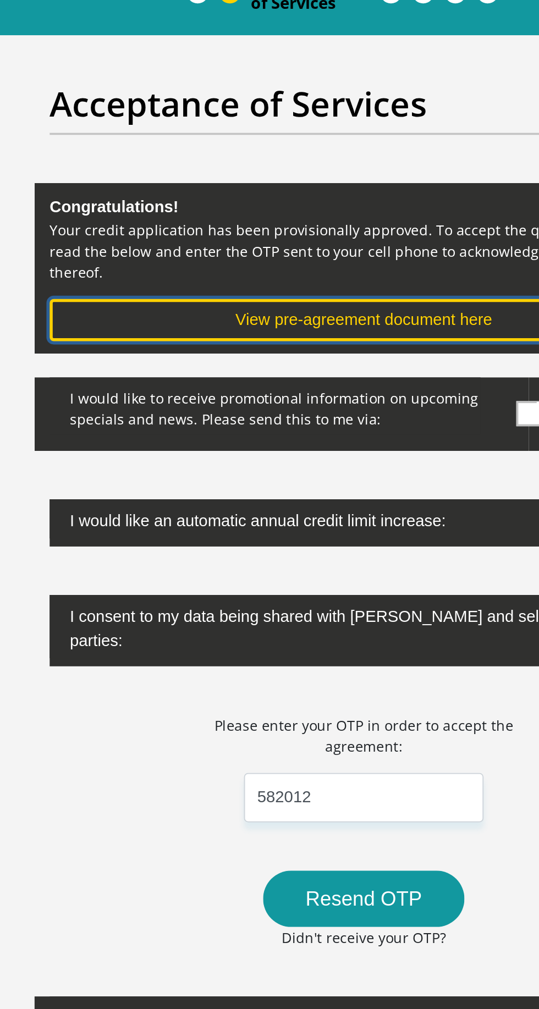
click at [314, 233] on button "View pre-agreement document here" at bounding box center [269, 244] width 343 height 23
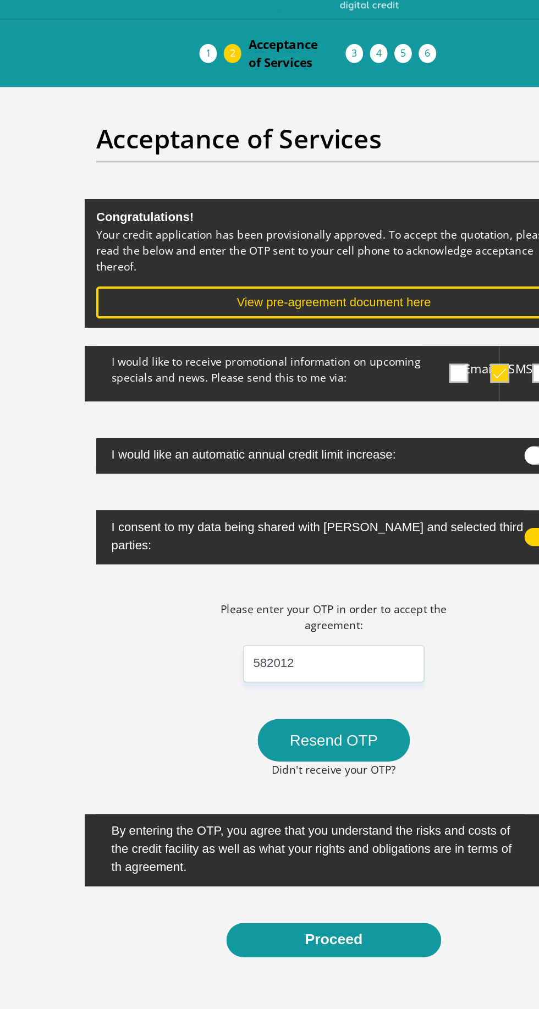
click at [244, 698] on button "Proceed" at bounding box center [269, 705] width 155 height 25
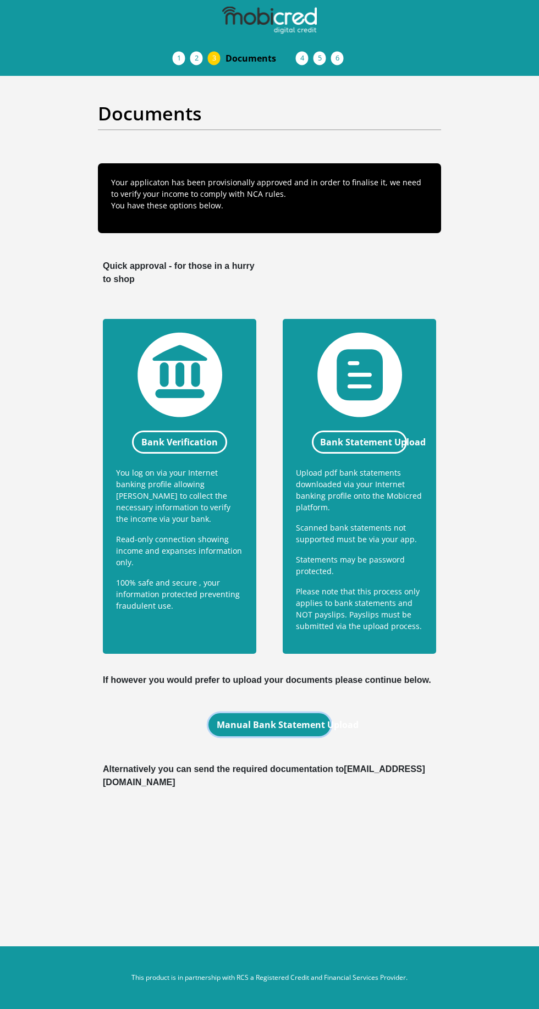
click at [236, 725] on link "Manual Bank Statement Upload" at bounding box center [270, 725] width 123 height 23
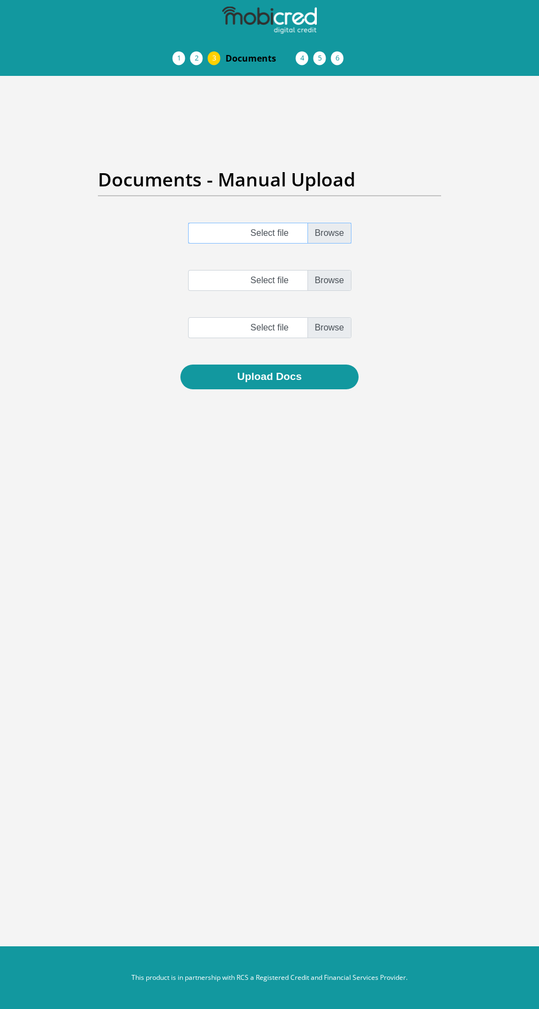
click at [325, 225] on input "Select file" at bounding box center [269, 233] width 163 height 21
type input "C:\fakepath\DOC-20251002-WA0032..pdf"
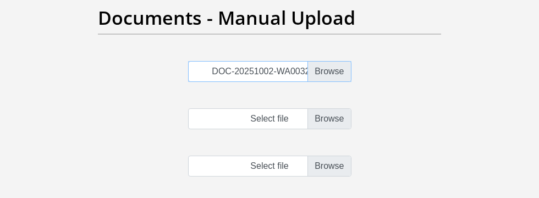
scroll to position [84, 0]
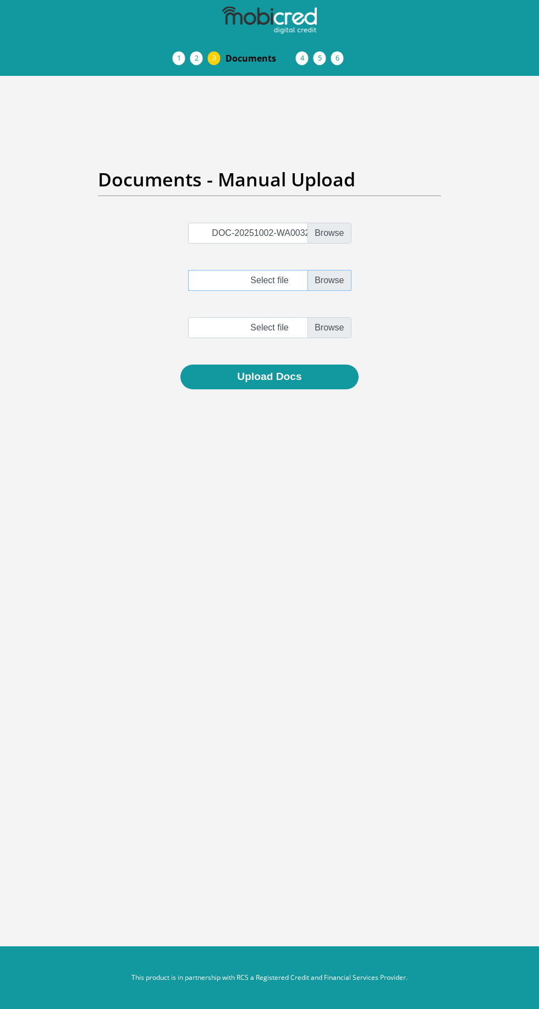
click at [339, 270] on input "Select file" at bounding box center [269, 280] width 163 height 21
type input "C:\fakepath\DOC-20251002-WA0033..pdf"
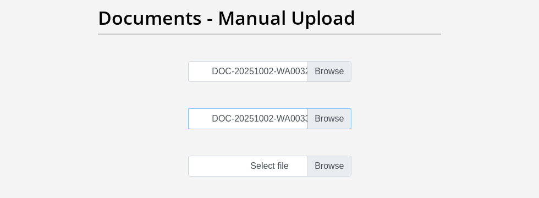
scroll to position [166, 0]
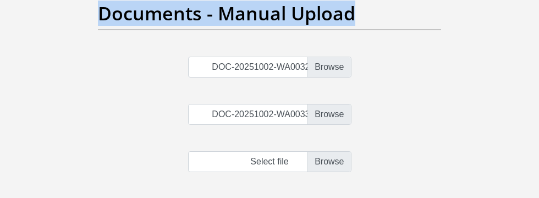
click at [171, 79] on div "DOC-20251002-WA0032..pdf DOC-20251002-WA0033..pdf Select file" at bounding box center [270, 128] width 360 height 142
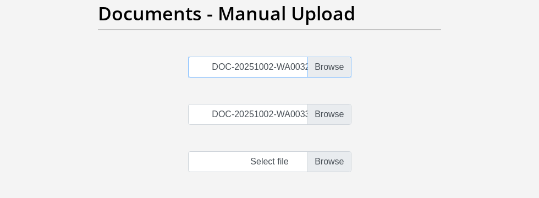
click at [226, 65] on input "DOC-20251002-WA0032..pdf" at bounding box center [269, 67] width 163 height 21
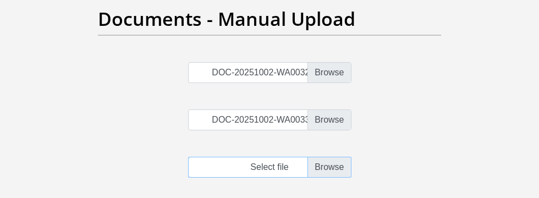
click at [325, 172] on input "file" at bounding box center [269, 167] width 163 height 21
type input "C:\fakepath\DOC-20251002-WA0034..pdf"
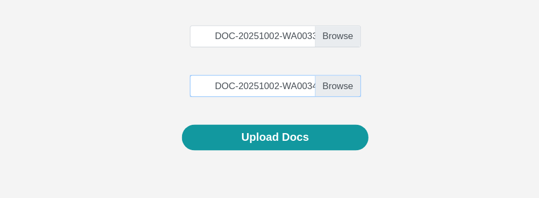
scroll to position [245, 0]
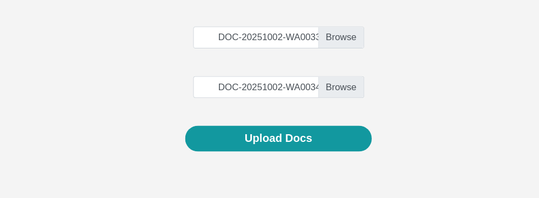
click at [266, 131] on button "Upload Docs" at bounding box center [269, 132] width 178 height 25
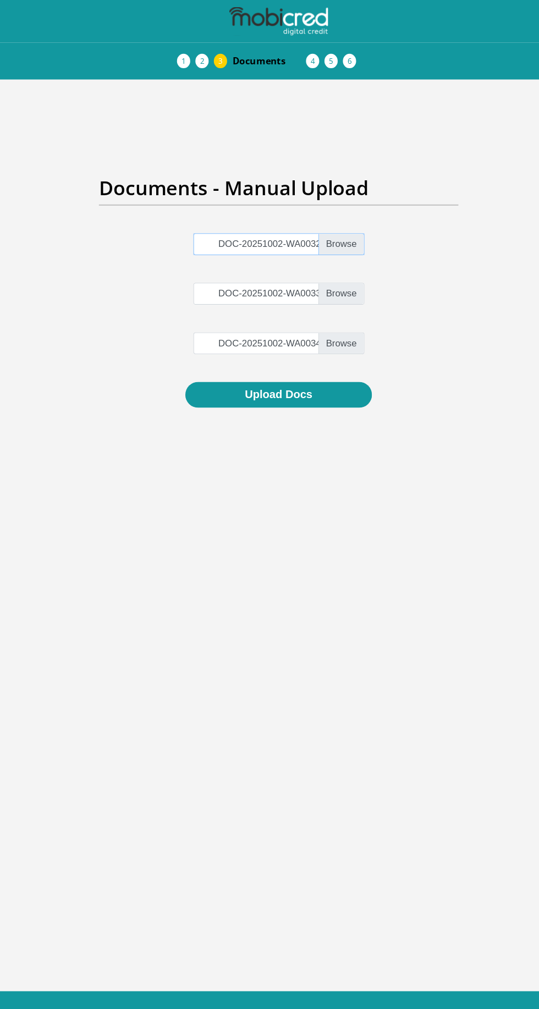
scroll to position [52, 0]
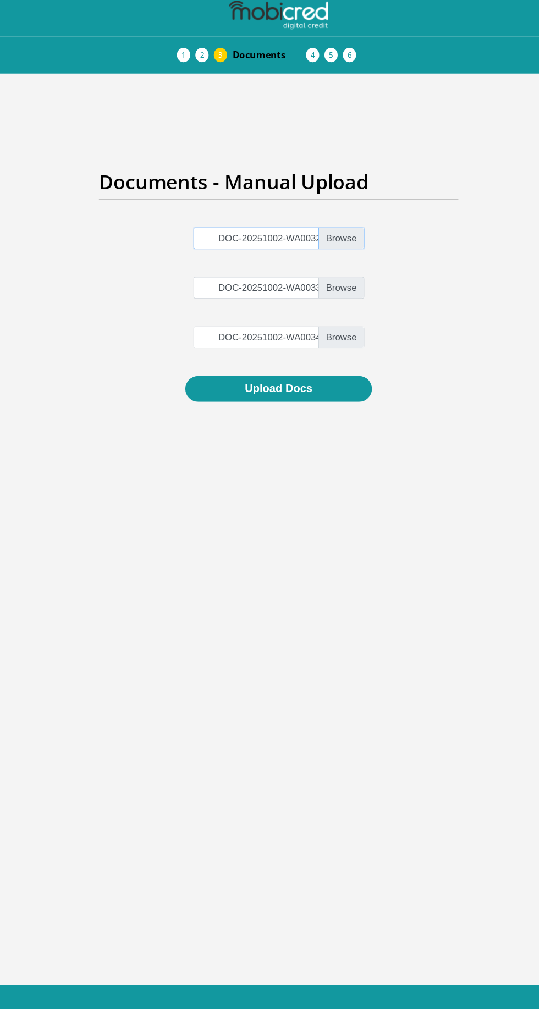
click at [330, 223] on input "DOC-20251002-WA0032..pdf" at bounding box center [269, 233] width 163 height 21
type input "C:\fakepath\DOC-20251002-WA0032..pdf"
click at [346, 270] on input "DOC-20251002-WA0033..pdf" at bounding box center [269, 280] width 163 height 21
click at [328, 317] on input "file" at bounding box center [269, 327] width 163 height 21
click at [214, 365] on button "Upload Docs" at bounding box center [269, 377] width 178 height 25
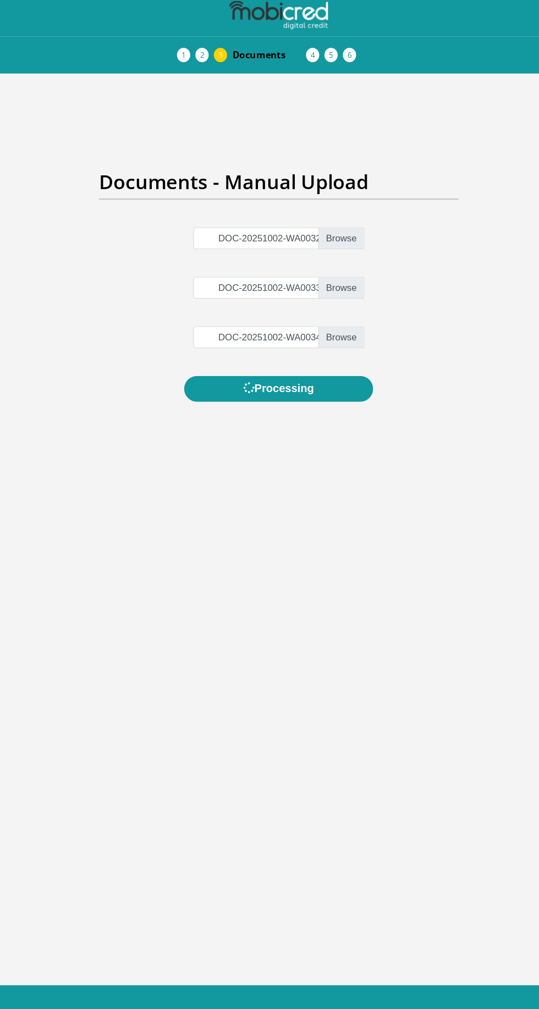
scroll to position [0, 0]
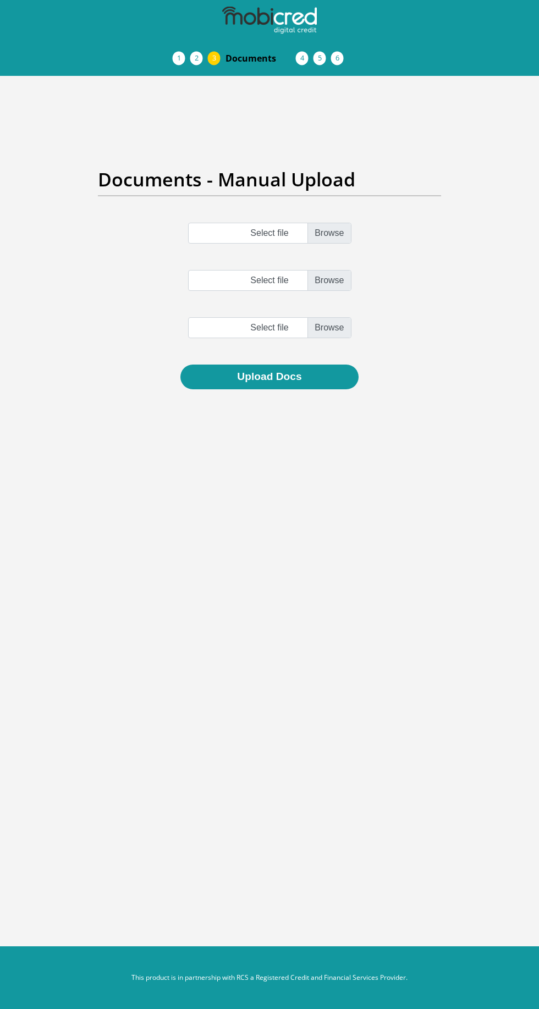
scroll to position [52, 0]
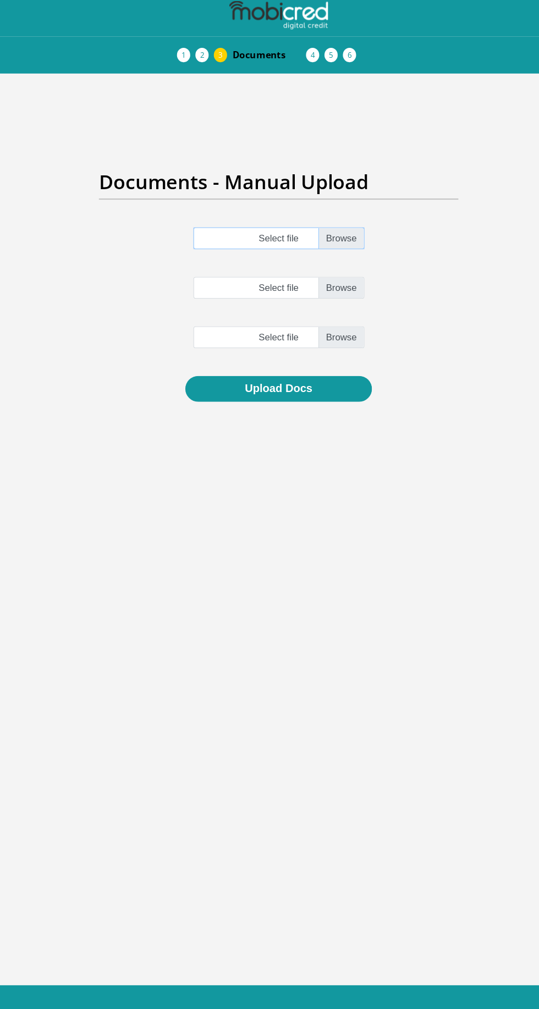
click at [341, 223] on input "Select file" at bounding box center [269, 233] width 163 height 21
click at [349, 270] on input "Select file" at bounding box center [269, 280] width 163 height 21
click at [336, 223] on input "Select file" at bounding box center [269, 233] width 163 height 21
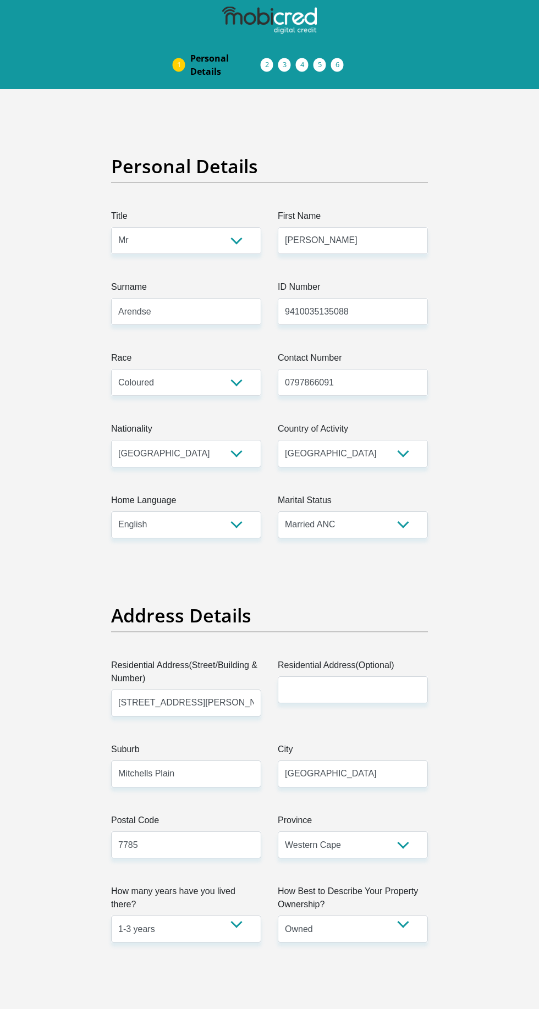
select select "Mr"
select select "2"
select select "ZAF"
select select "eng"
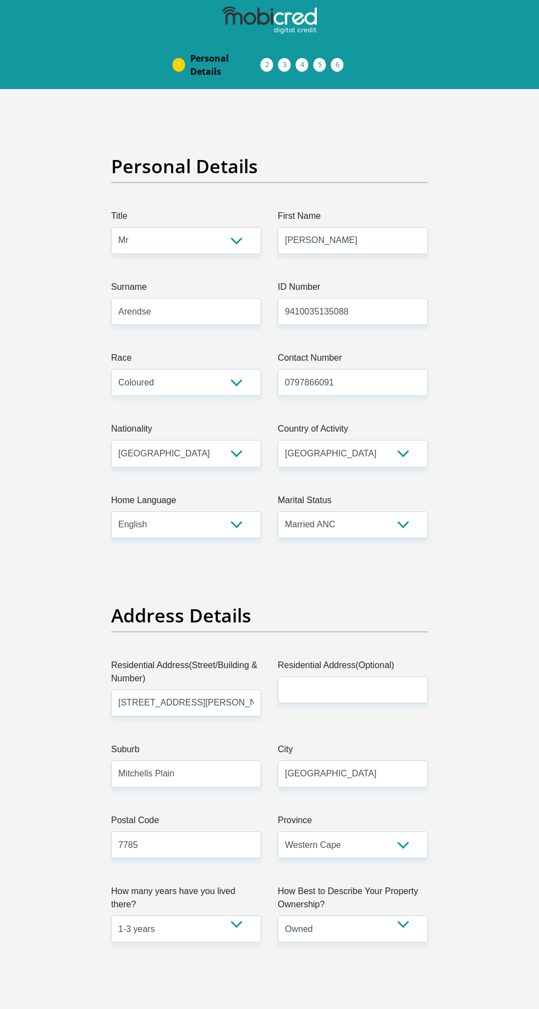
select select "1"
select select "Western Cape"
select select "2"
select select "Owned"
select select "48"
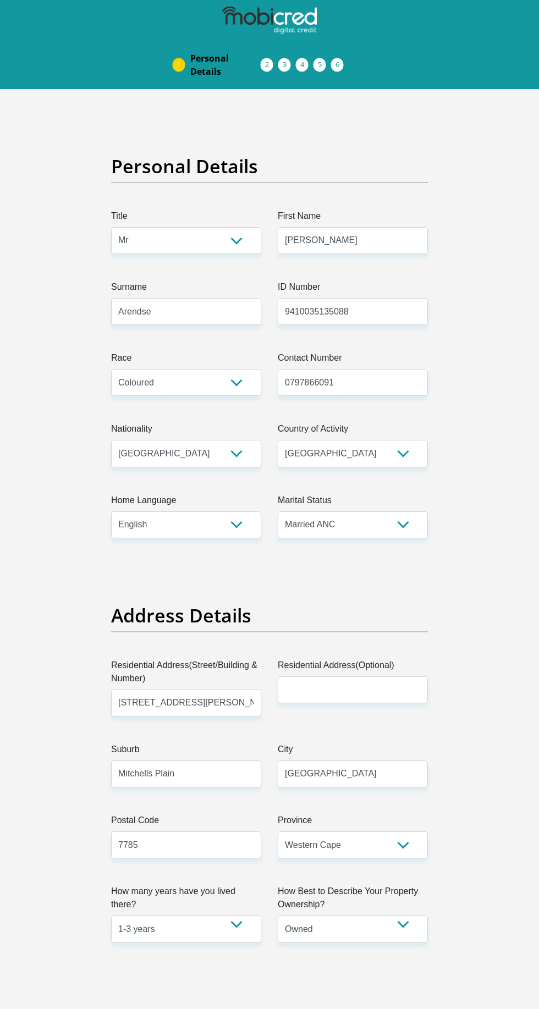
select select "Manager"
select select "6"
select select "1"
select select "CUR"
select select "26"
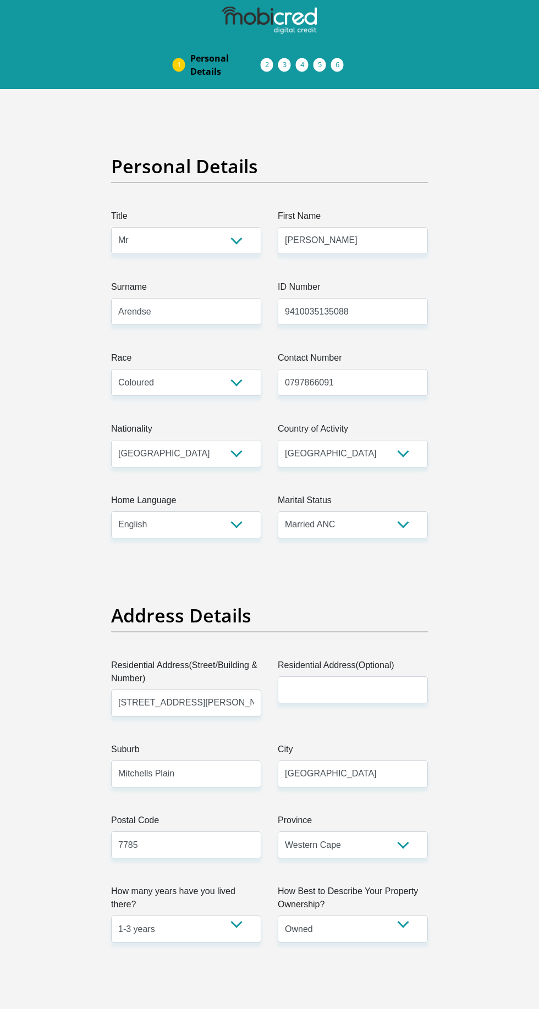
scroll to position [3399, 0]
